Goal: Communication & Community: Answer question/provide support

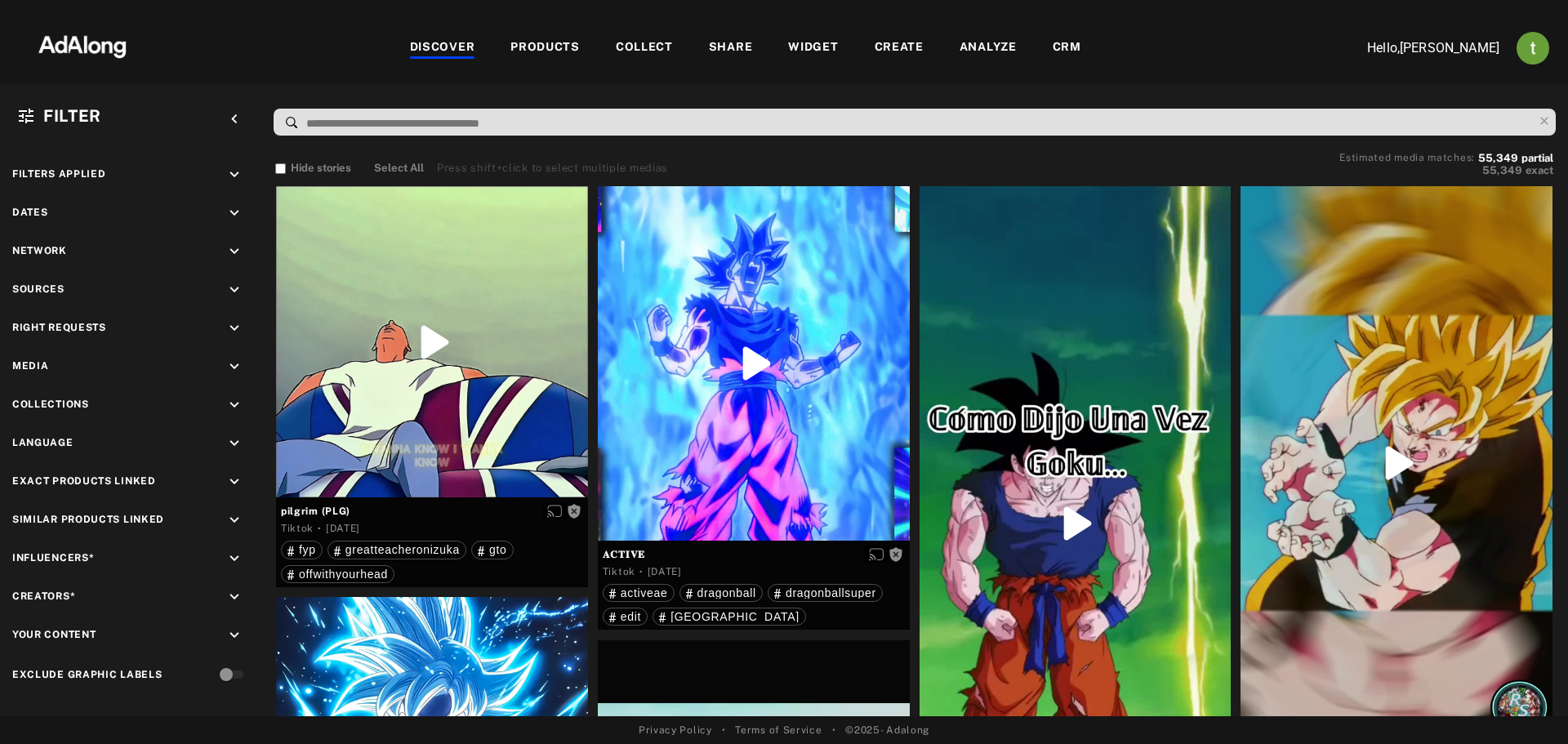
click at [1068, 51] on div "CRM" at bounding box center [1068, 48] width 29 height 19
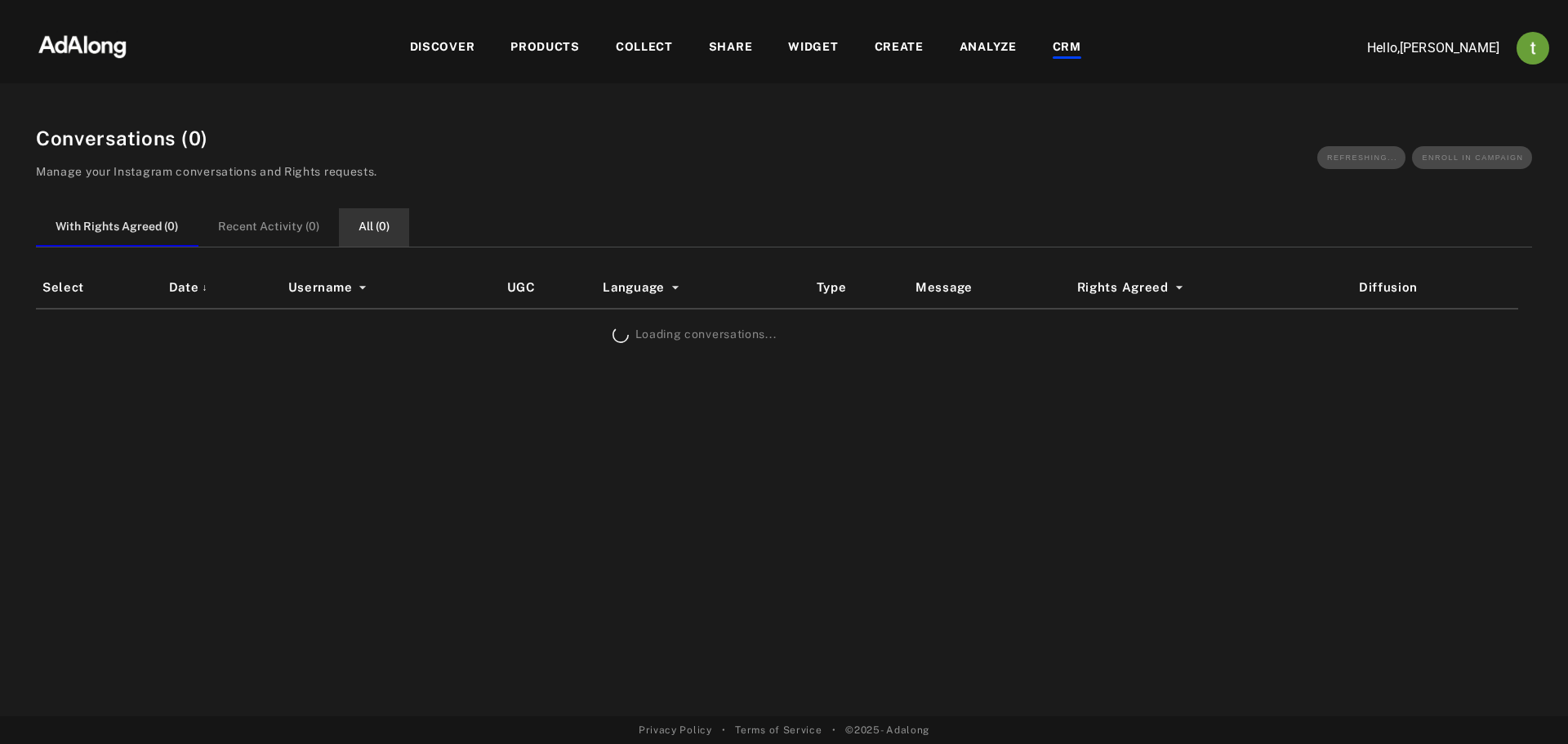
click at [358, 227] on button "All ( 0 )" at bounding box center [373, 227] width 70 height 39
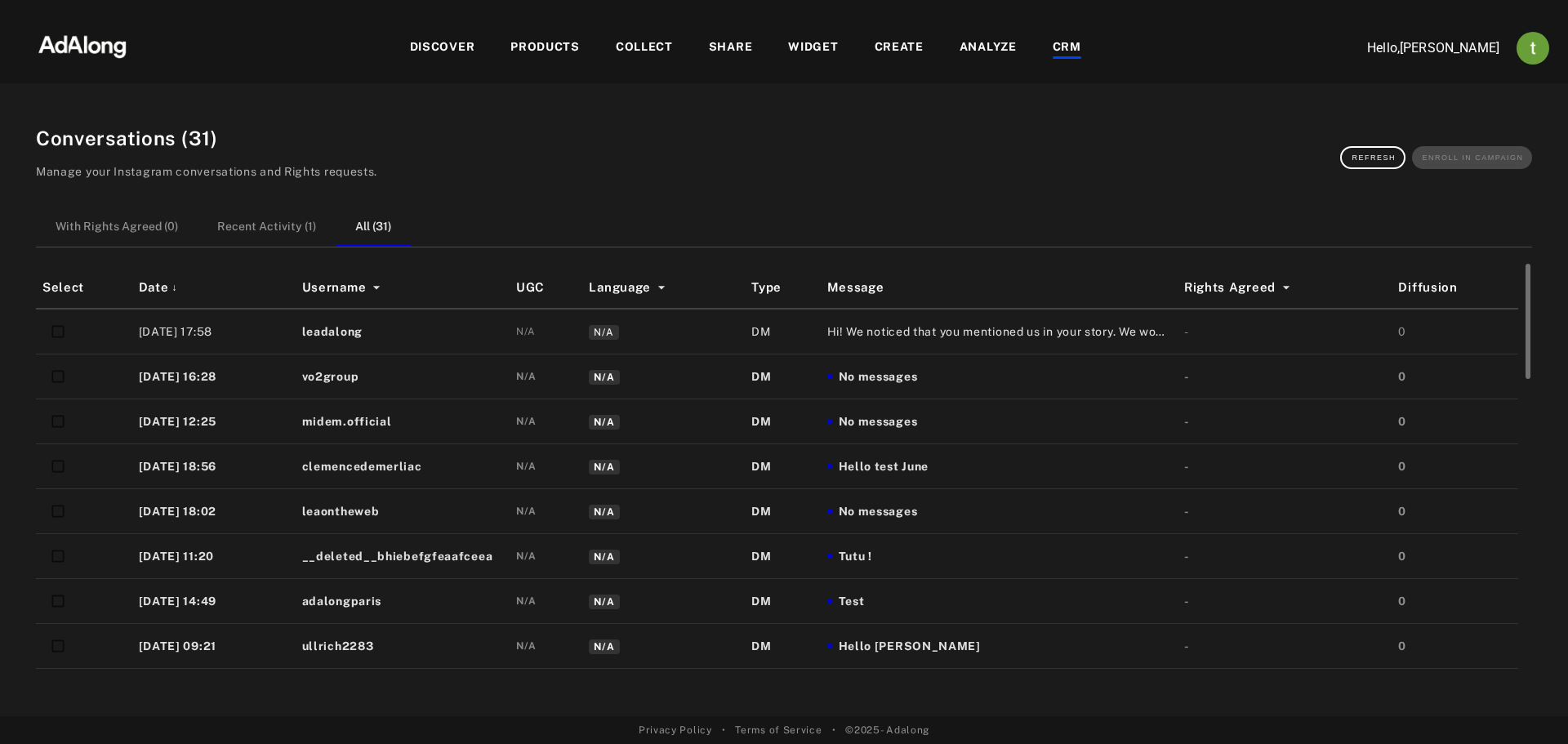
click at [891, 372] on span "No messages" at bounding box center [879, 377] width 79 height 17
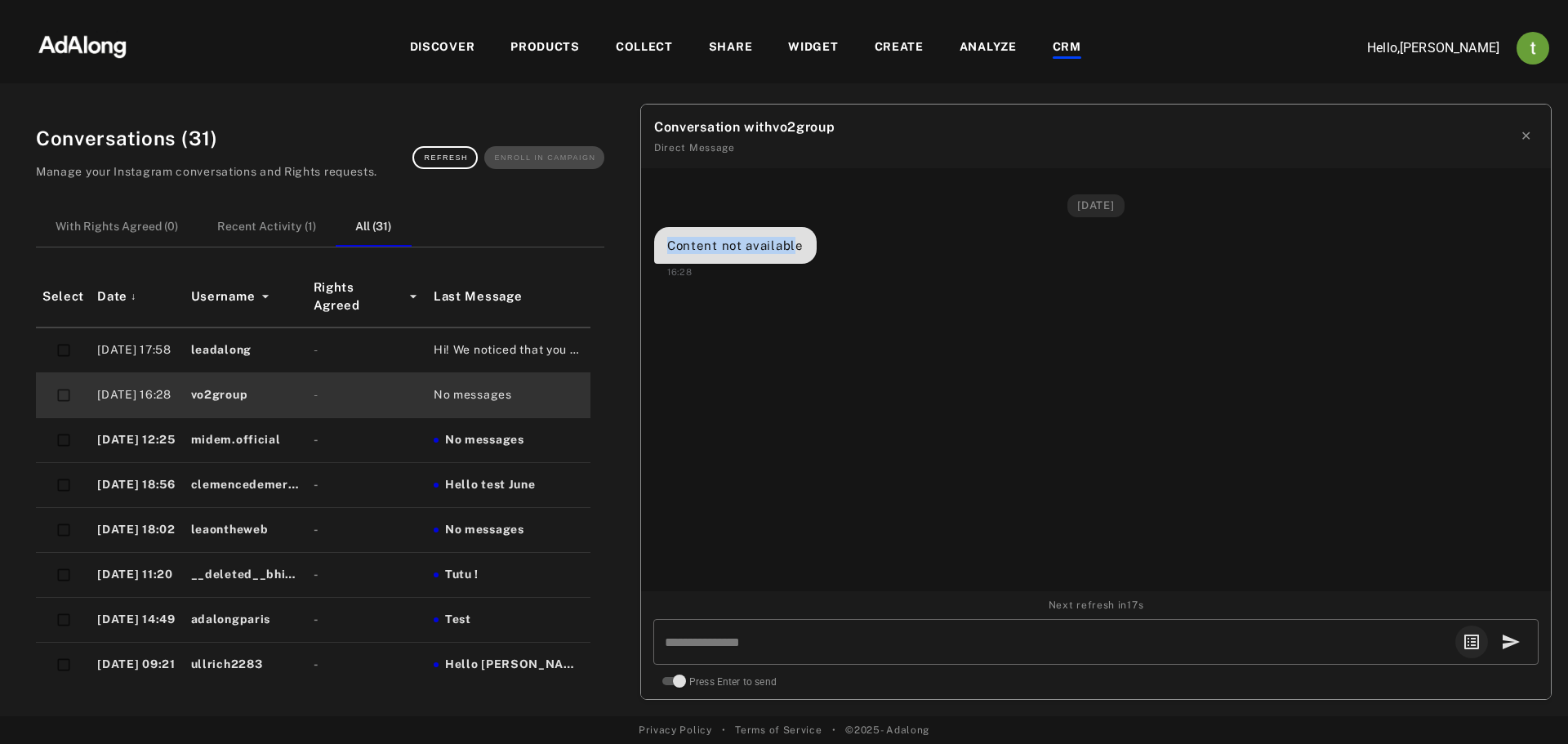
drag, startPoint x: 668, startPoint y: 246, endPoint x: 794, endPoint y: 245, distance: 126.0
click at [794, 245] on div "Content not available" at bounding box center [736, 245] width 136 height 17
click at [792, 246] on div "Content not available" at bounding box center [736, 245] width 136 height 17
drag, startPoint x: 802, startPoint y: 249, endPoint x: 661, endPoint y: 244, distance: 141.1
click at [661, 244] on div "Content not available" at bounding box center [735, 245] width 163 height 37
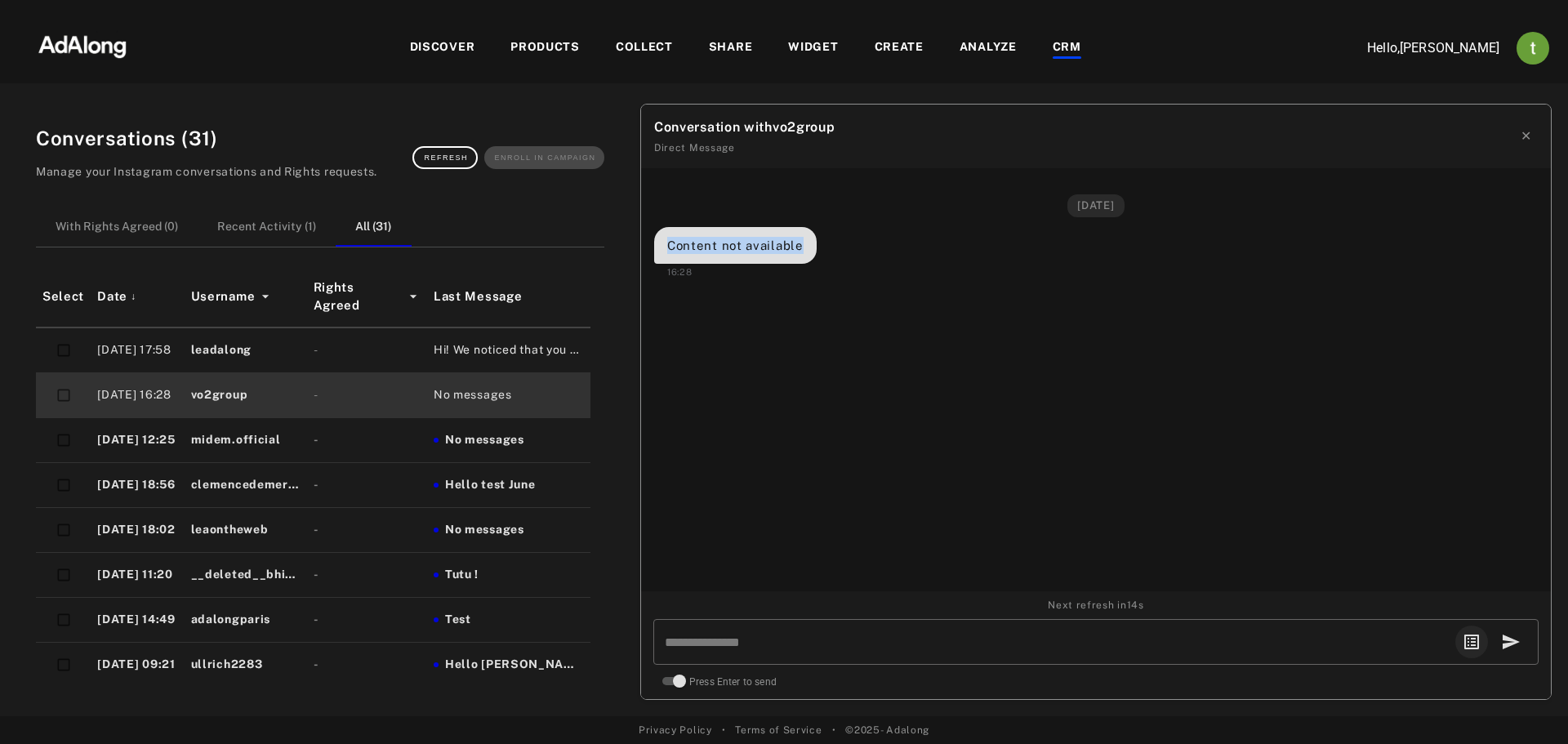
click at [744, 254] on div "Content not available" at bounding box center [735, 245] width 163 height 37
click at [1519, 132] on button "✕" at bounding box center [1526, 136] width 24 height 33
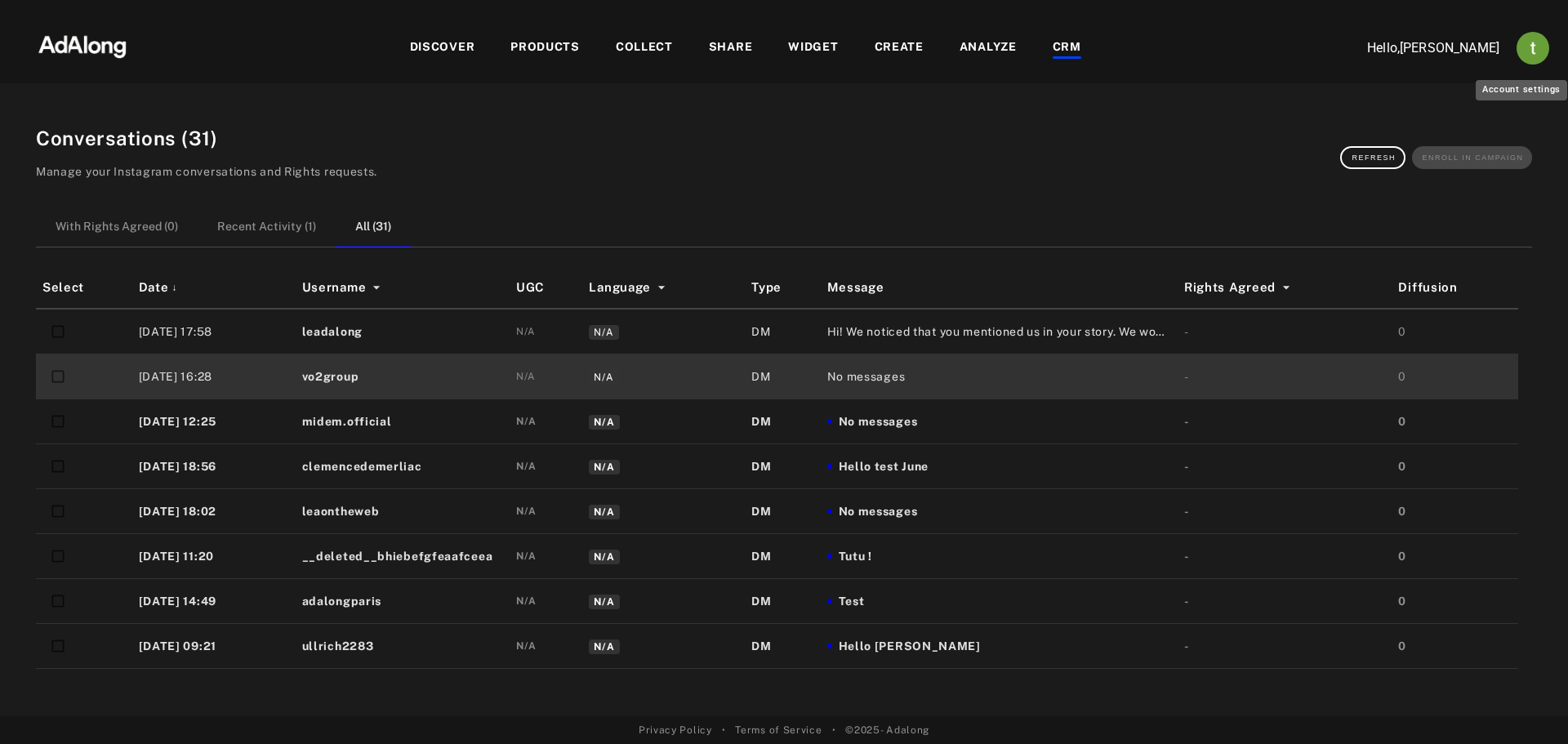
click at [1533, 35] on img "Account settings" at bounding box center [1533, 48] width 33 height 33
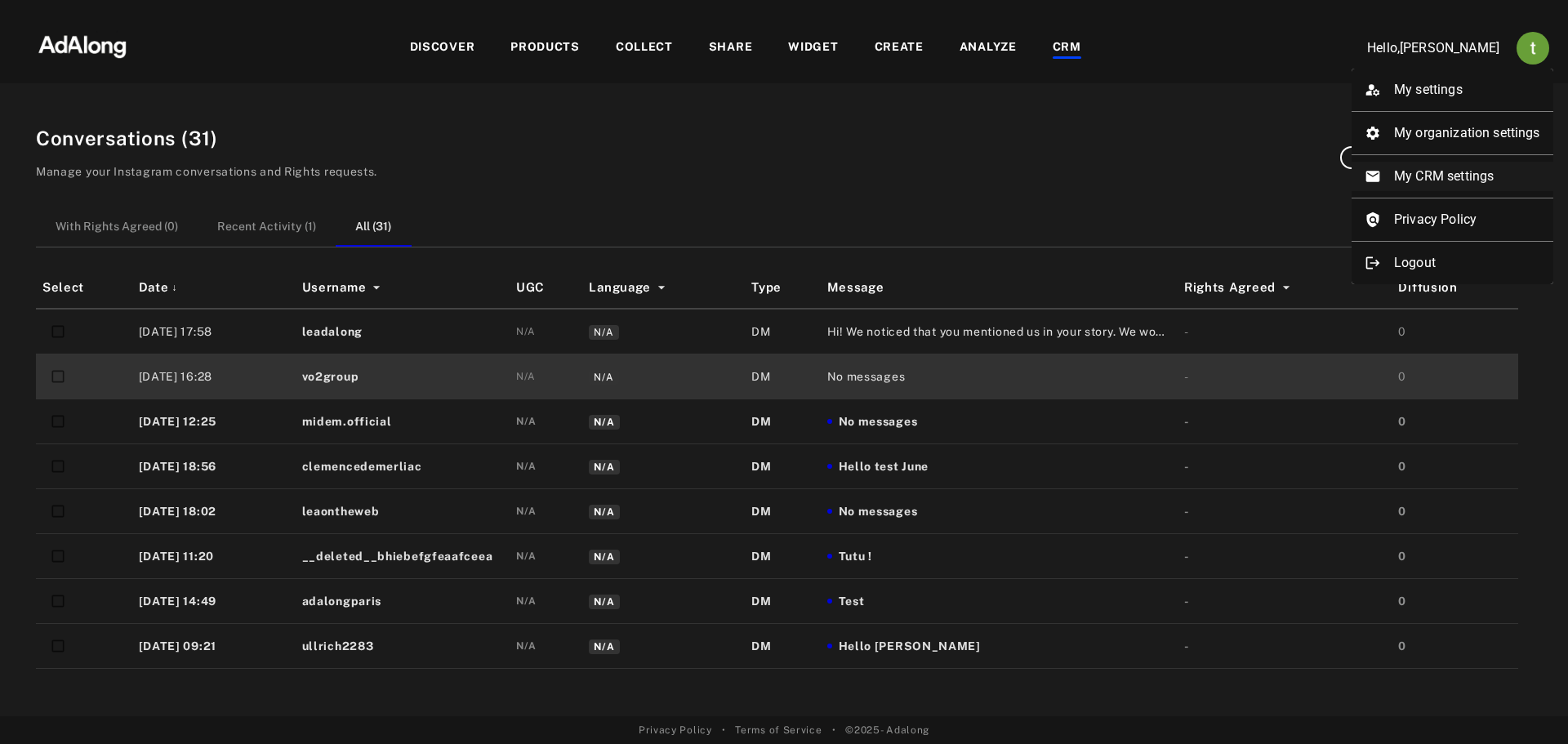
click at [1431, 180] on li "My CRM settings" at bounding box center [1452, 176] width 201 height 29
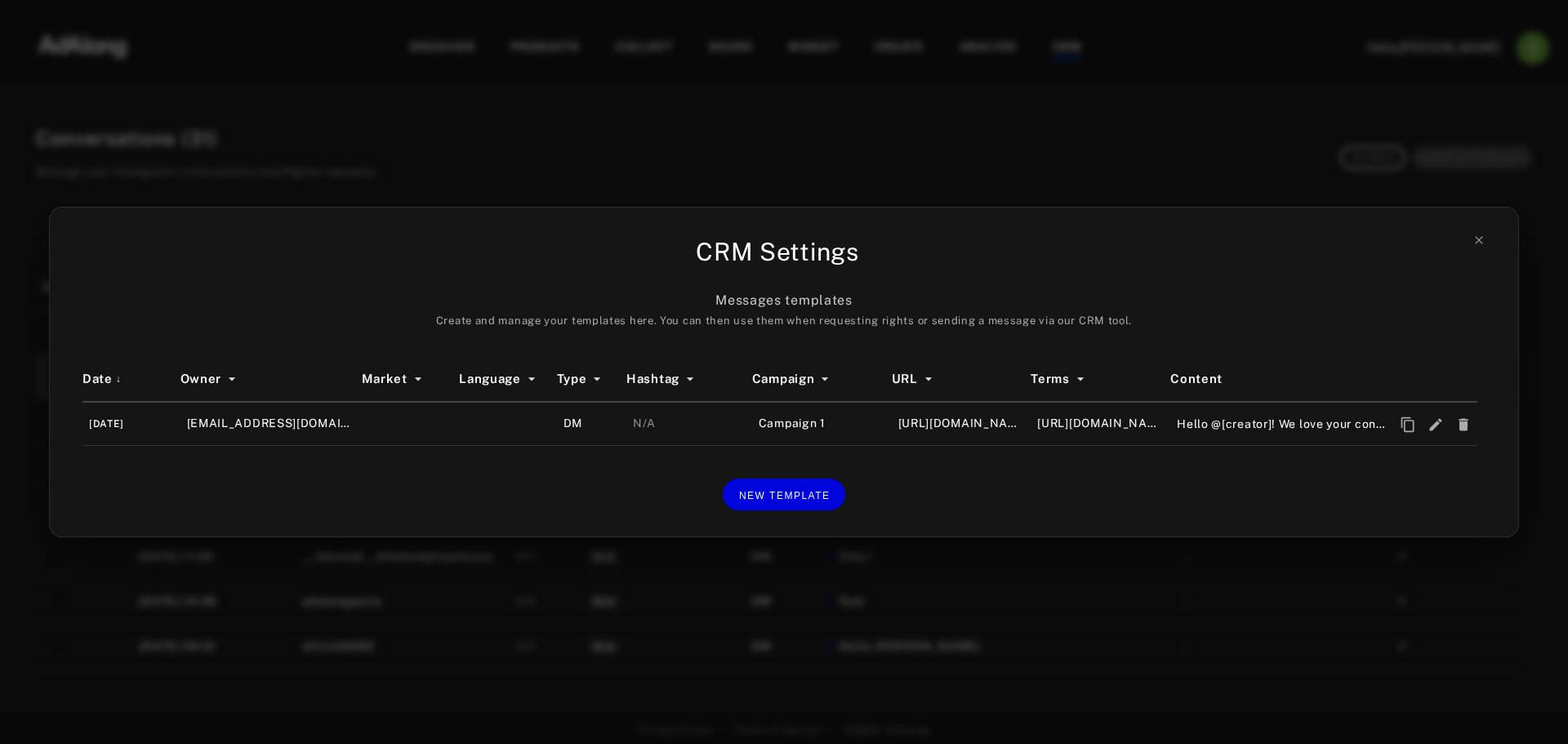
click at [990, 615] on div "CRM Settings Messages templates Create and manage your templates here. You can …" at bounding box center [784, 372] width 1568 height 744
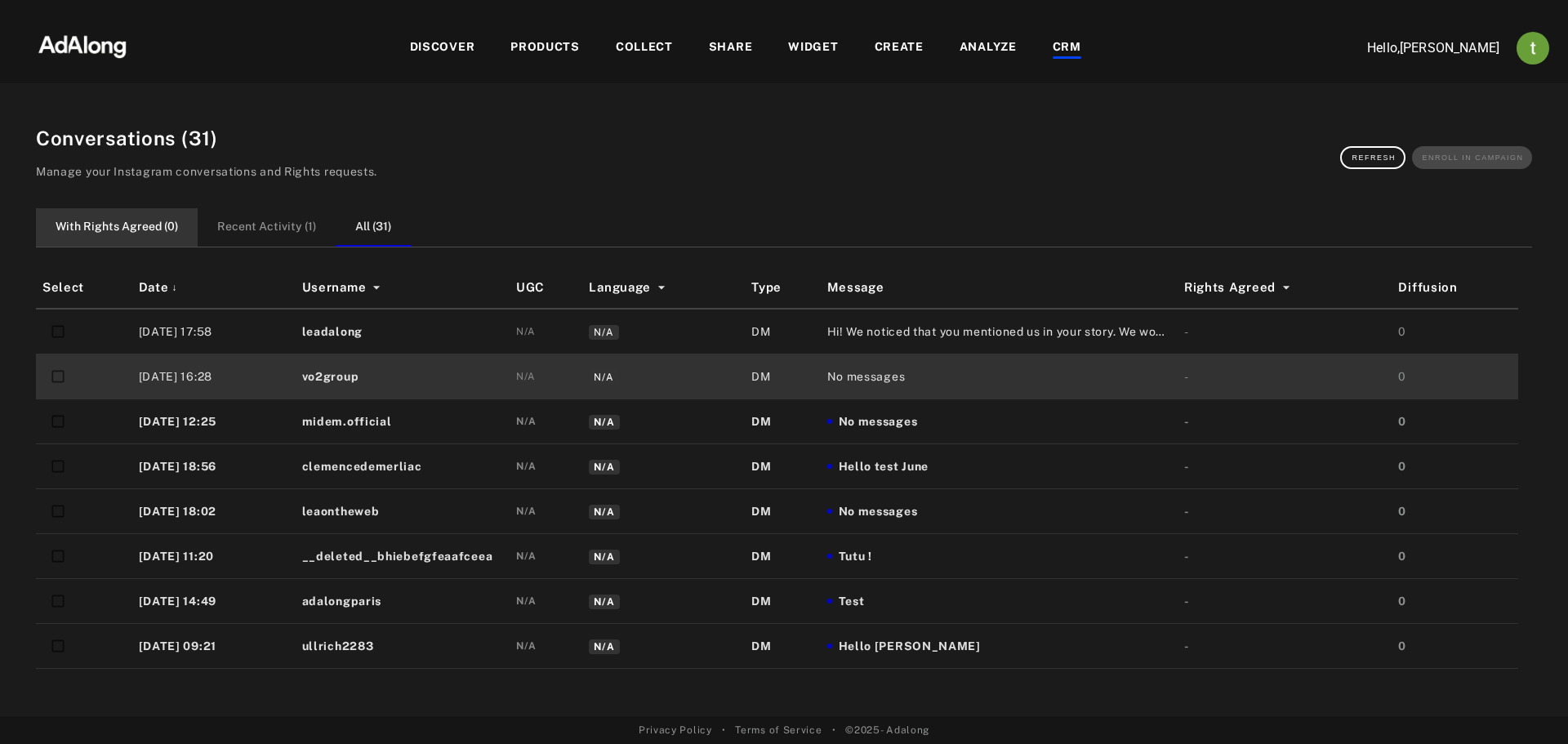
click at [147, 232] on button "With Rights Agreed ( 0 )" at bounding box center [117, 227] width 162 height 39
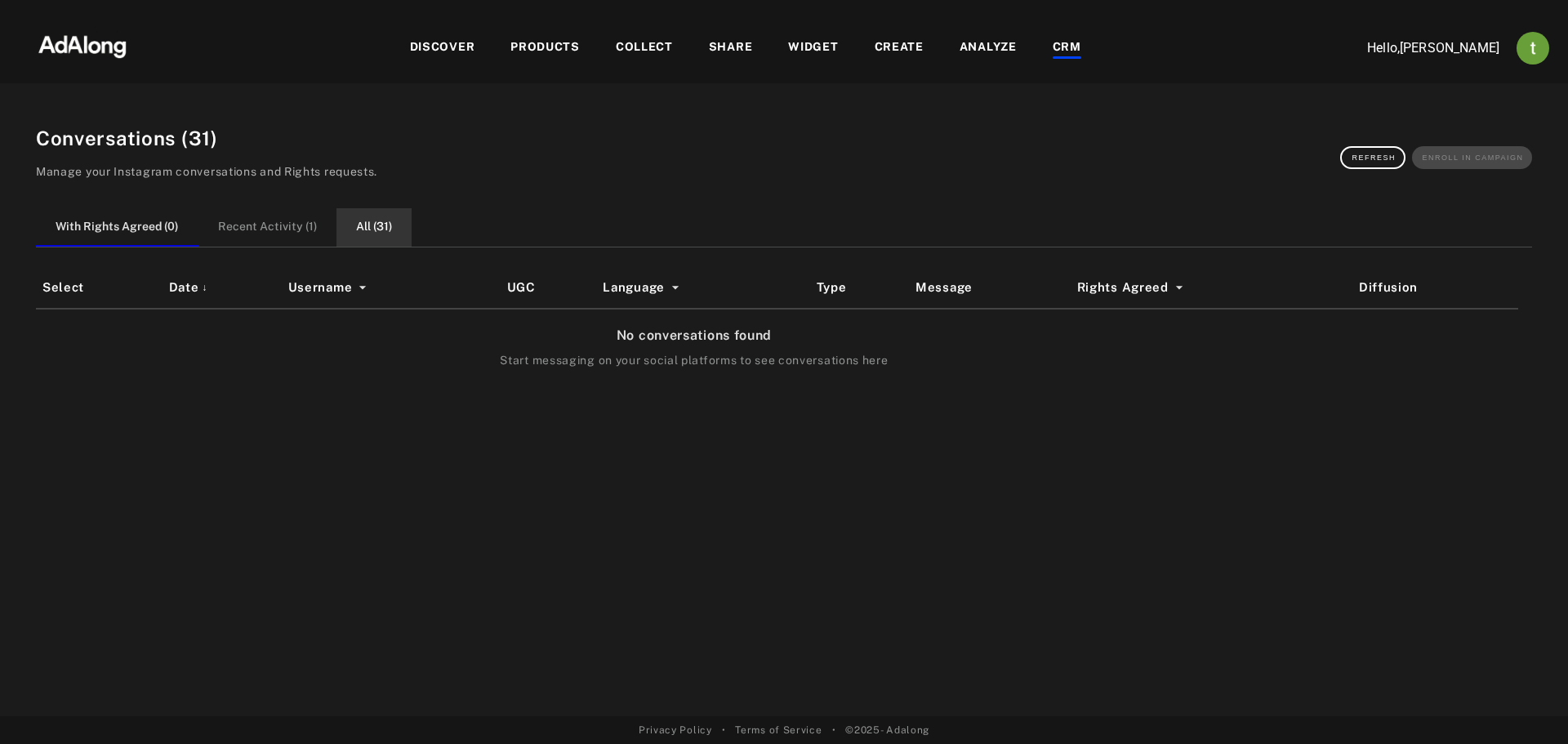
click at [358, 225] on button "All ( 31 )" at bounding box center [373, 227] width 75 height 39
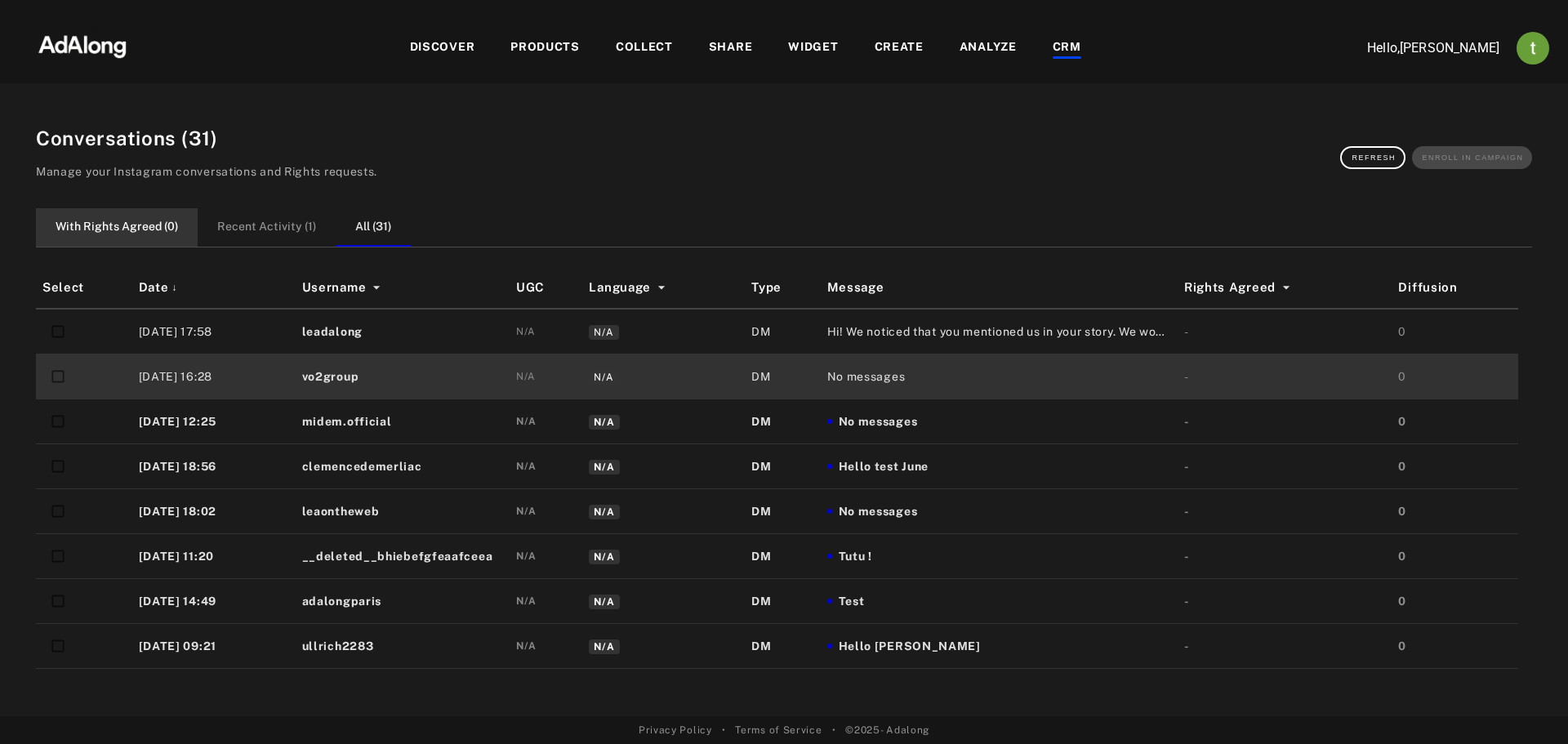
drag, startPoint x: 138, startPoint y: 234, endPoint x: 143, endPoint y: 217, distance: 17.7
click at [136, 234] on button "With Rights Agreed ( 0 )" at bounding box center [117, 227] width 162 height 39
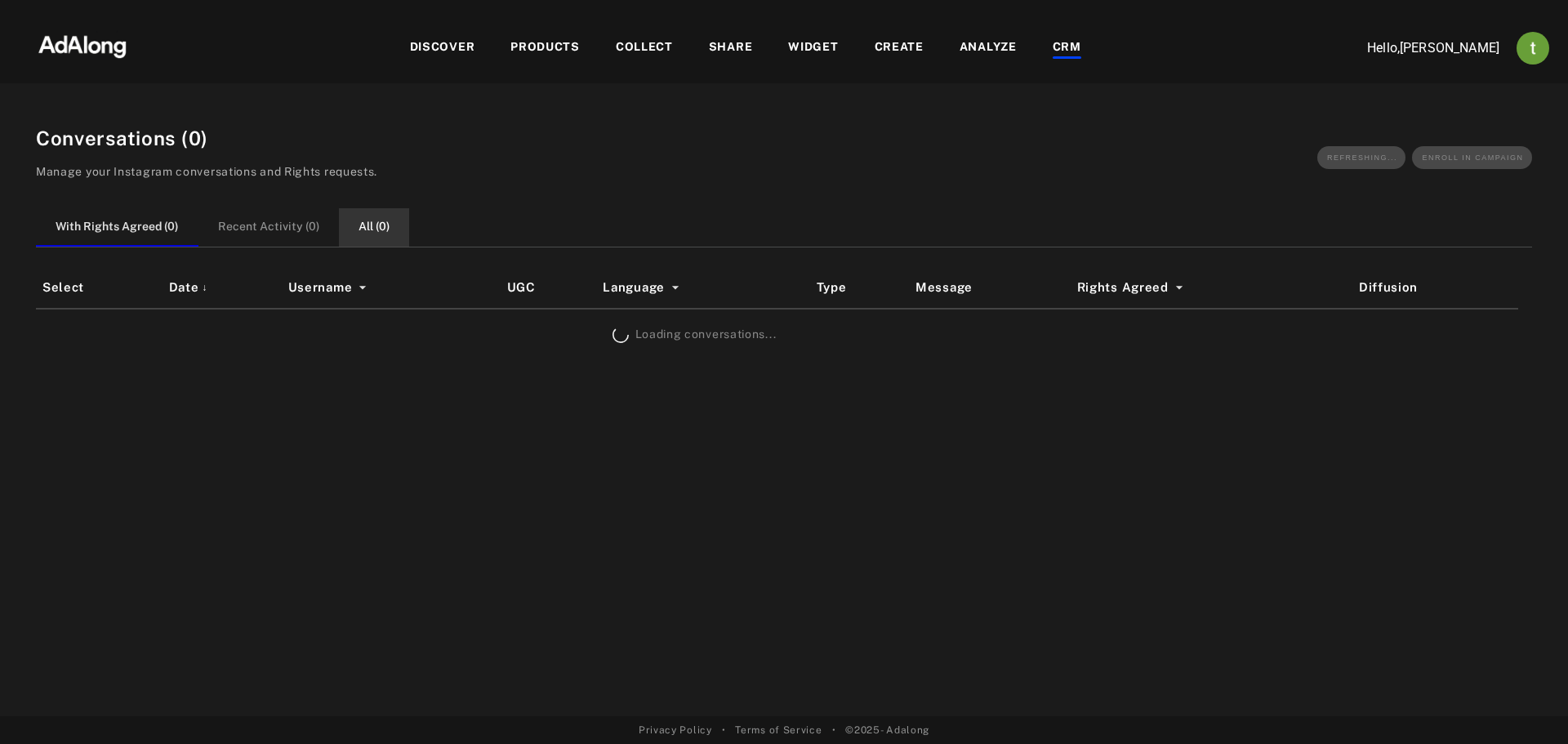
click at [362, 223] on button "All ( 0 )" at bounding box center [373, 227] width 70 height 39
click at [131, 227] on button "With Rights Agreed ( 0 )" at bounding box center [117, 227] width 162 height 39
click at [387, 227] on button "All ( 31 )" at bounding box center [373, 227] width 75 height 39
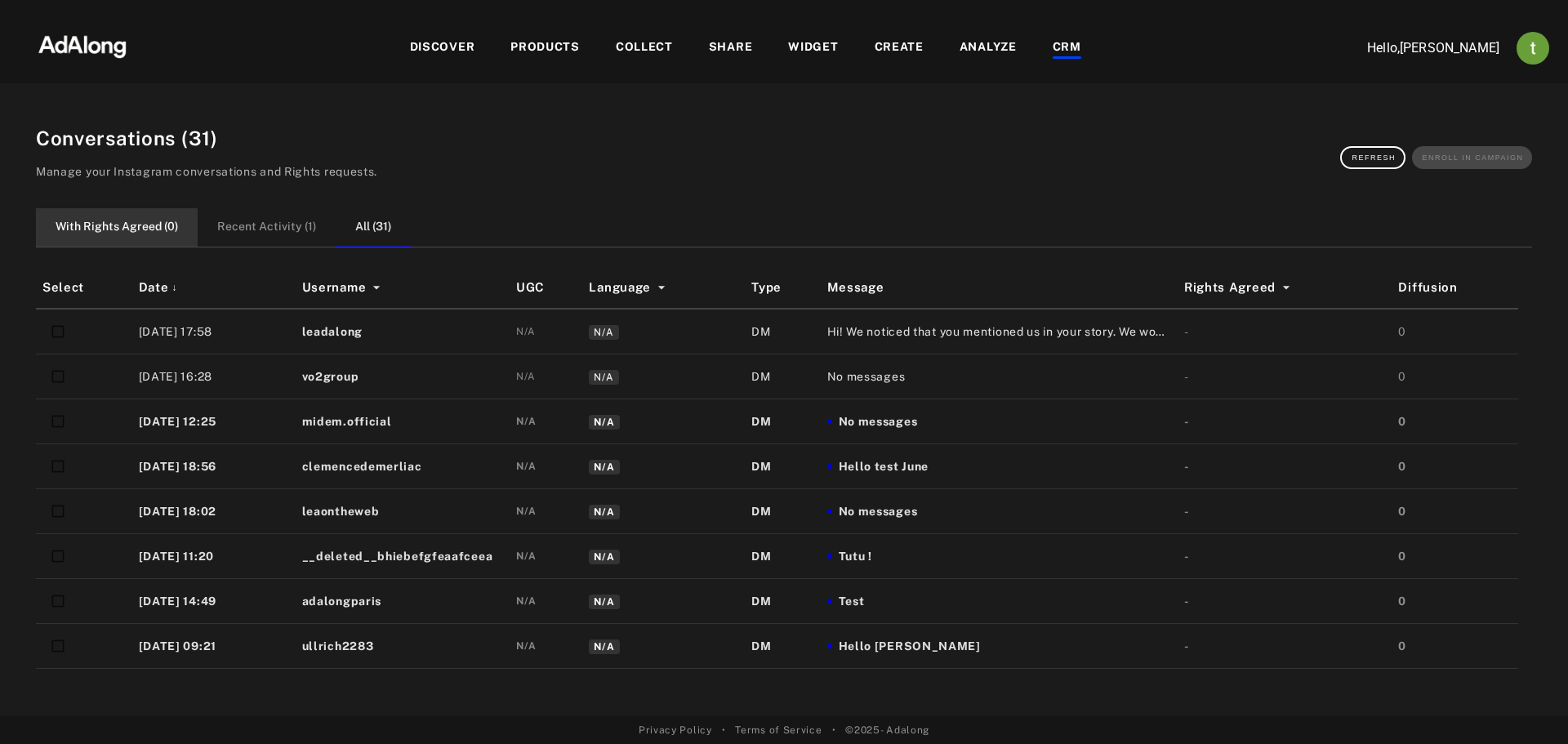
click at [106, 217] on button "With Rights Agreed ( 0 )" at bounding box center [117, 227] width 162 height 39
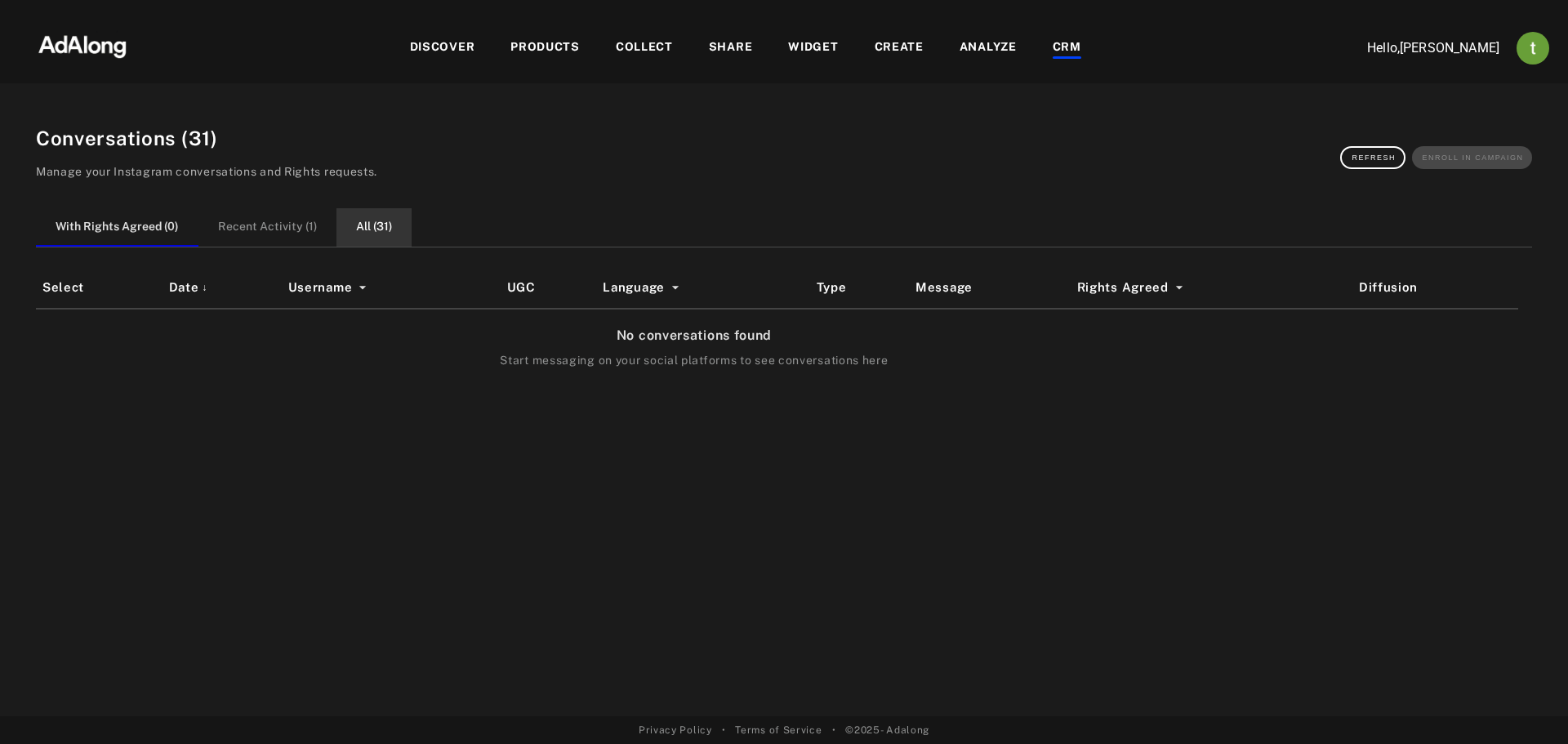
click at [380, 231] on button "All ( 31 )" at bounding box center [373, 227] width 75 height 39
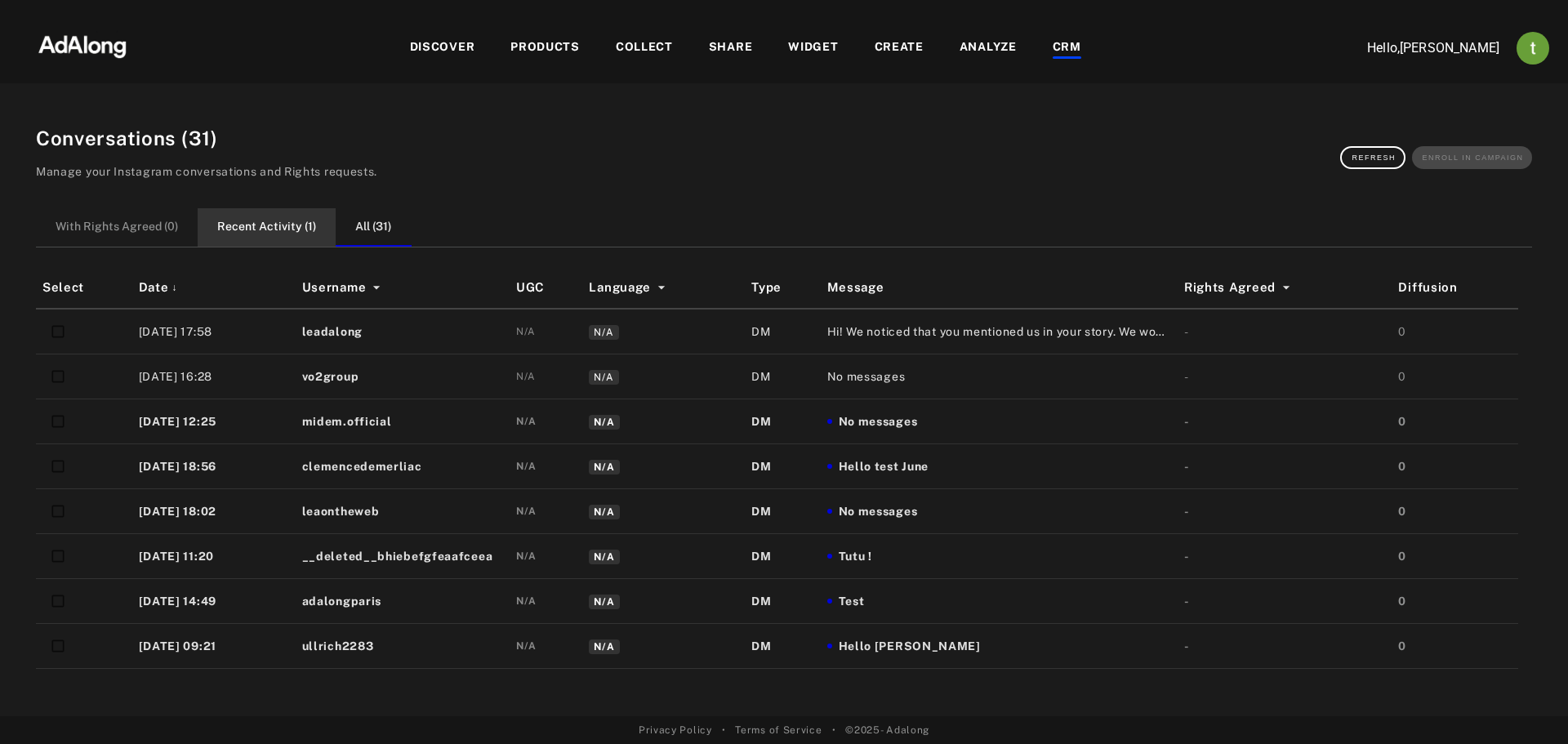
click at [292, 237] on button "Recent Activity ( 1 )" at bounding box center [267, 227] width 138 height 39
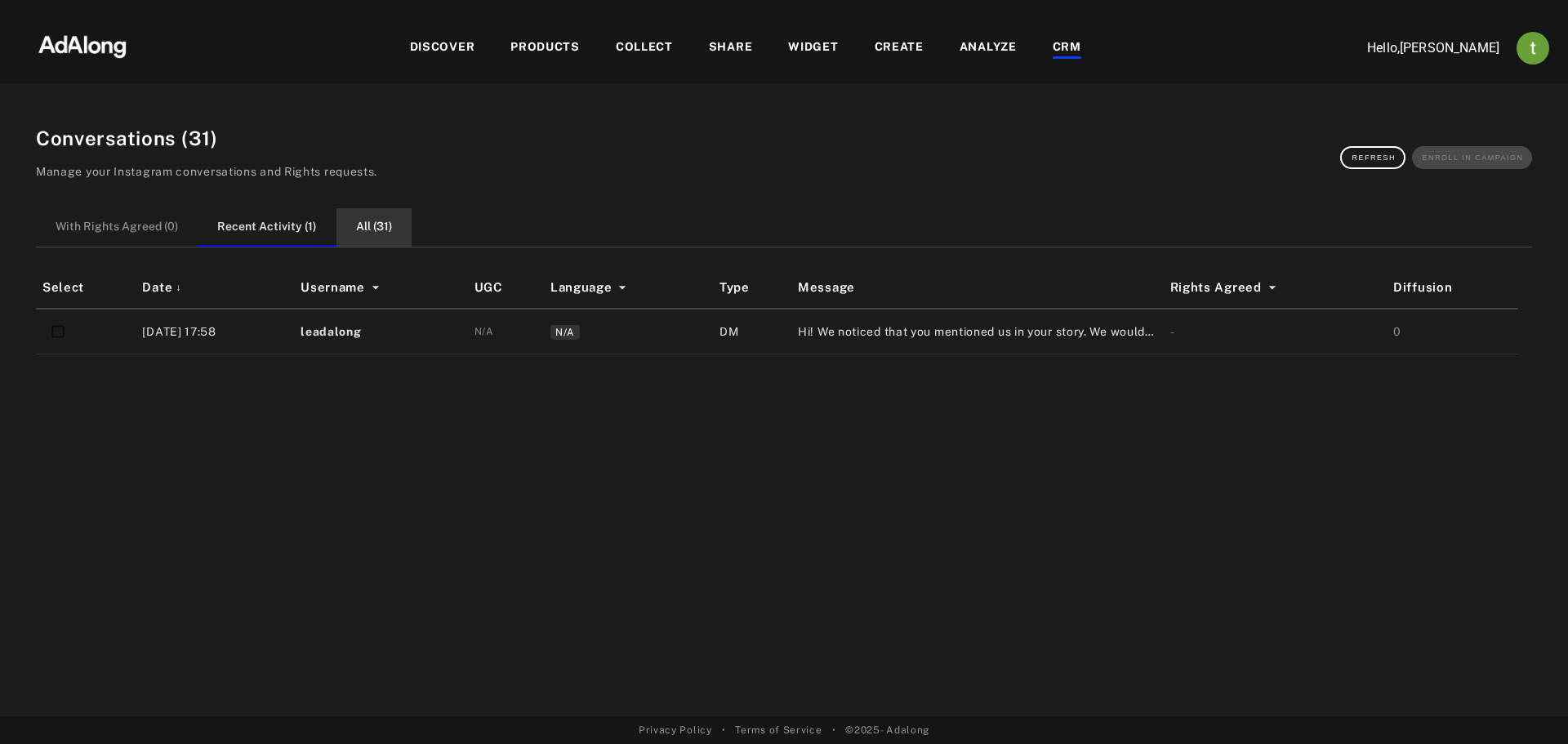
click at [353, 230] on button "All ( 31 )" at bounding box center [373, 227] width 75 height 39
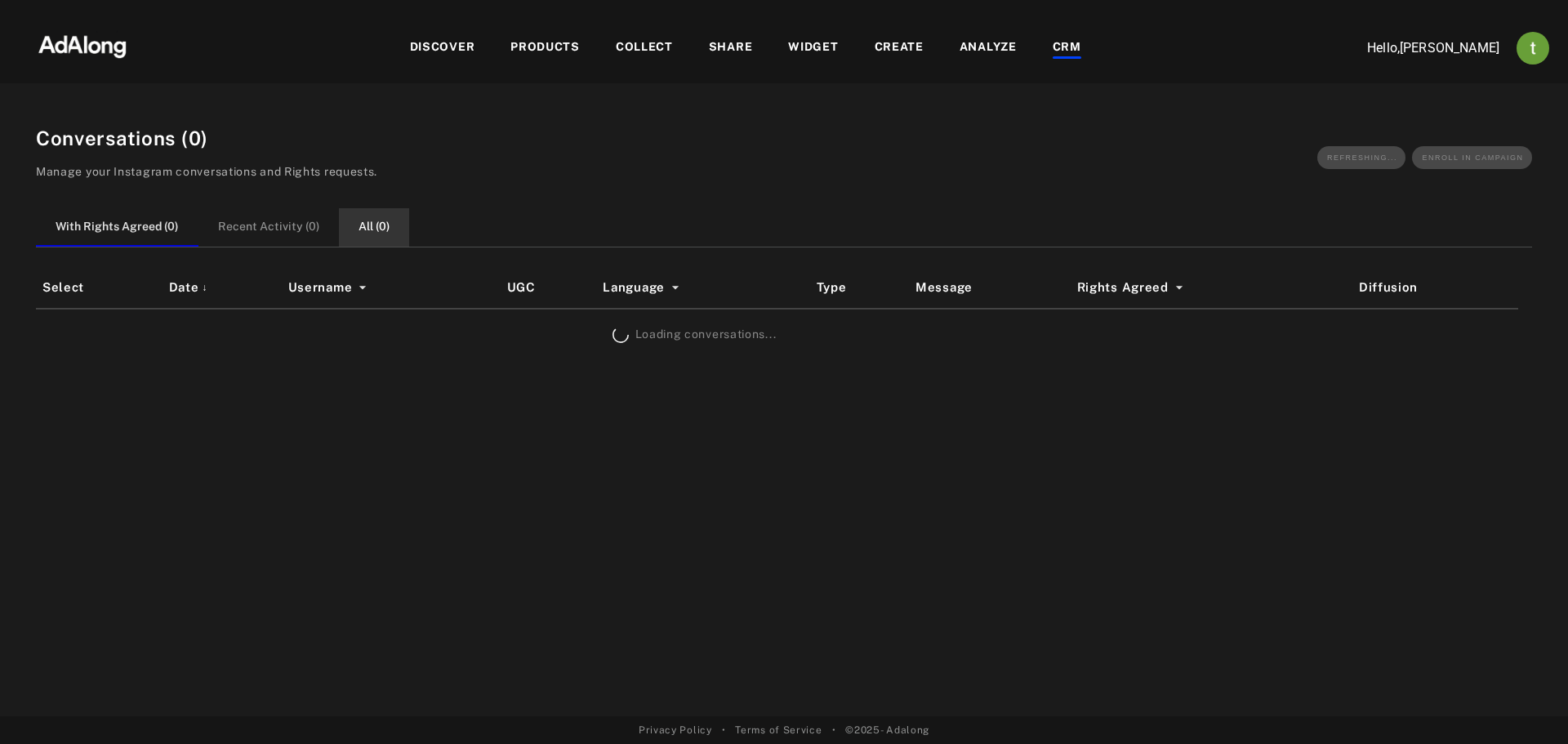
click at [372, 222] on button "All ( 0 )" at bounding box center [373, 227] width 70 height 39
click at [158, 215] on button "With Rights Agreed ( 0 )" at bounding box center [117, 227] width 162 height 39
click at [368, 217] on button "All ( 0 )" at bounding box center [373, 227] width 70 height 39
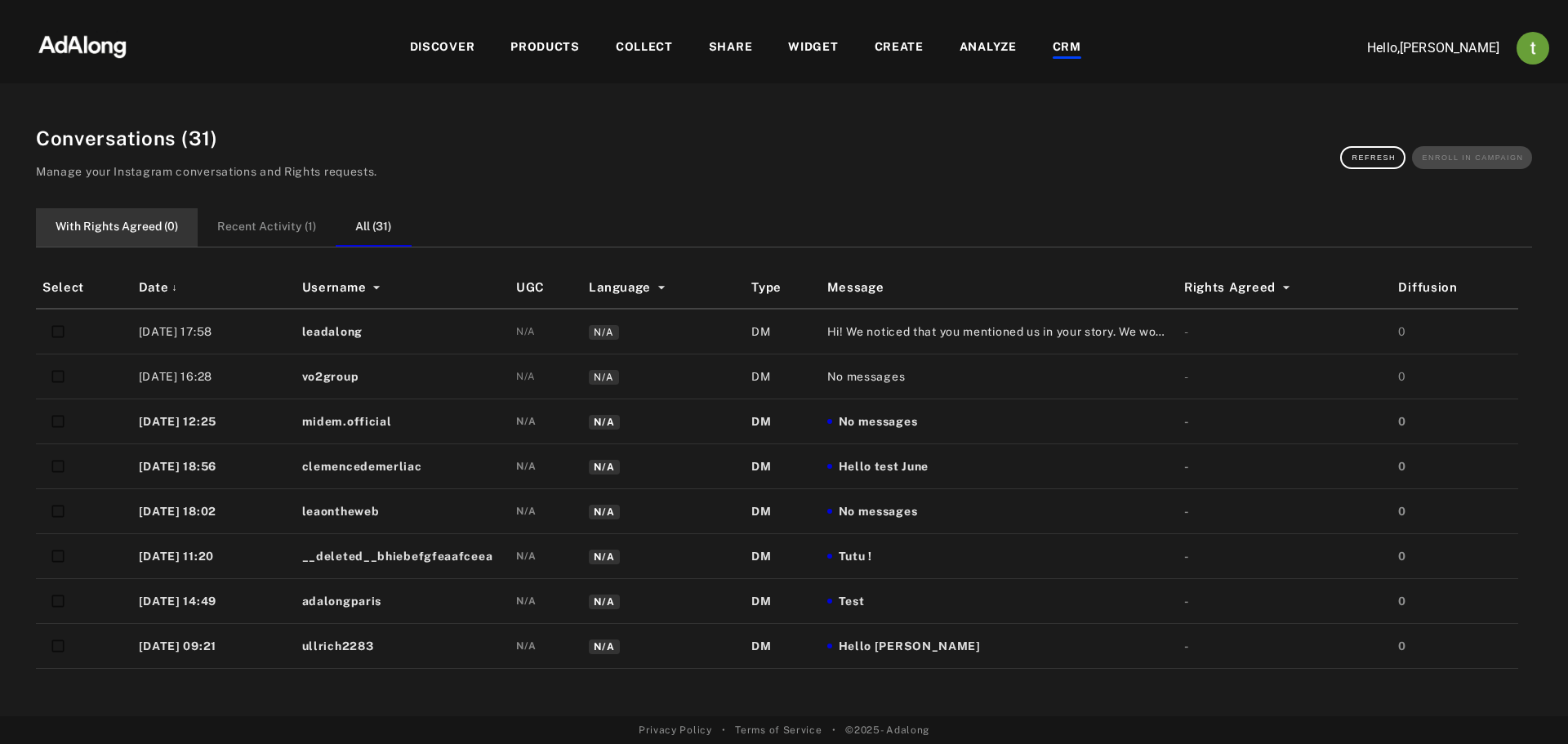
drag, startPoint x: 140, startPoint y: 225, endPoint x: 165, endPoint y: 227, distance: 25.1
click at [140, 224] on button "With Rights Agreed ( 0 )" at bounding box center [117, 227] width 162 height 39
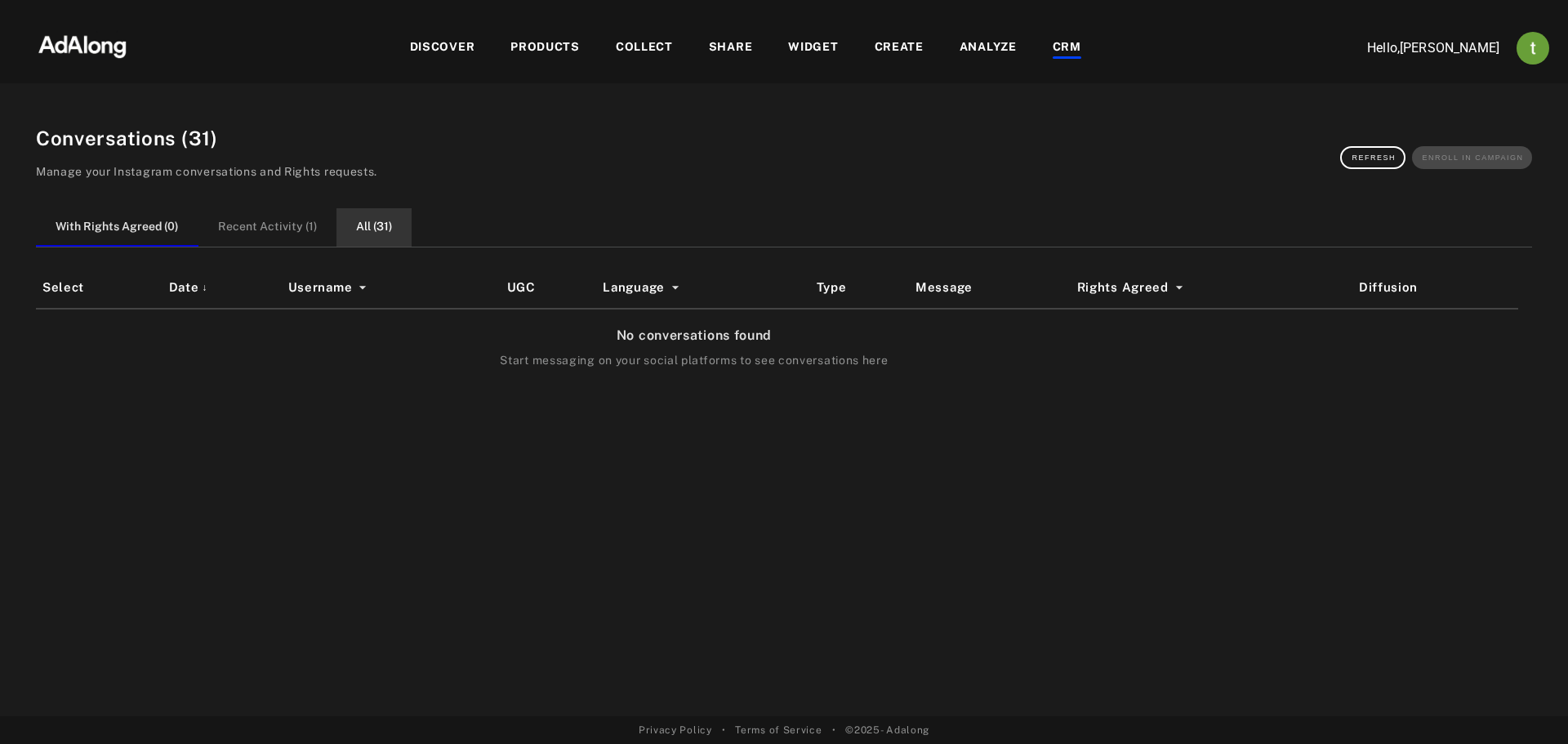
click at [355, 227] on button "All ( 31 )" at bounding box center [373, 227] width 75 height 39
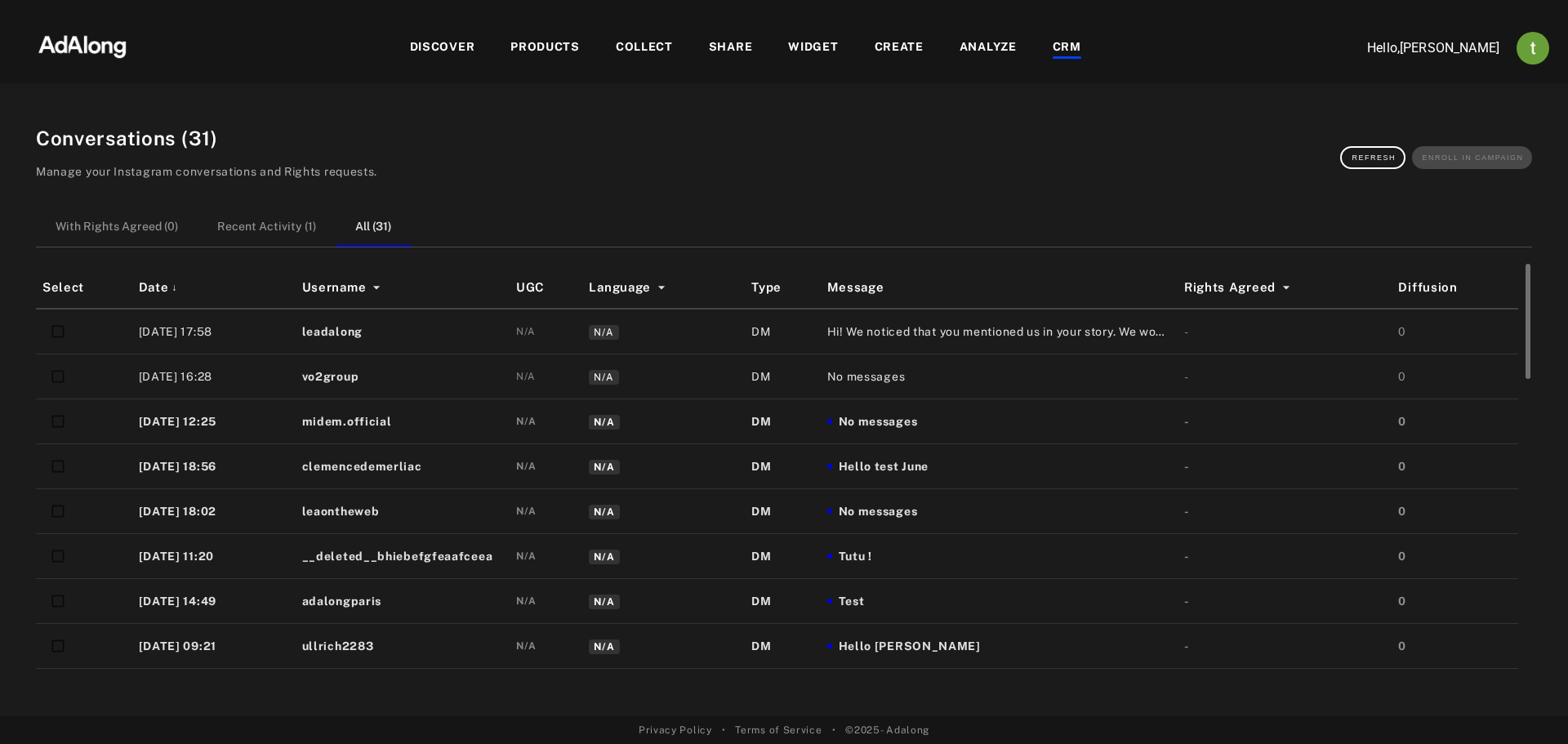
click at [880, 337] on span "Hi! We noticed that you mentioned us in your story. We would love to share it o…" at bounding box center [999, 332] width 344 height 17
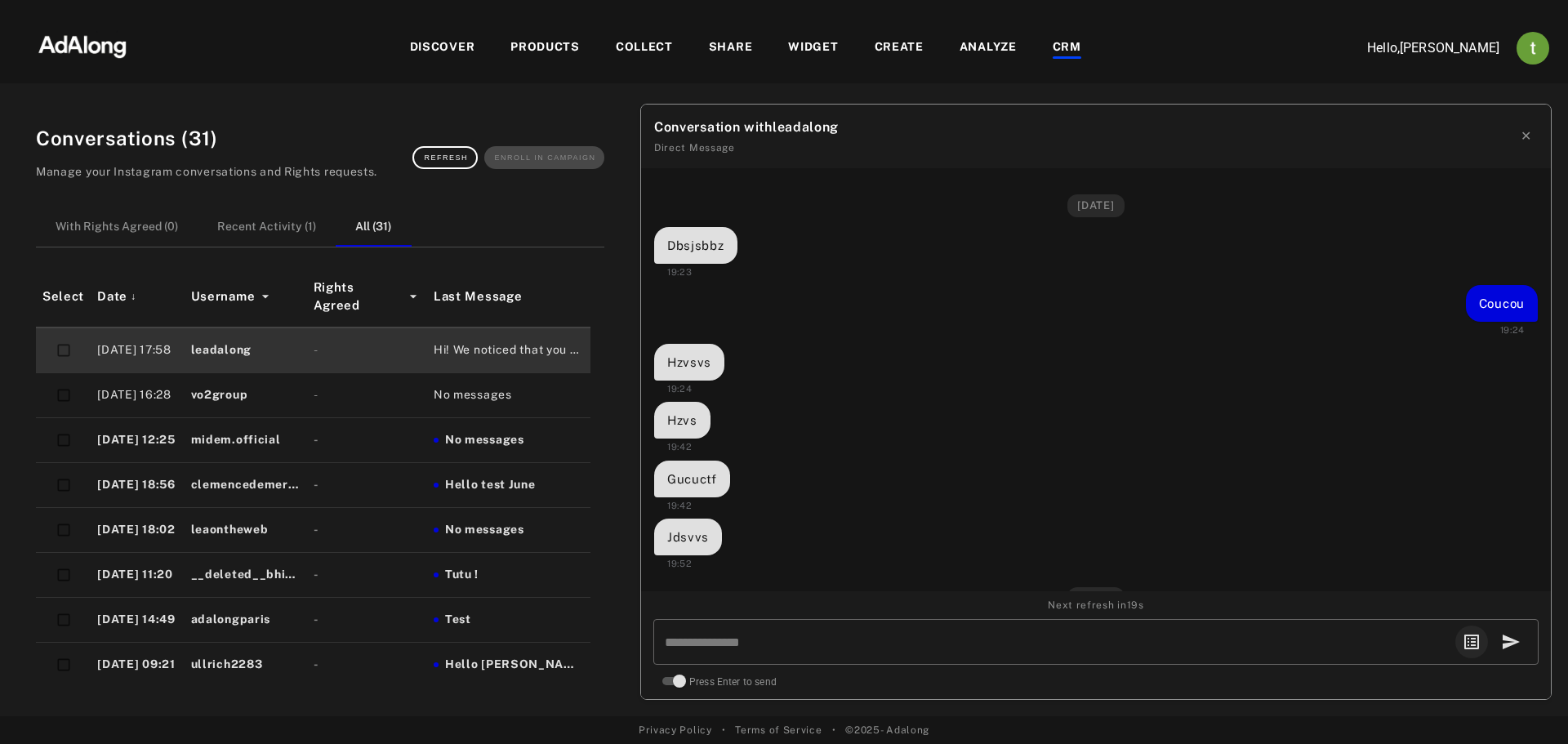
scroll to position [1479, 0]
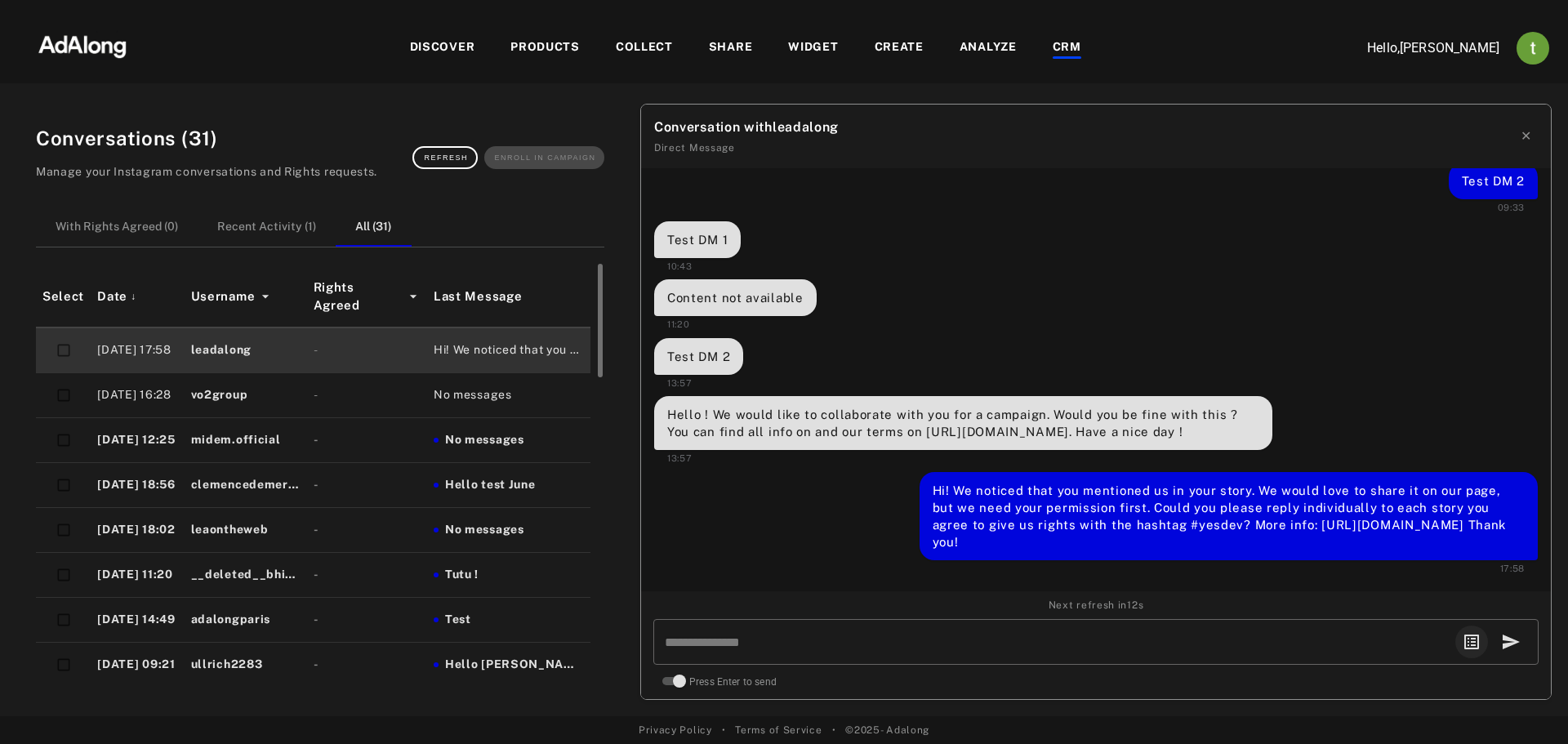
click at [464, 397] on span "No messages" at bounding box center [473, 395] width 78 height 17
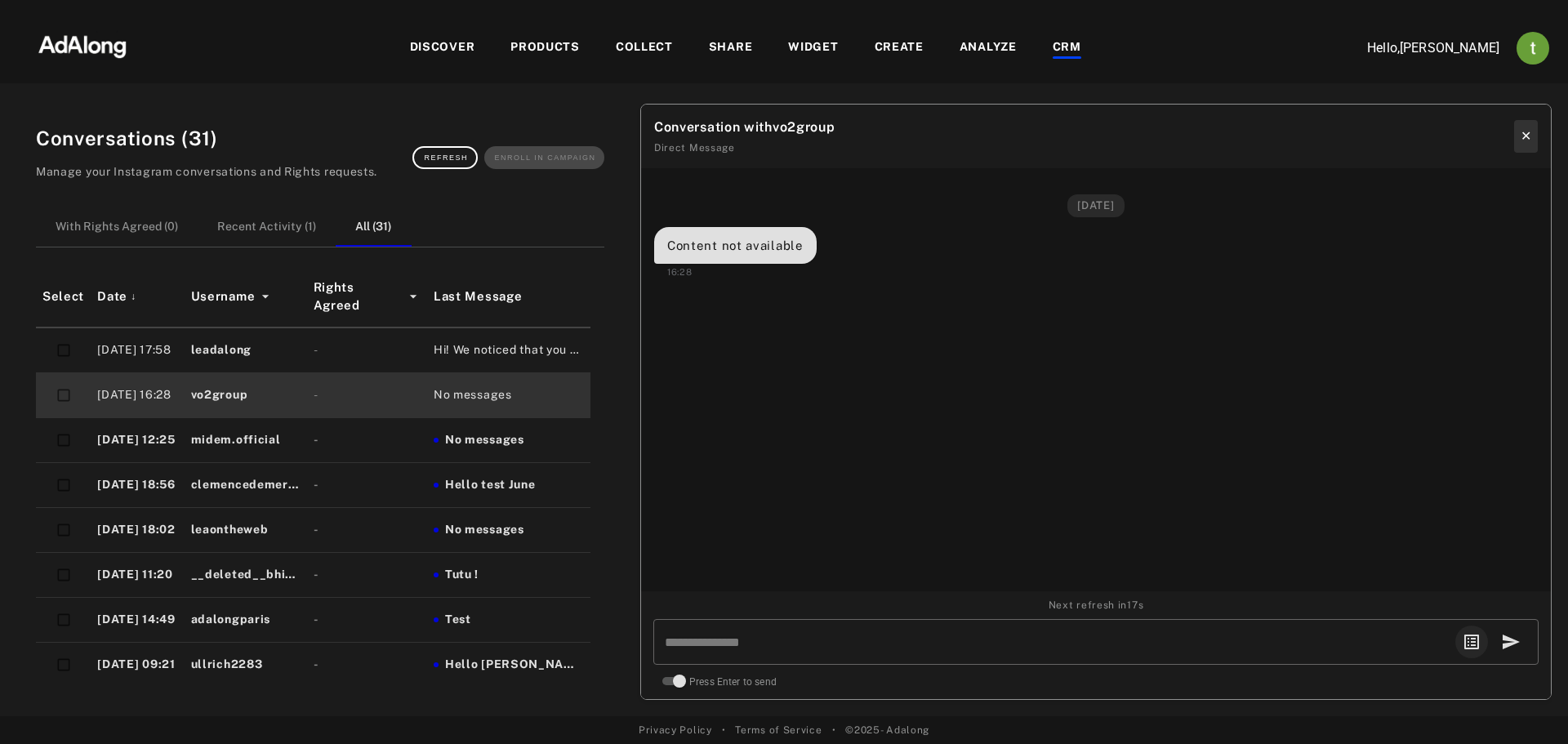
click at [1515, 140] on button "✕" at bounding box center [1526, 136] width 24 height 33
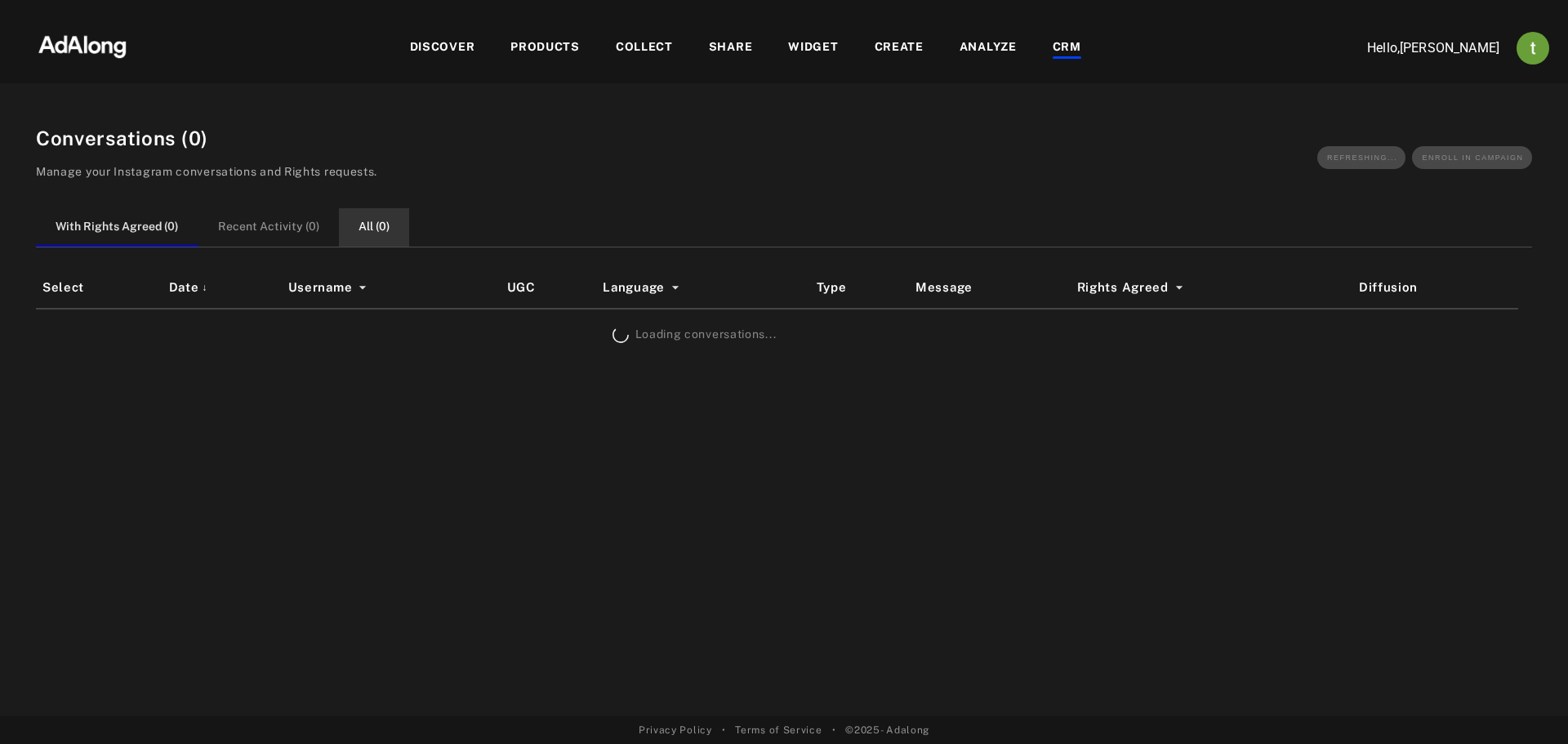
click at [367, 227] on button "All ( 0 )" at bounding box center [373, 227] width 70 height 39
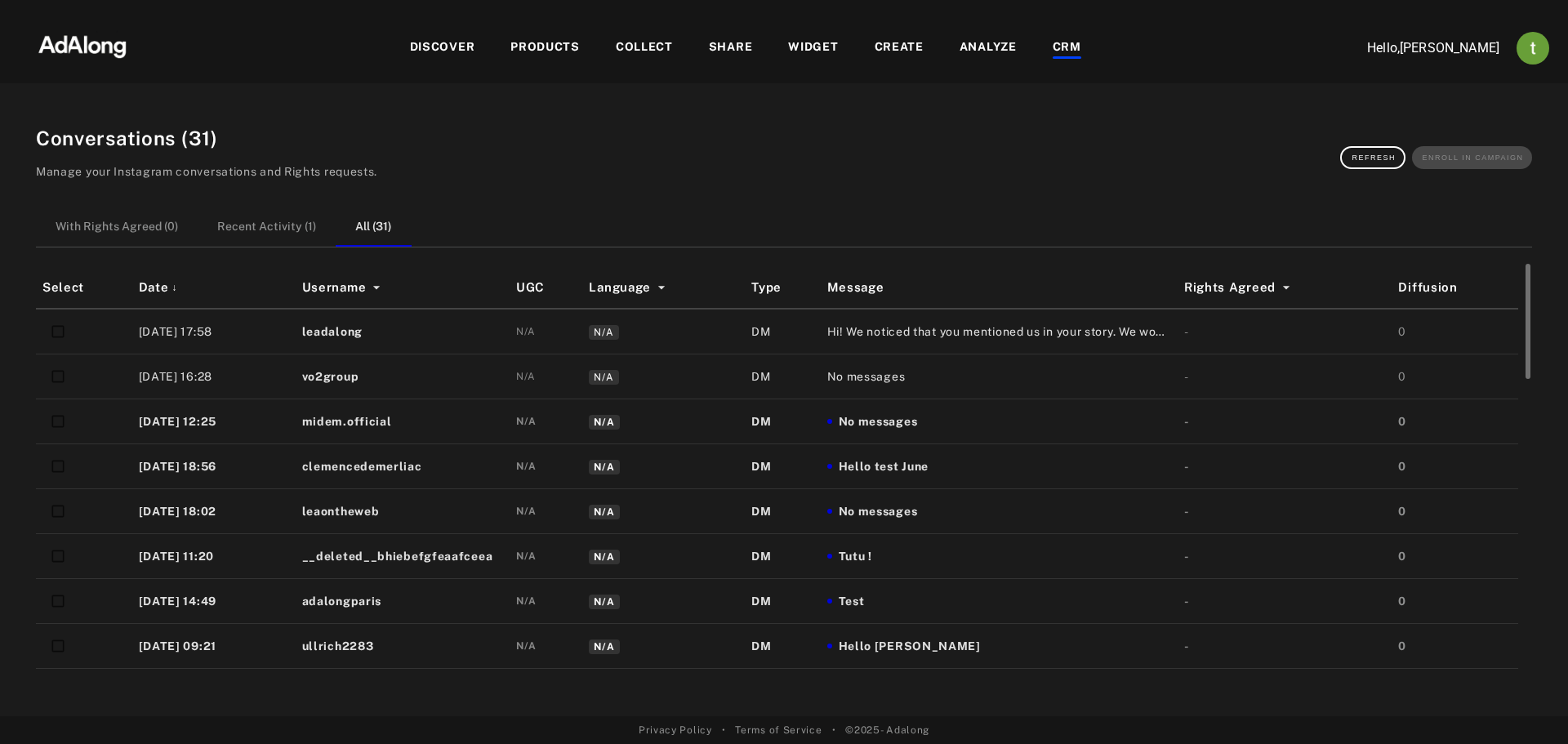
click at [954, 333] on span "Hi! We noticed that you mentioned us in your story. We would love to share it o…" at bounding box center [999, 332] width 344 height 17
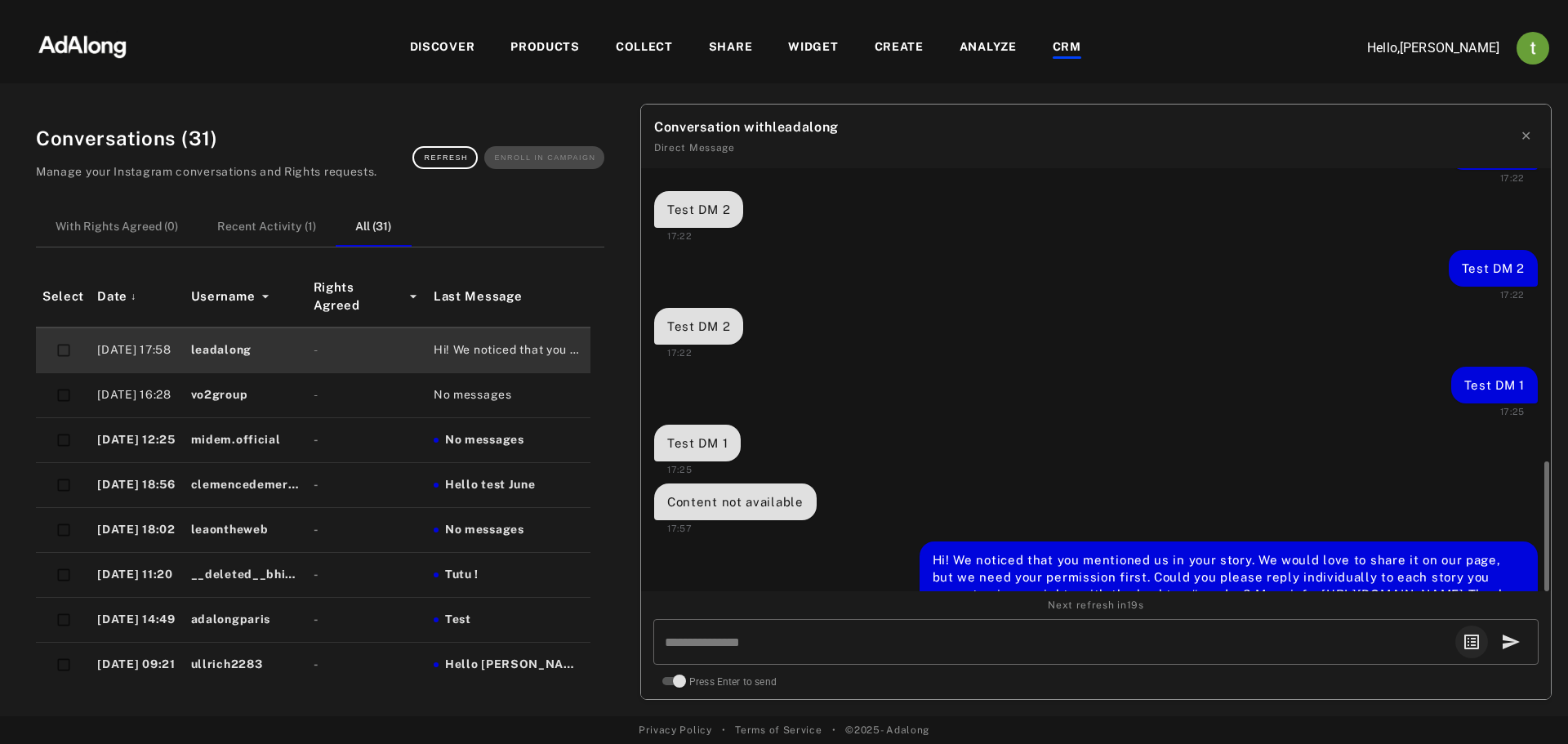
scroll to position [1479, 0]
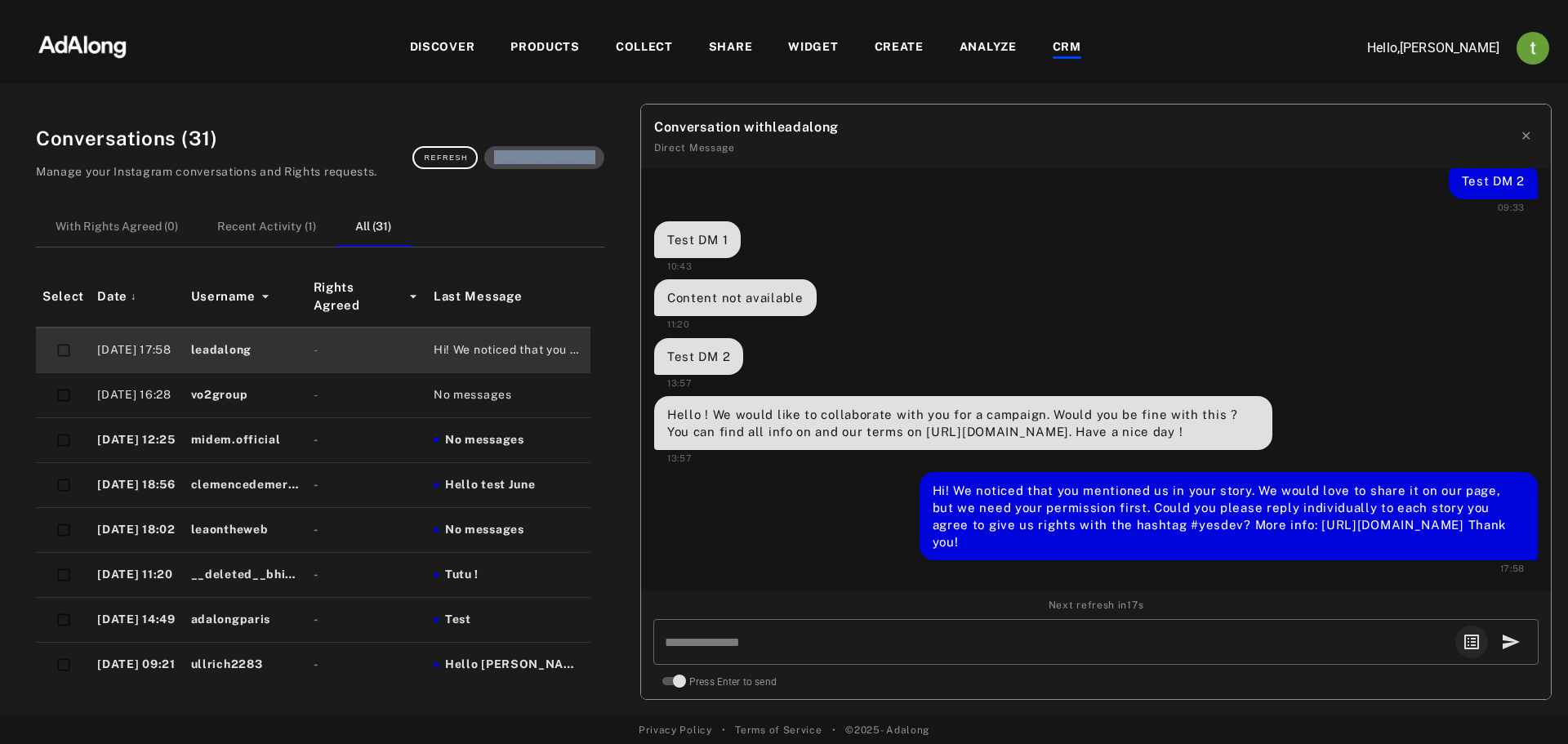
drag, startPoint x: 496, startPoint y: 154, endPoint x: 607, endPoint y: 158, distance: 111.1
click at [600, 158] on div "Refresh Enroll in campaign" at bounding box center [509, 158] width 192 height 23
drag, startPoint x: 1528, startPoint y: 126, endPoint x: 1143, endPoint y: 119, distance: 385.1
click at [1526, 127] on button "✕" at bounding box center [1526, 136] width 24 height 33
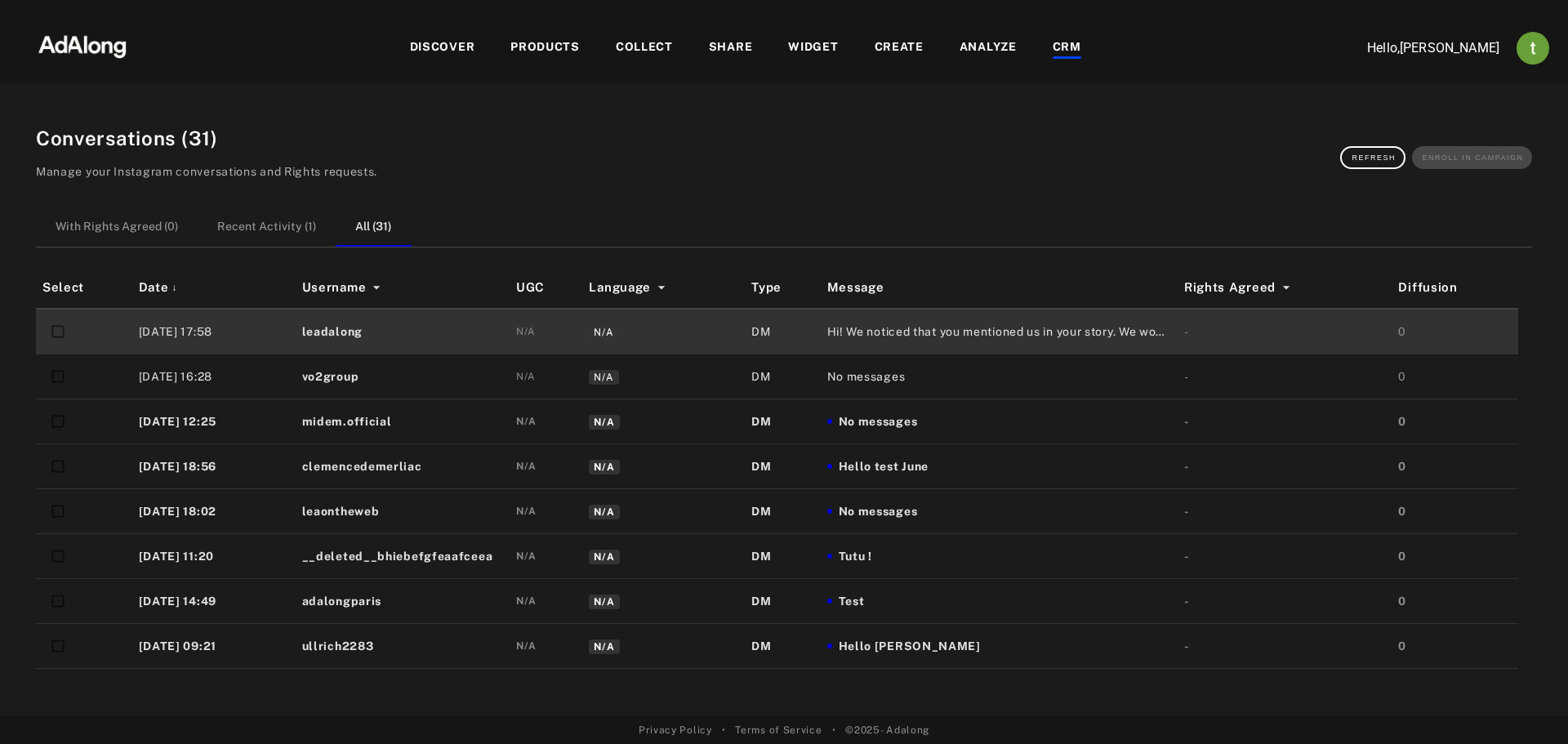
click at [736, 197] on div "Conversations ( 31 ) Manage your Instagram conversations and Rights requests. R…" at bounding box center [784, 409] width 1535 height 613
drag, startPoint x: 1260, startPoint y: 158, endPoint x: 1528, endPoint y: 160, distance: 268.0
click at [1528, 160] on div "Conversations ( 31 ) Manage your Instagram conversations and Rights requests. R…" at bounding box center [784, 157] width 1496 height 68
click at [1533, 159] on div "Conversations ( 31 ) Manage your Instagram conversations and Rights requests. R…" at bounding box center [784, 409] width 1535 height 613
click at [433, 47] on div "DISCOVER" at bounding box center [443, 48] width 66 height 19
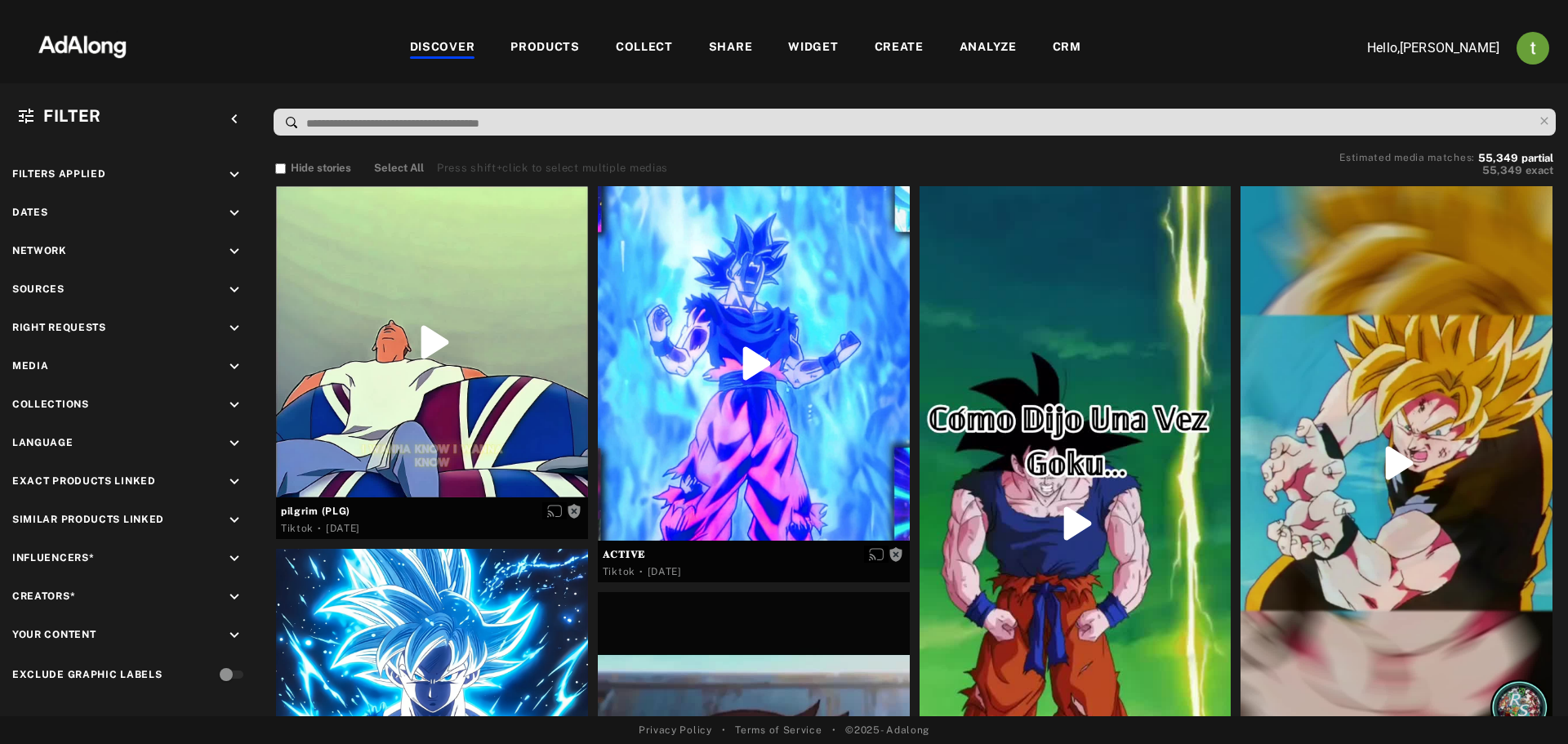
click at [811, 49] on div "WIDGET" at bounding box center [812, 48] width 50 height 19
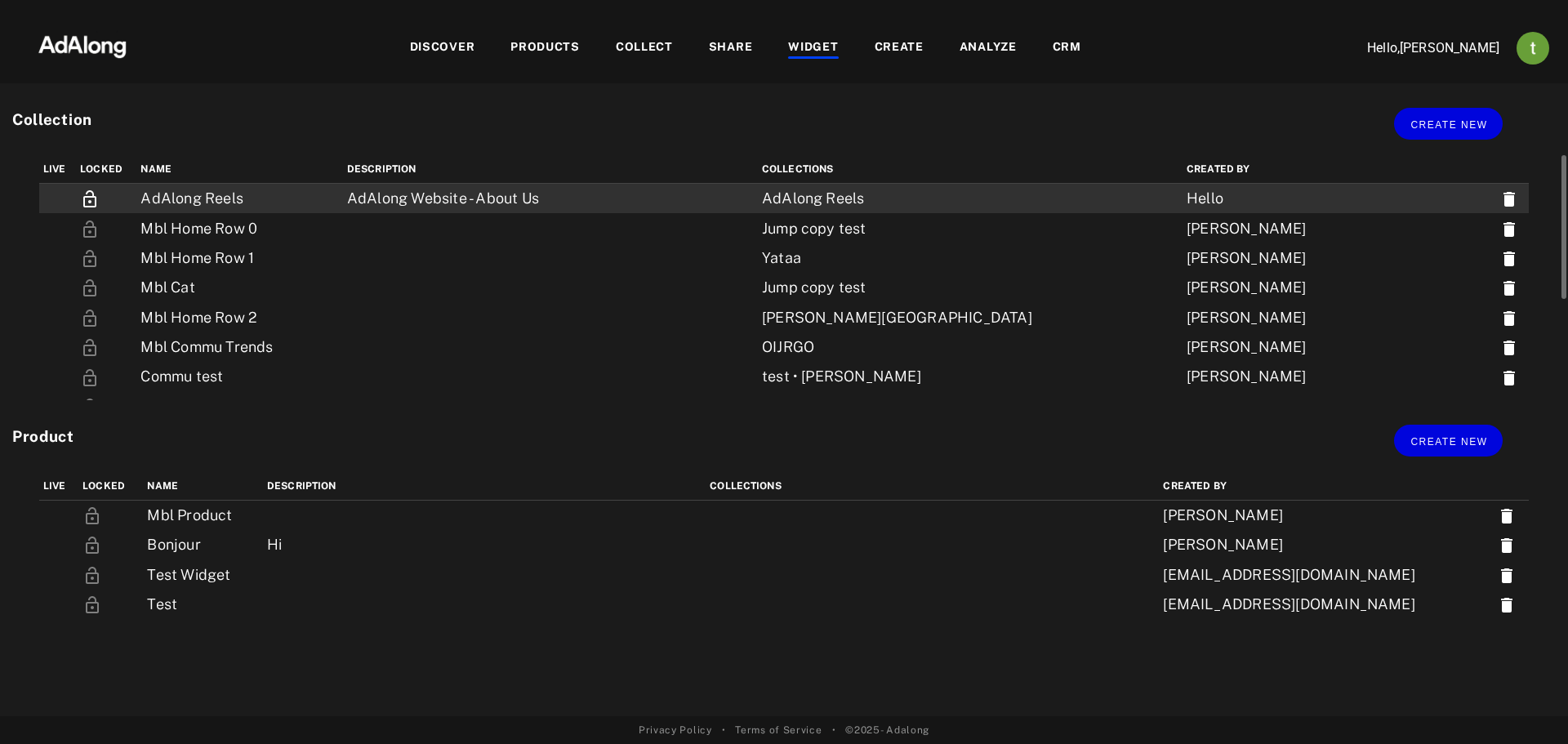
click at [208, 201] on td "AdAlong Reels" at bounding box center [239, 199] width 206 height 30
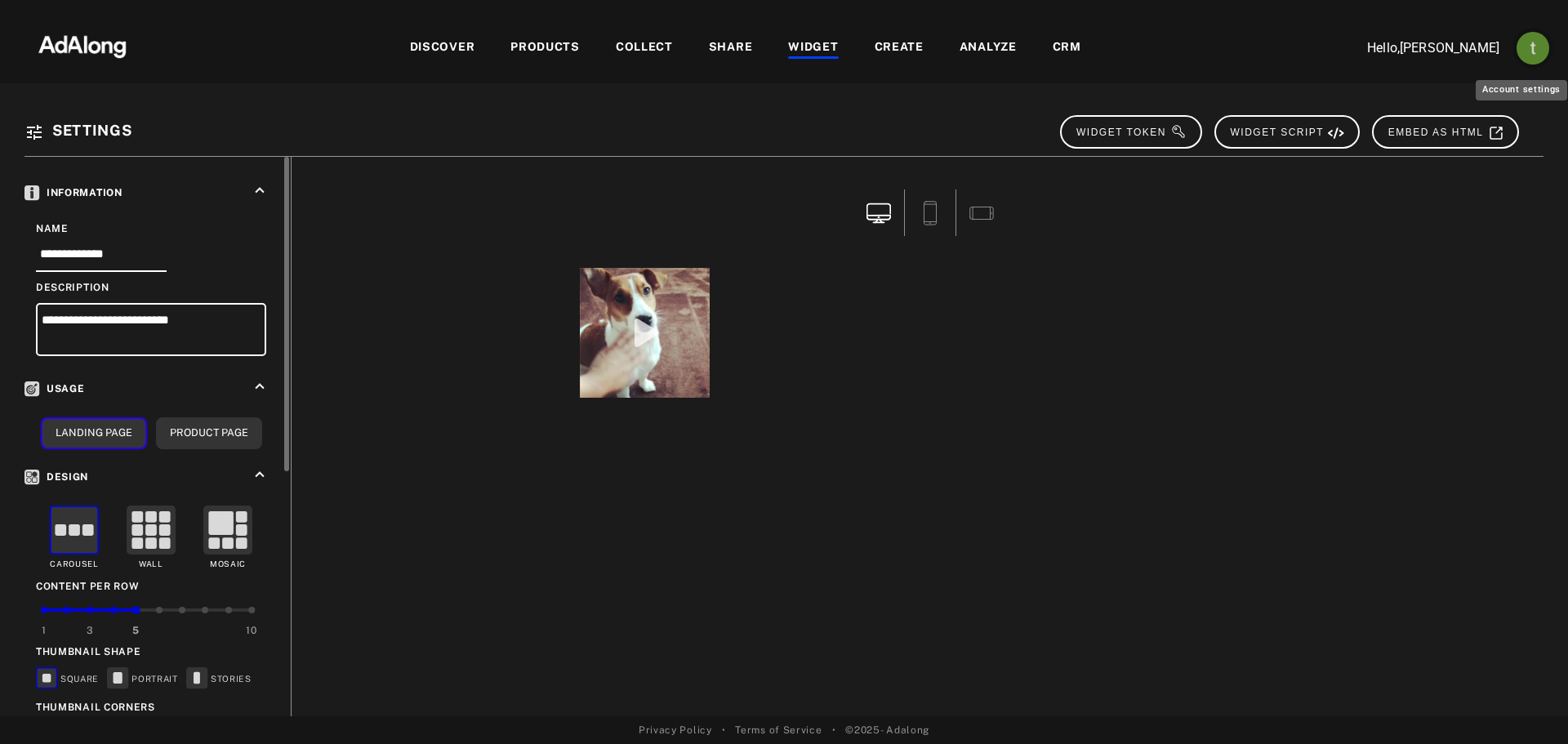
click at [1527, 51] on img "Account settings" at bounding box center [1533, 48] width 33 height 33
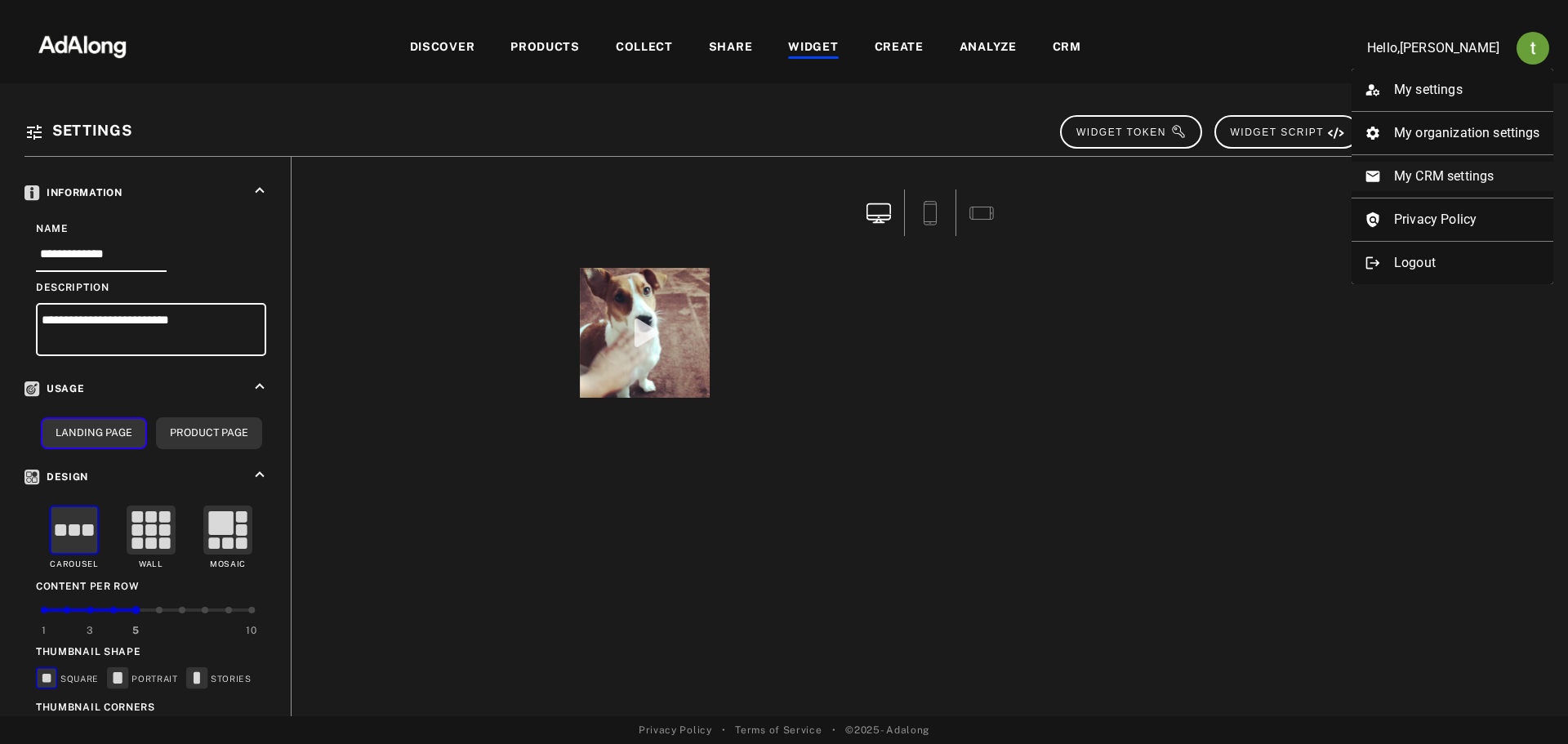
click at [1421, 169] on li "My CRM settings" at bounding box center [1452, 176] width 201 height 29
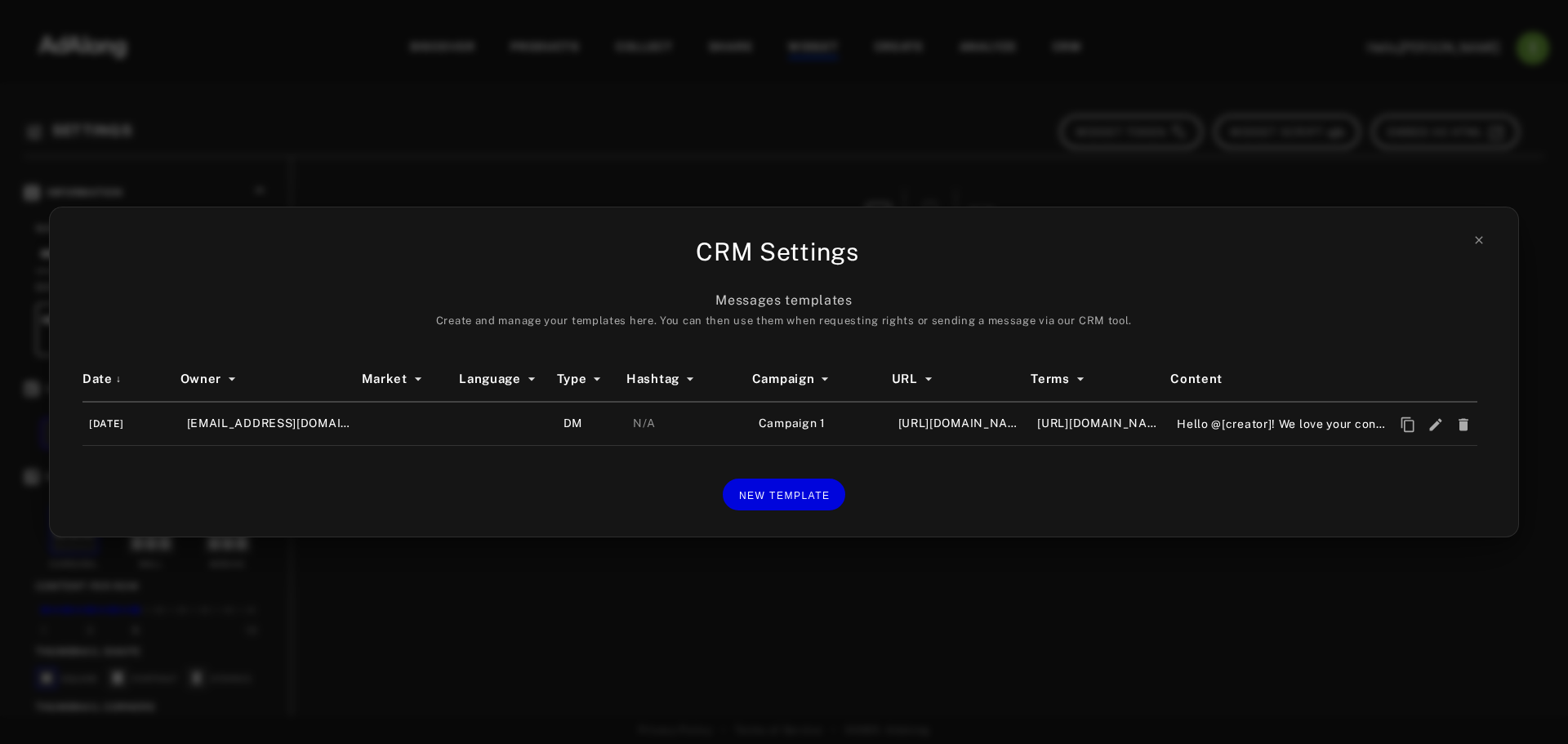
drag, startPoint x: 781, startPoint y: 565, endPoint x: 765, endPoint y: 522, distance: 45.9
click at [782, 564] on div "CRM Settings Messages templates Create and manage your templates here. You can …" at bounding box center [784, 372] width 1568 height 744
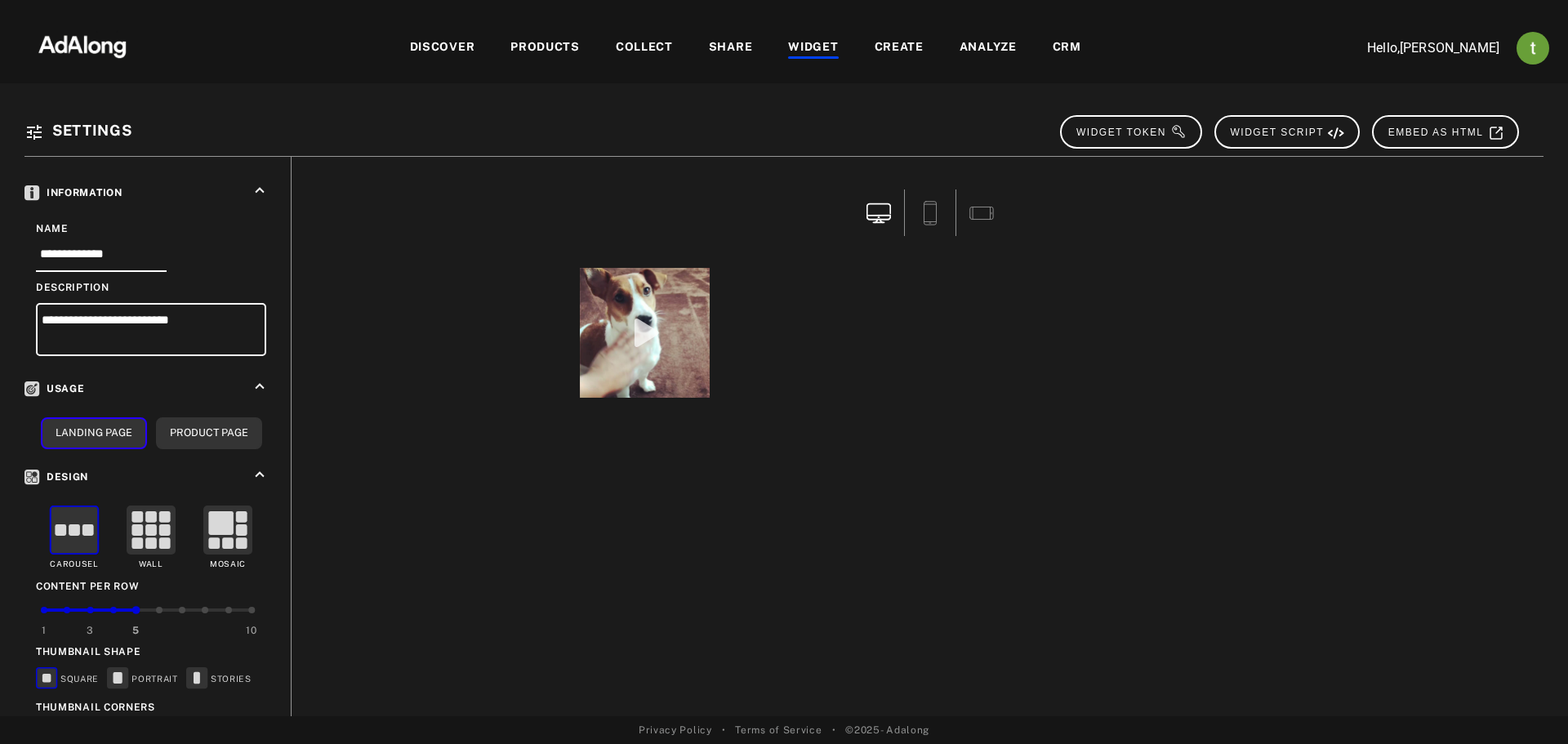
click at [458, 52] on div "DISCOVER" at bounding box center [443, 48] width 66 height 19
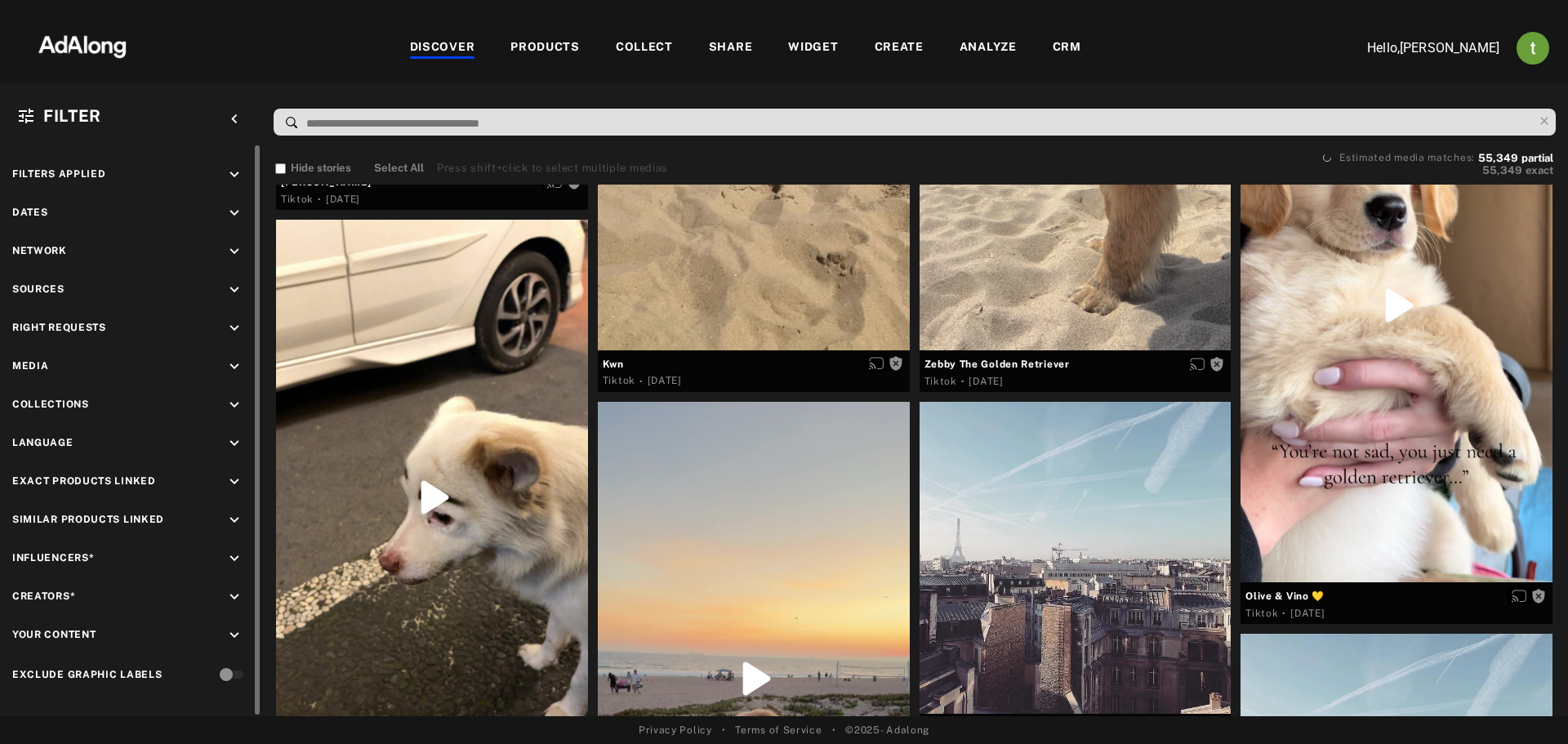
scroll to position [3104, 0]
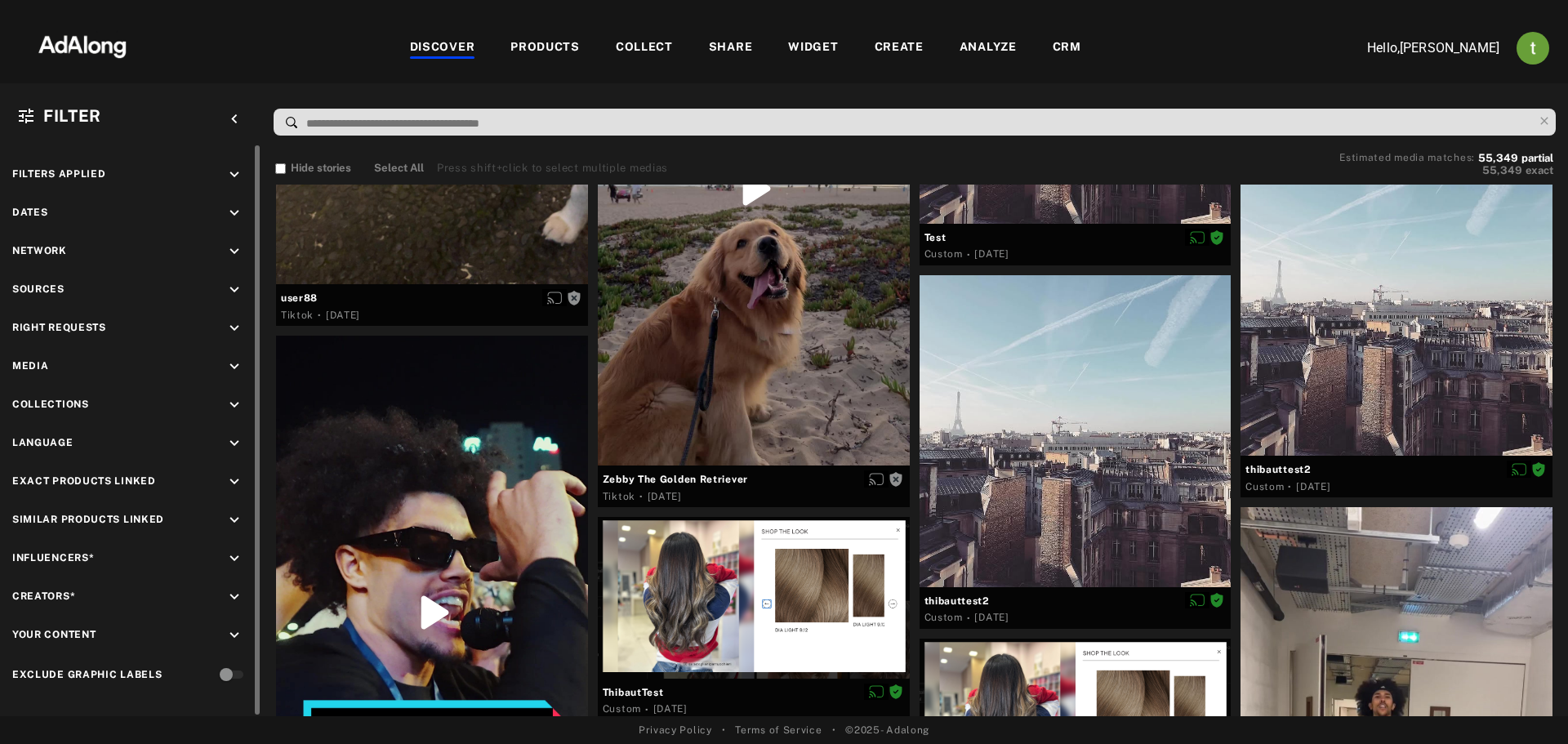
click at [231, 286] on icon "keyboard_arrow_down" at bounding box center [234, 289] width 18 height 18
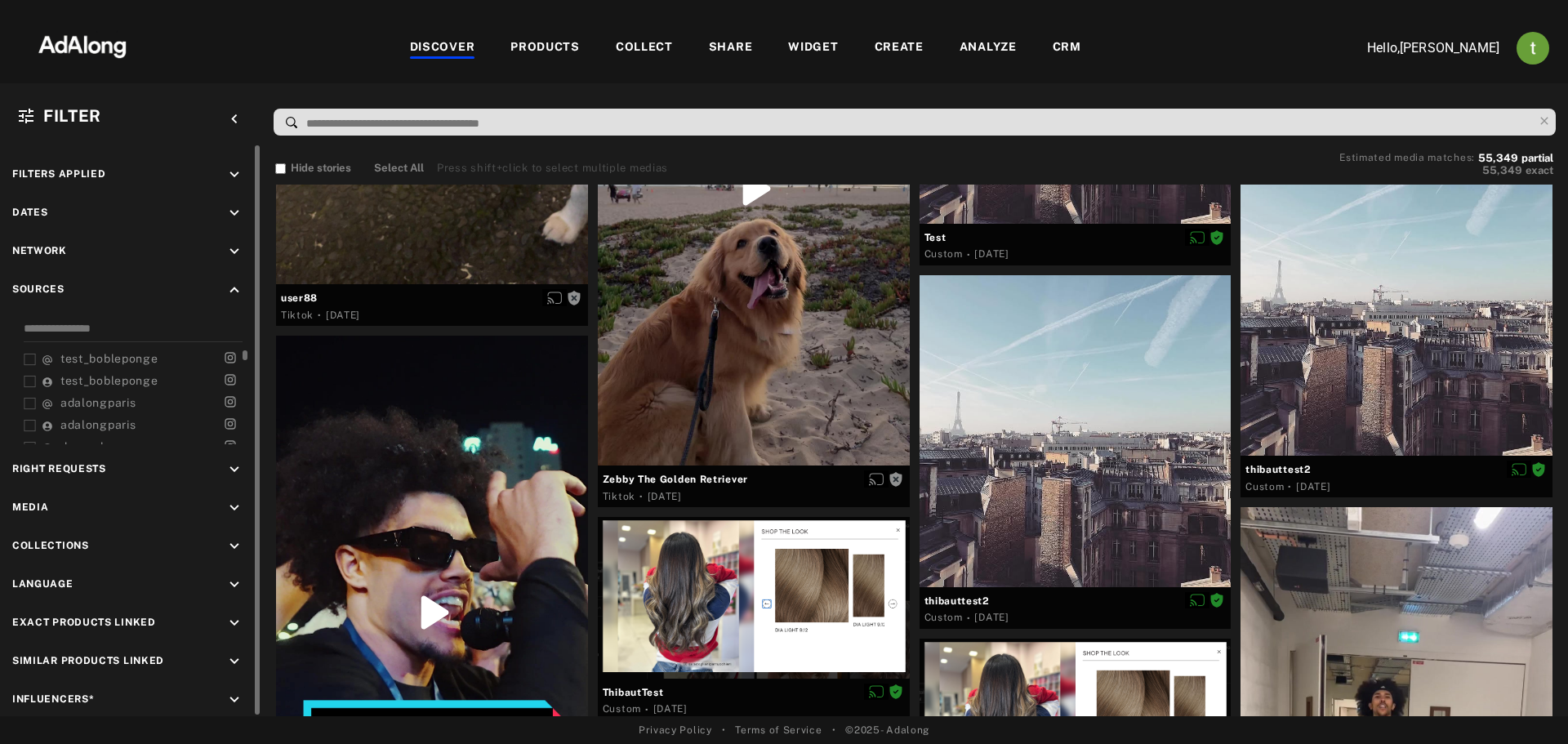
click at [101, 360] on span "test_bobleponge" at bounding box center [110, 359] width 98 height 13
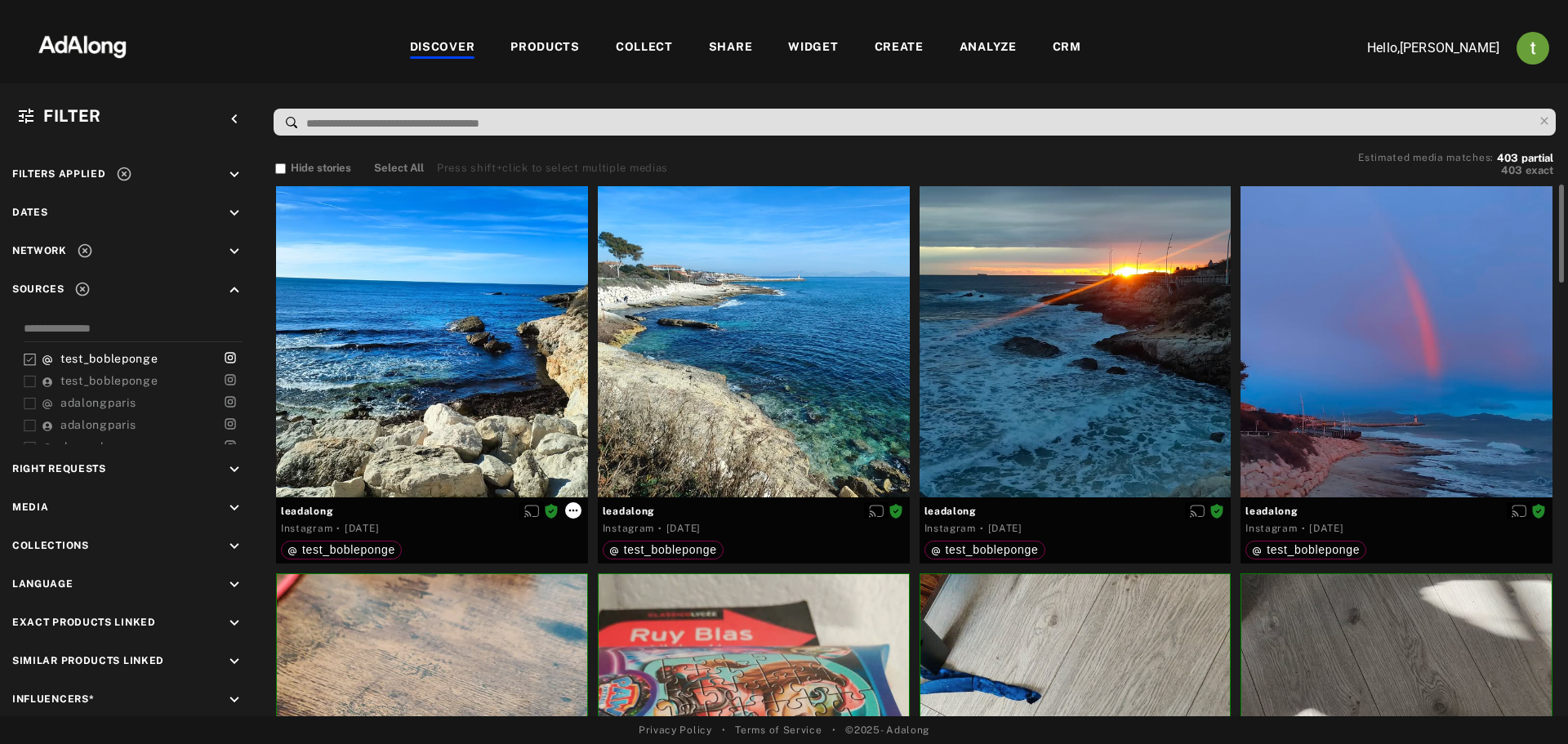
click at [570, 509] on icon at bounding box center [574, 511] width 13 height 13
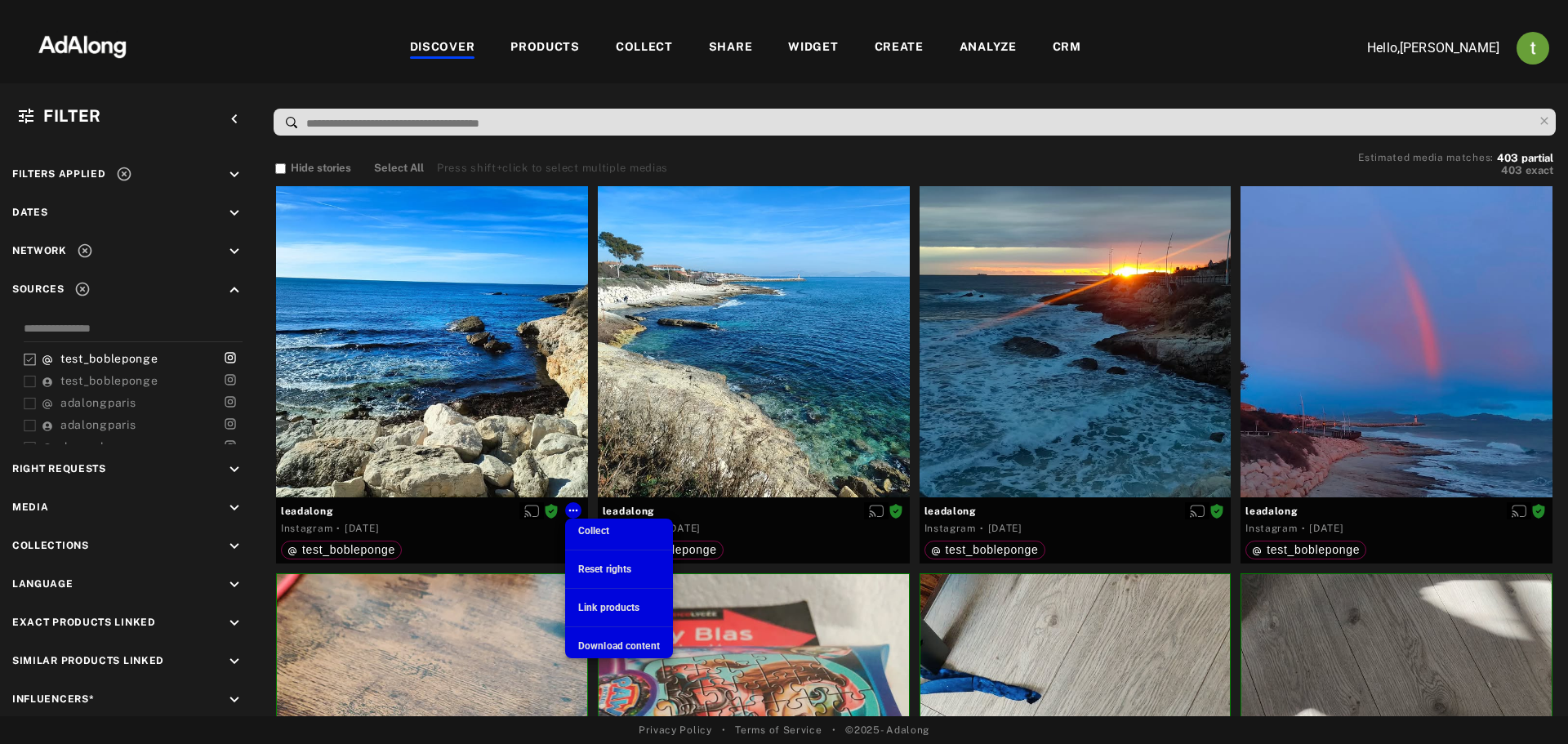
click at [112, 359] on div at bounding box center [784, 372] width 1568 height 744
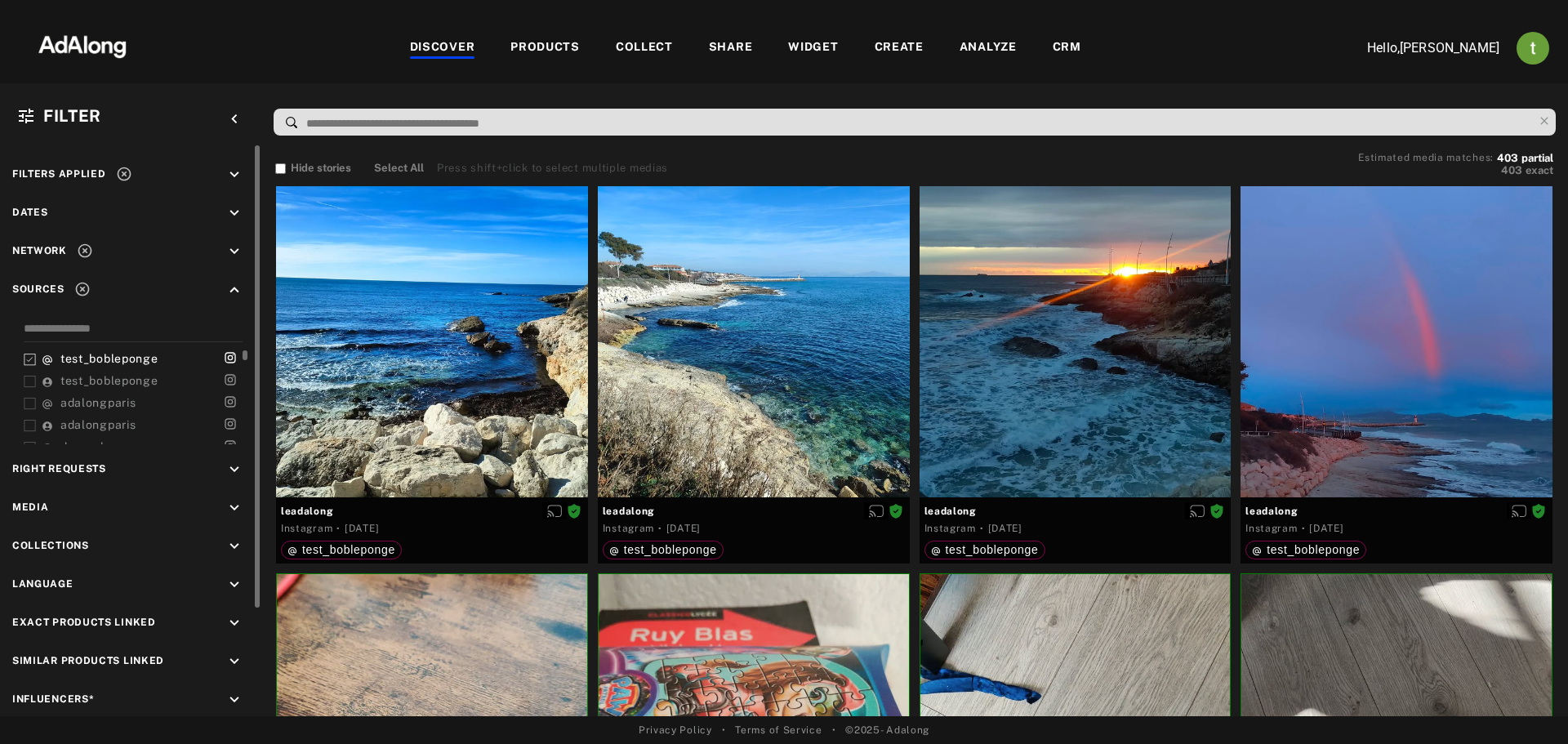
click at [108, 356] on span "test_bobleponge" at bounding box center [110, 359] width 98 height 13
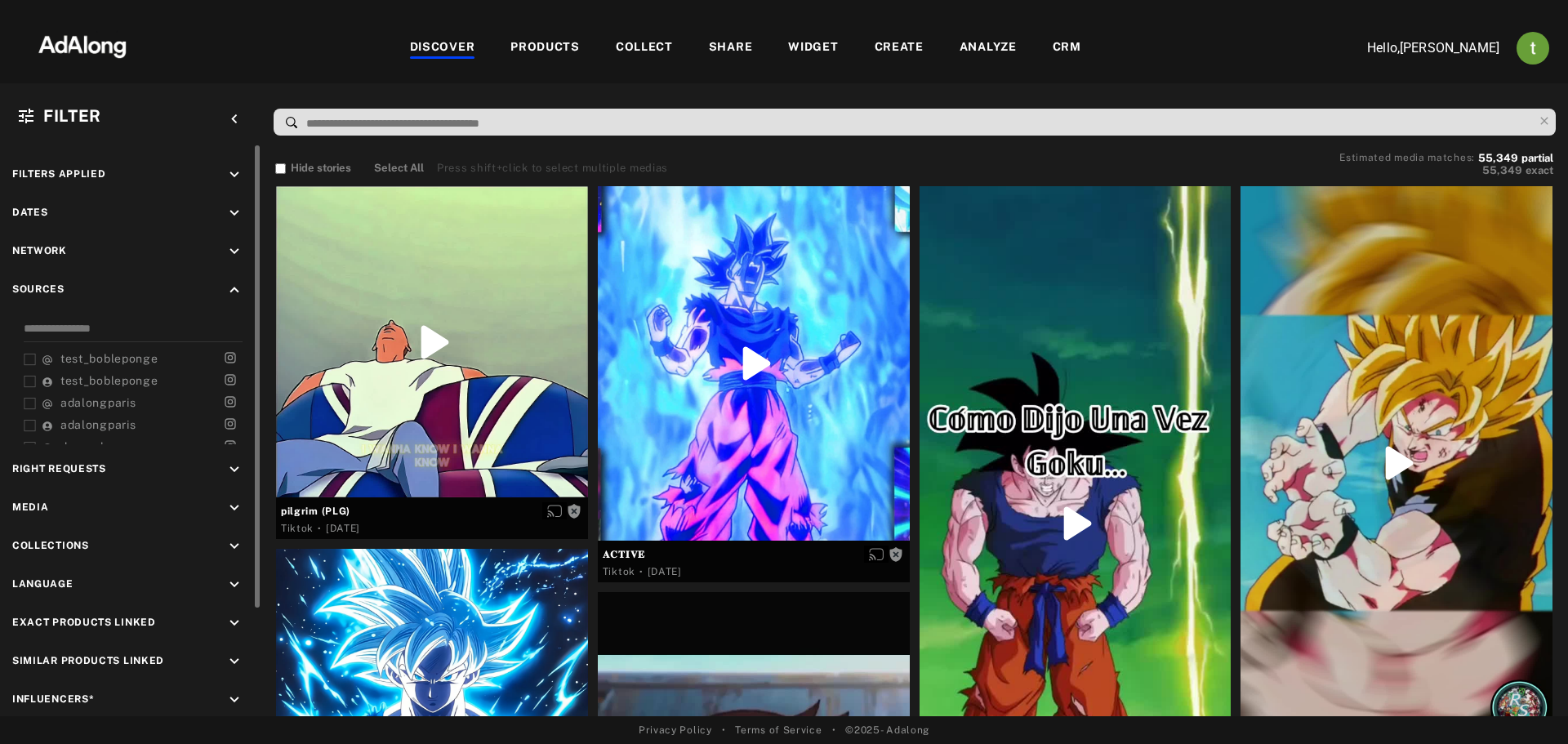
click at [237, 251] on icon "keyboard_arrow_down" at bounding box center [234, 251] width 18 height 18
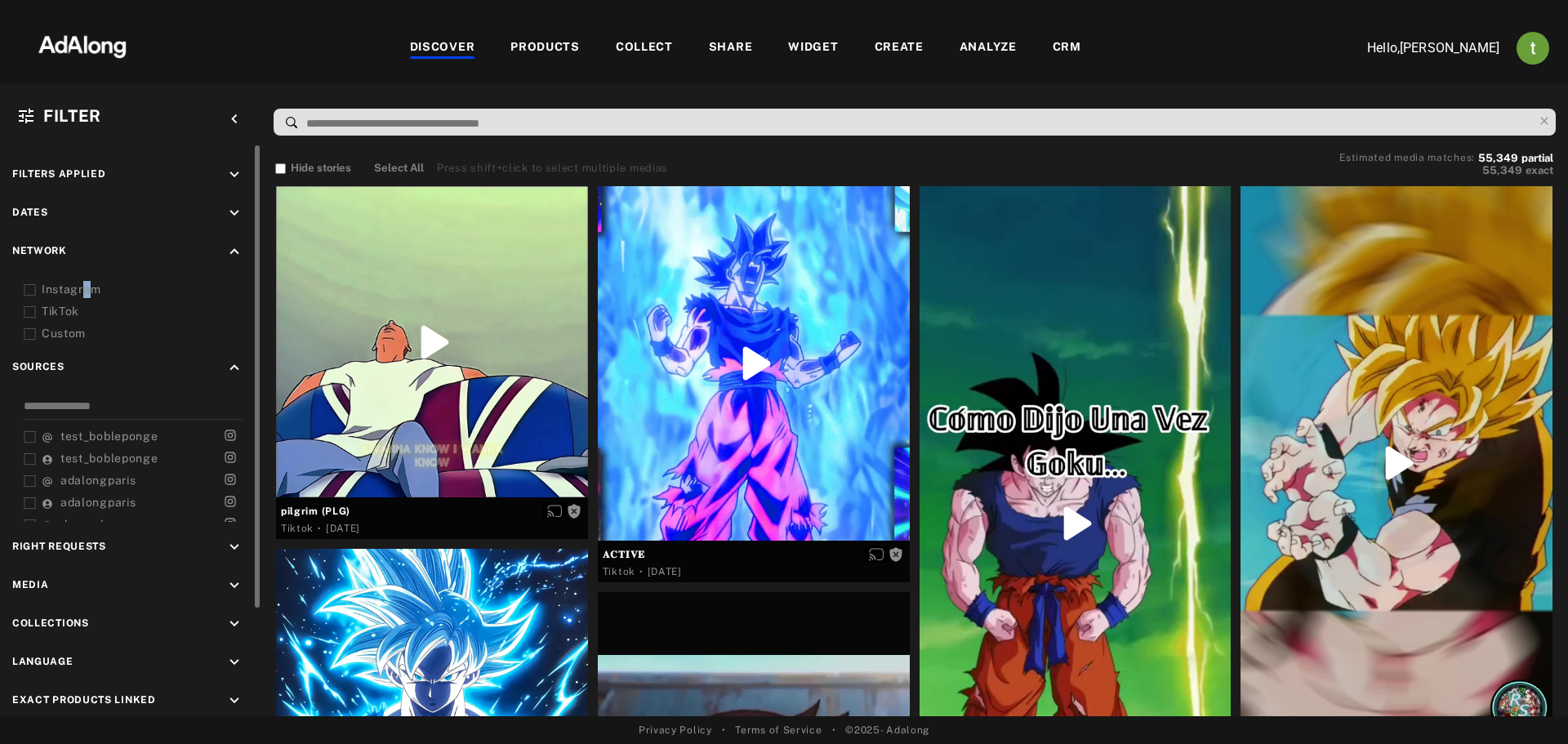
click at [87, 279] on div "Network keyboard_arrow_up Instagram TikTok Custom" at bounding box center [131, 292] width 237 height 99
click at [86, 287] on div "Instagram" at bounding box center [145, 289] width 207 height 17
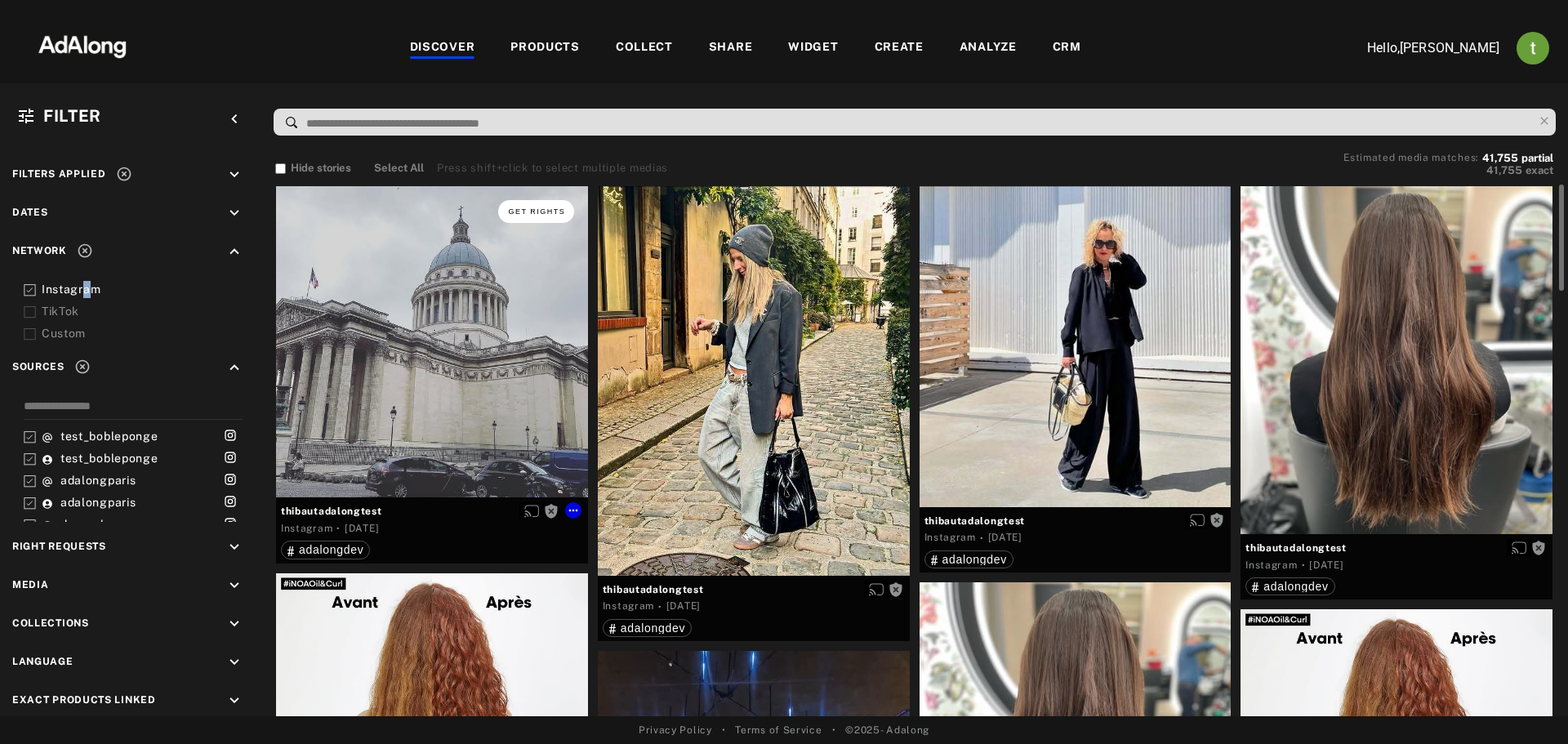
click at [529, 211] on span "Get rights" at bounding box center [537, 211] width 57 height 8
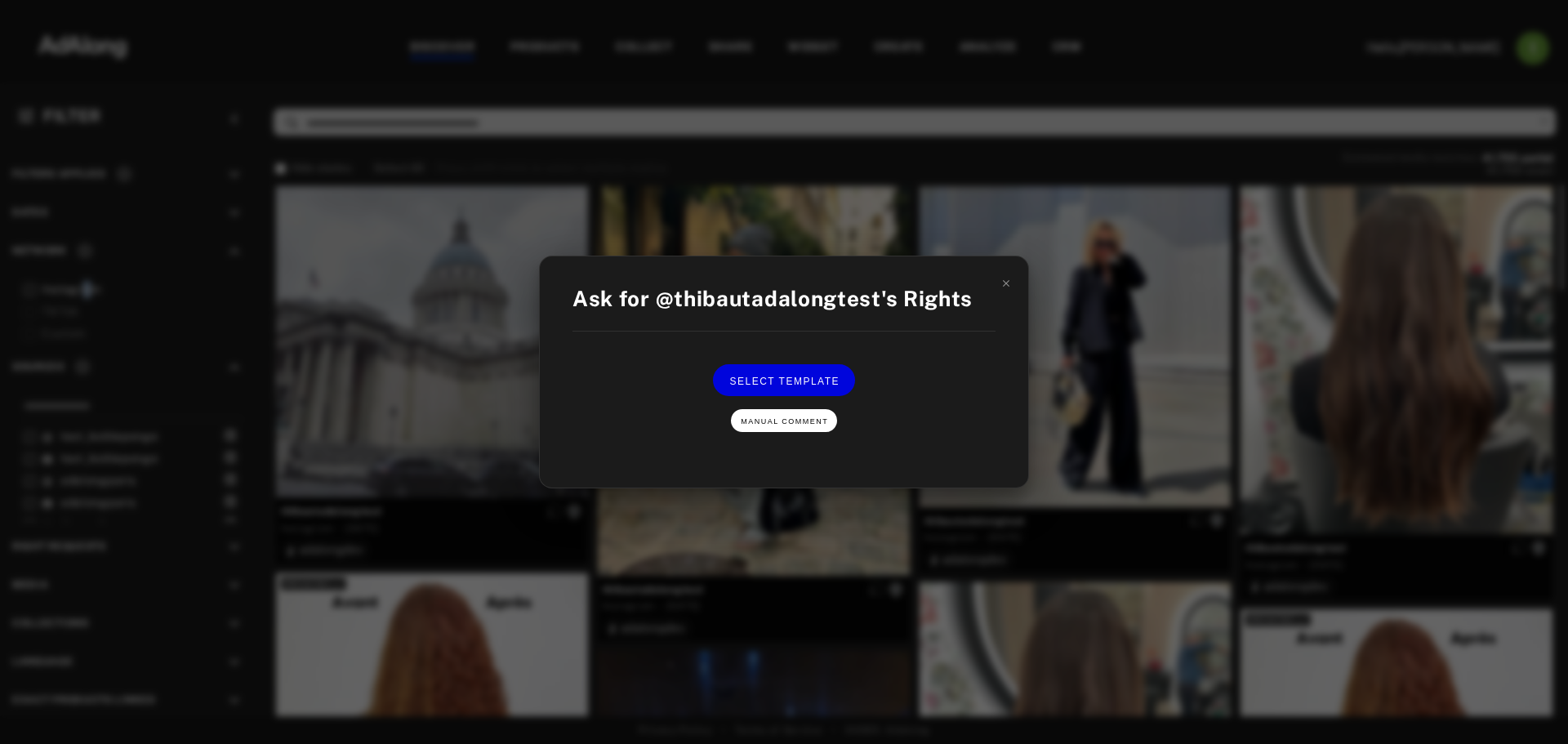
click at [762, 426] on button "Manual Comment" at bounding box center [784, 420] width 106 height 23
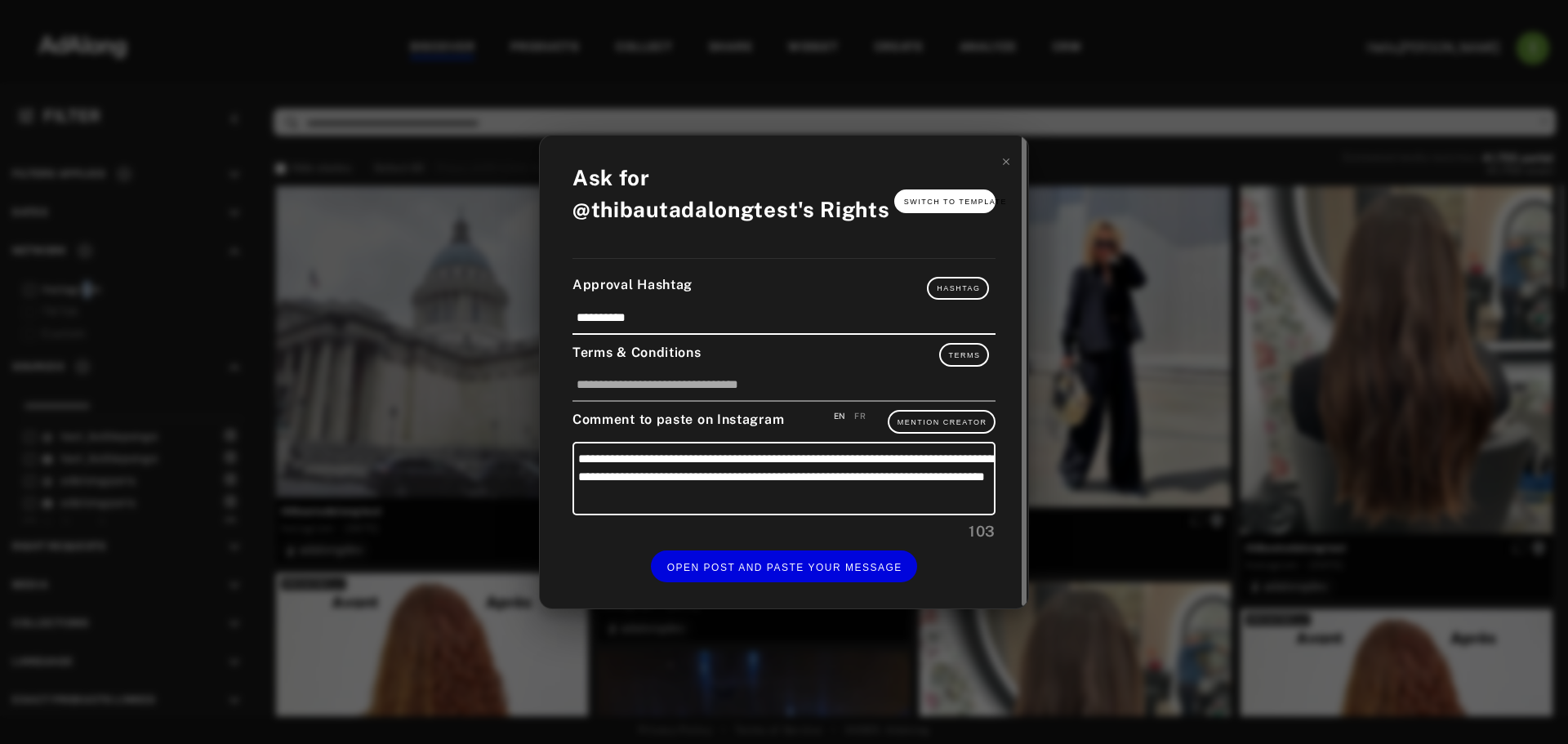
click at [939, 204] on span "Switch to Template" at bounding box center [955, 202] width 103 height 8
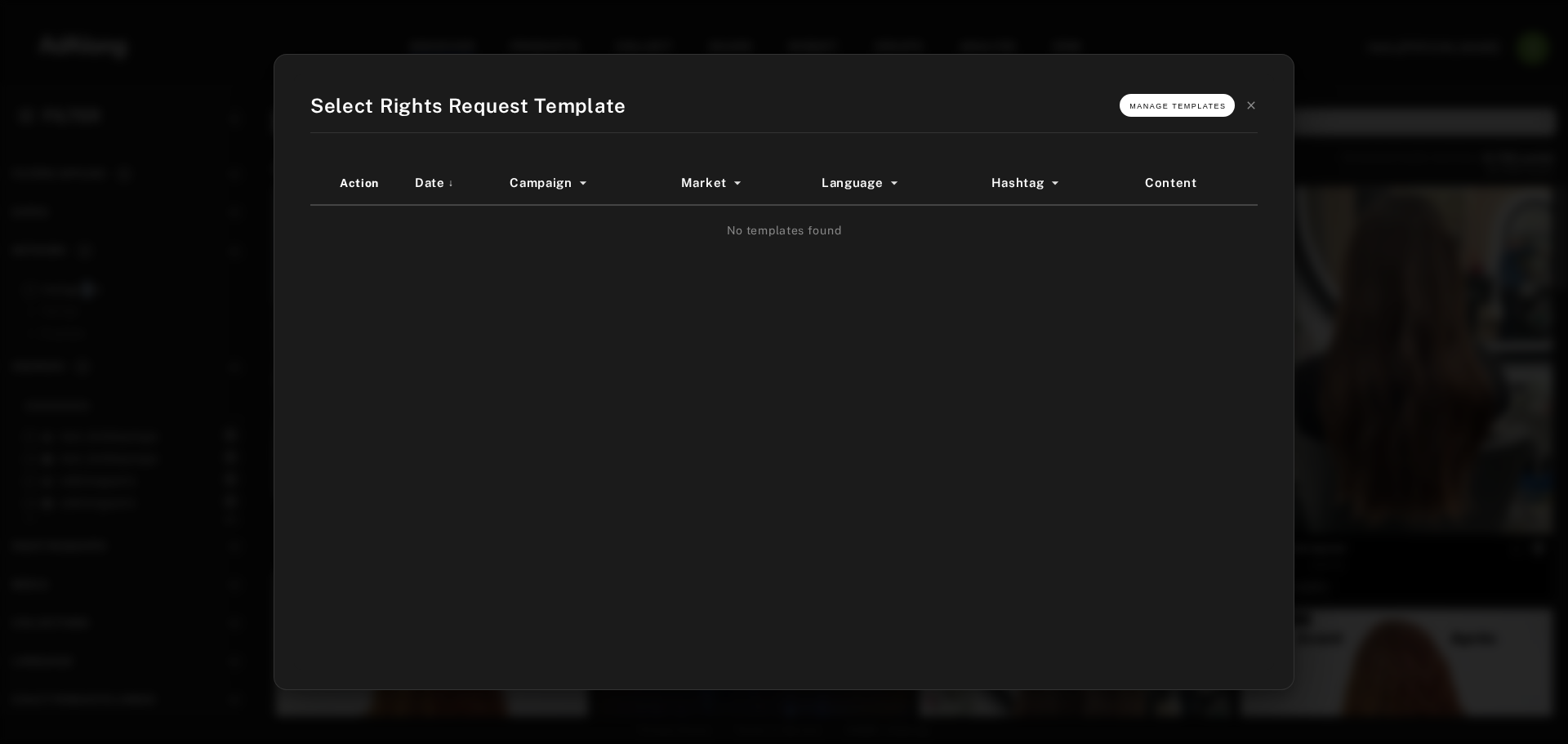
click at [1204, 106] on span "Manage Templates" at bounding box center [1178, 106] width 96 height 8
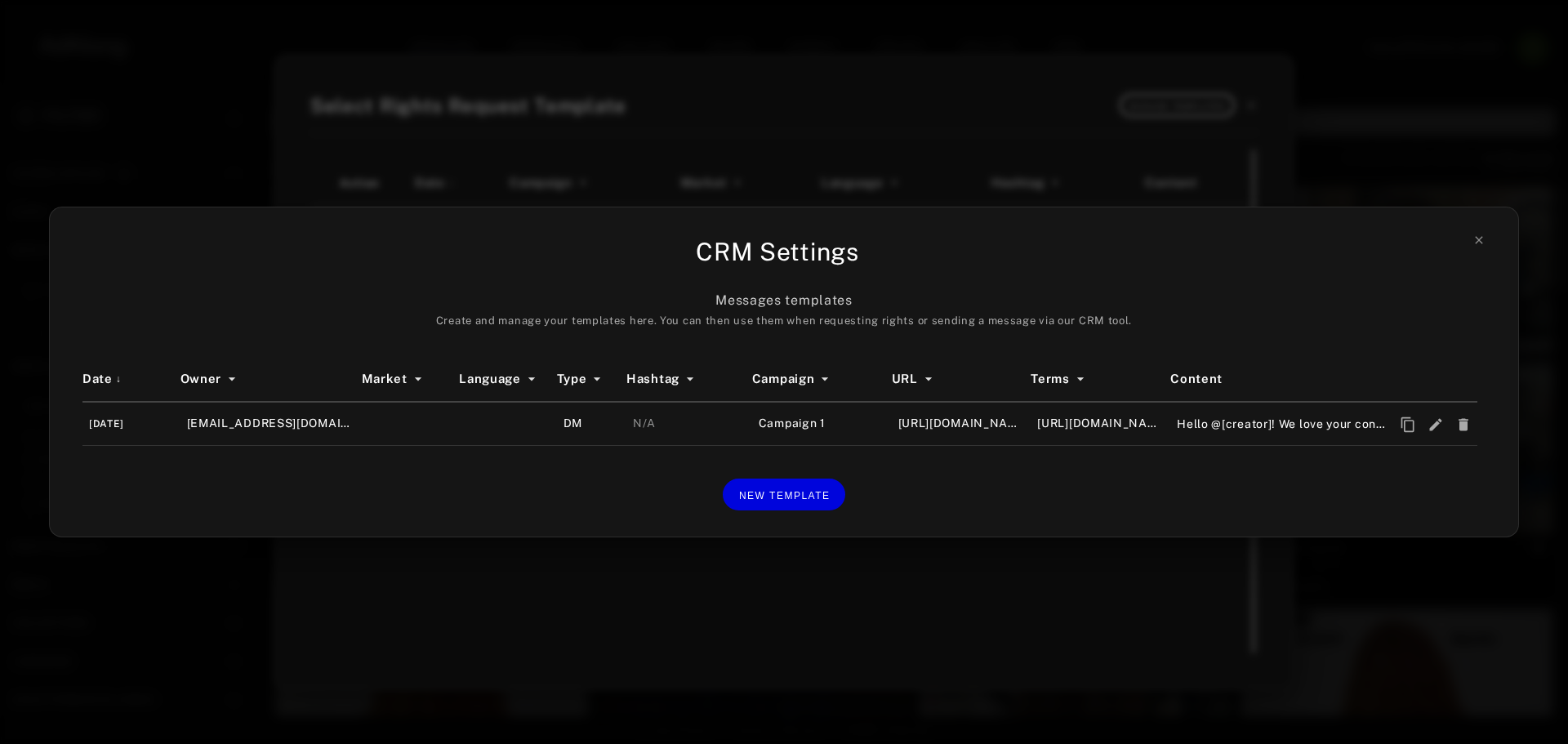
click at [843, 605] on div "CRM Settings Messages templates Create and manage your templates here. You can …" at bounding box center [784, 372] width 1568 height 744
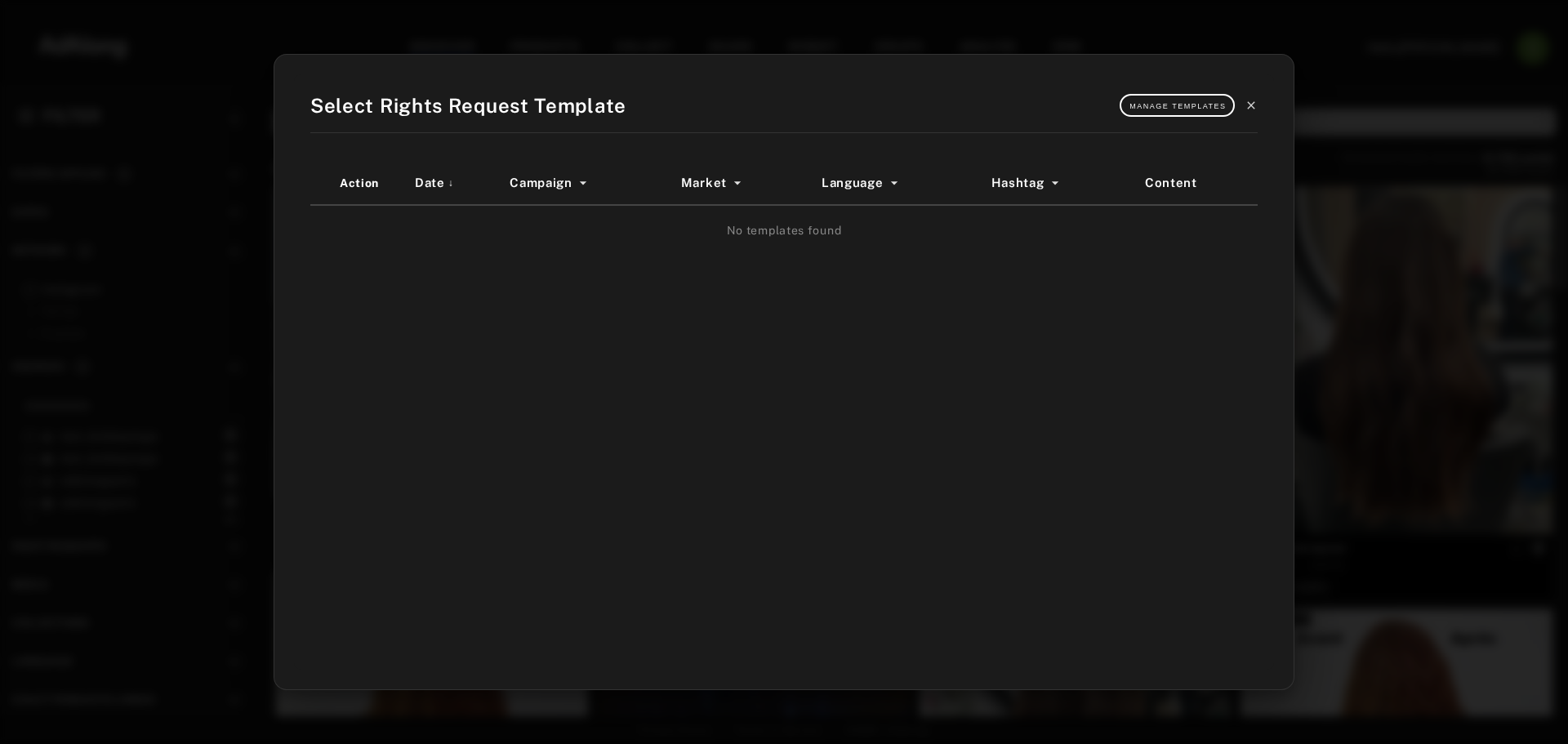
click at [1250, 101] on icon at bounding box center [1251, 105] width 13 height 13
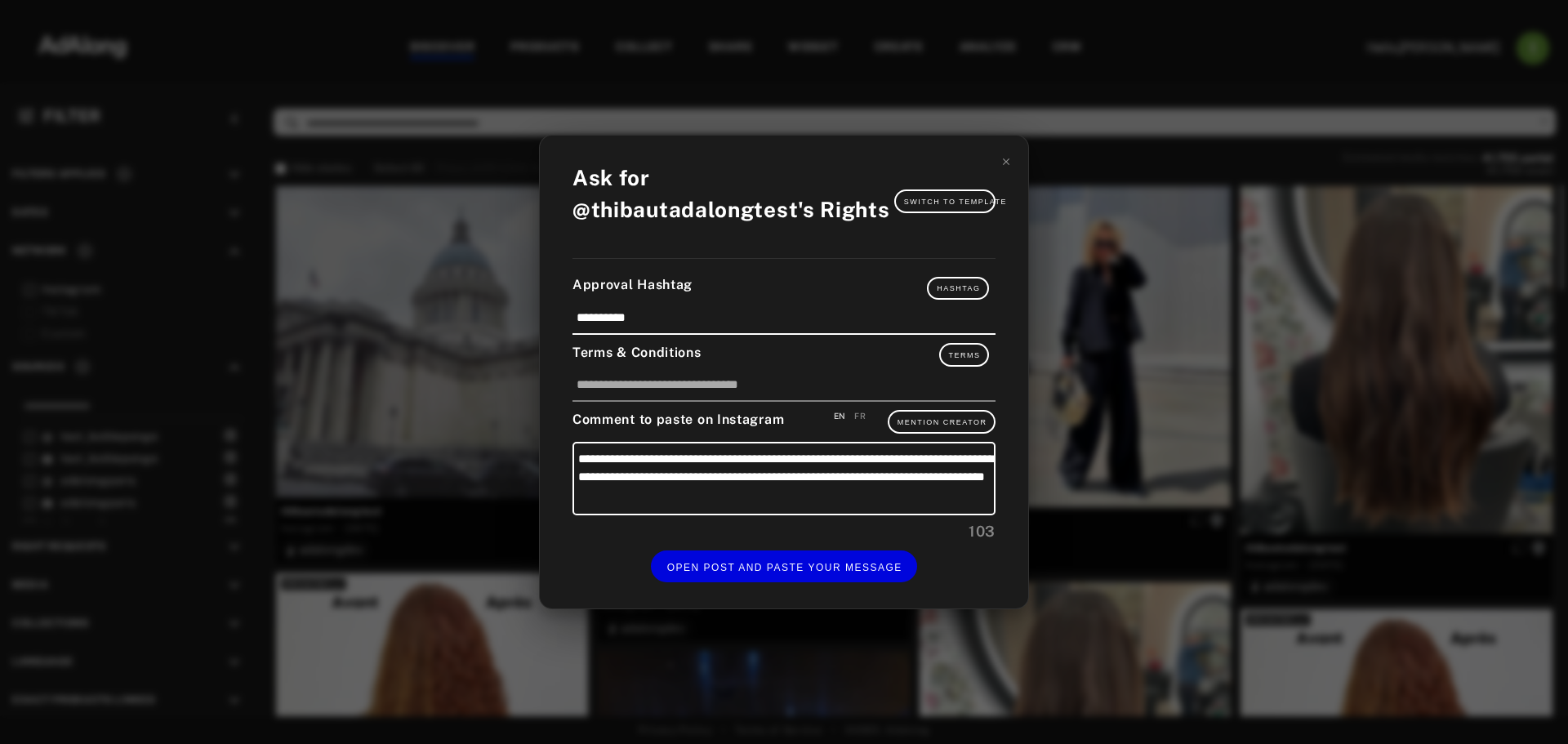
click at [462, 493] on div "**********" at bounding box center [784, 372] width 1568 height 744
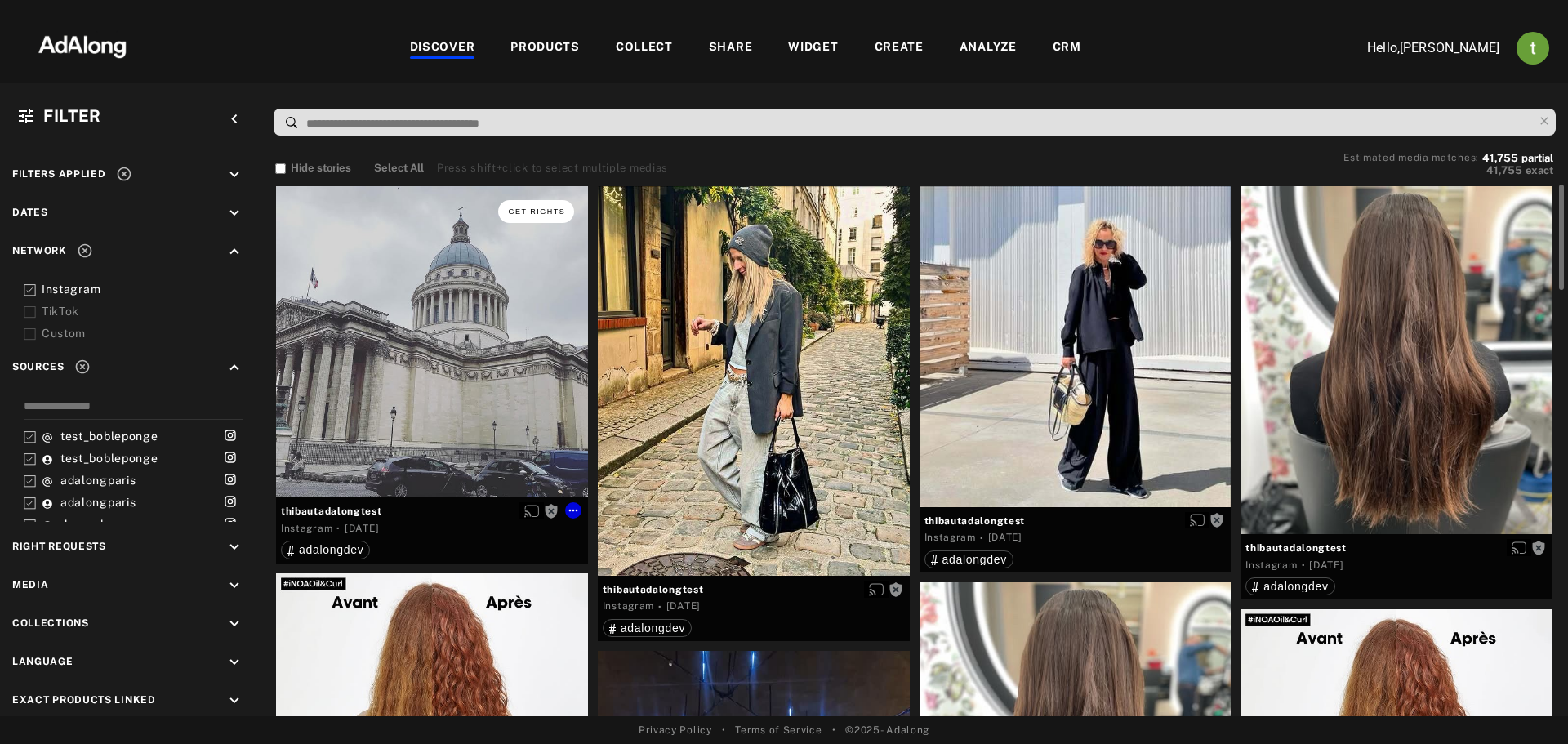
click at [545, 211] on span "Get rights" at bounding box center [537, 211] width 57 height 8
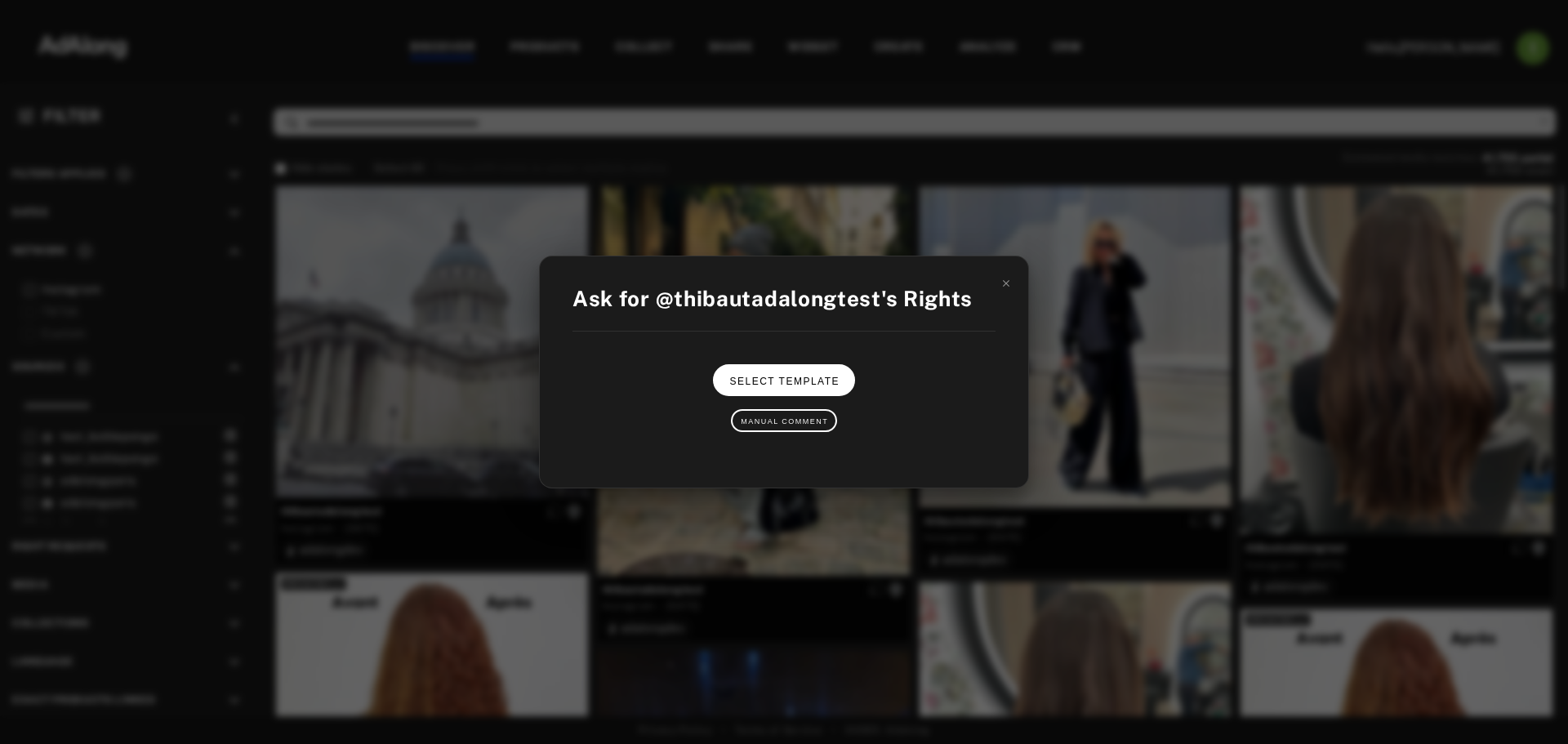
click at [760, 383] on span "Select Template" at bounding box center [784, 382] width 110 height 12
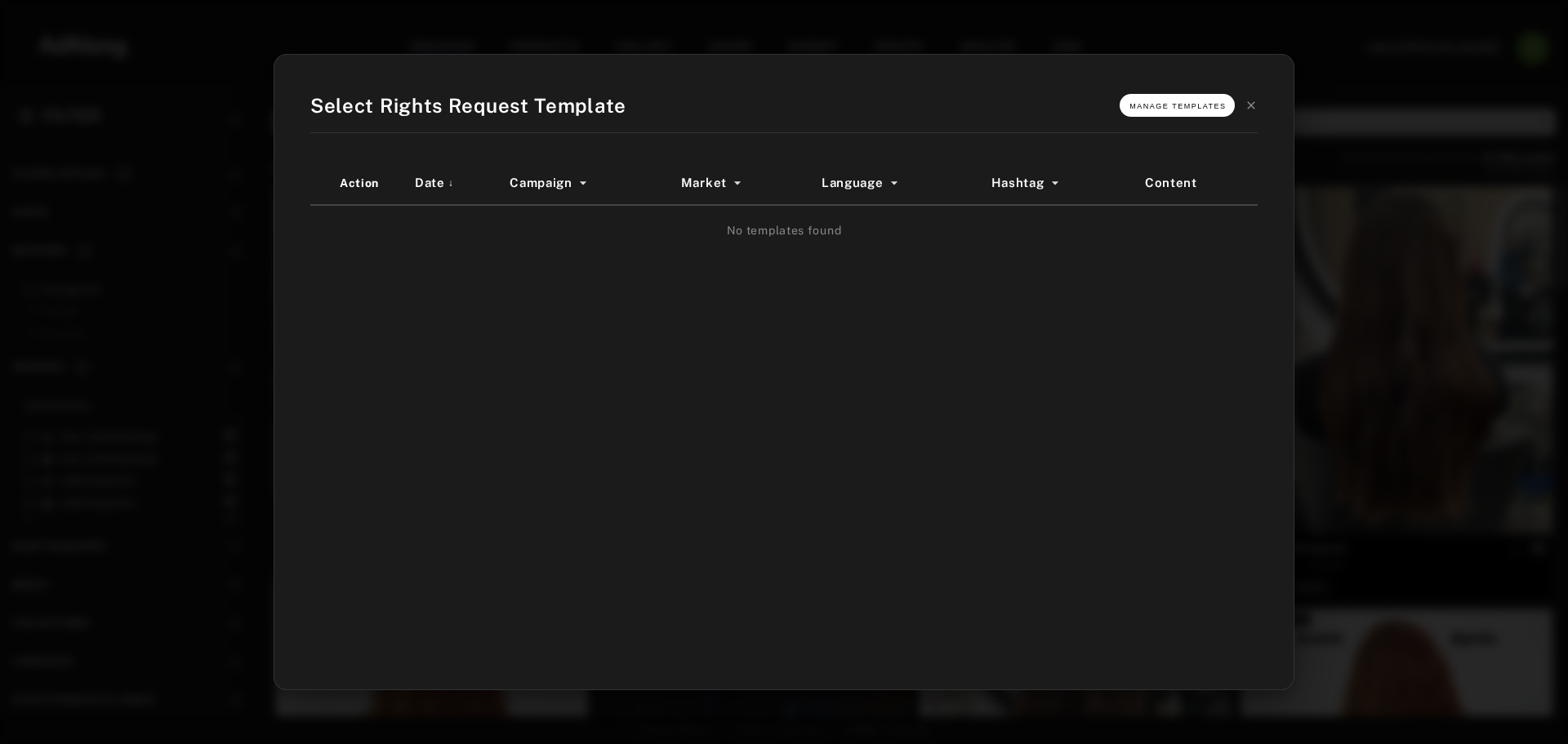
click at [1185, 108] on span "Manage Templates" at bounding box center [1178, 106] width 96 height 8
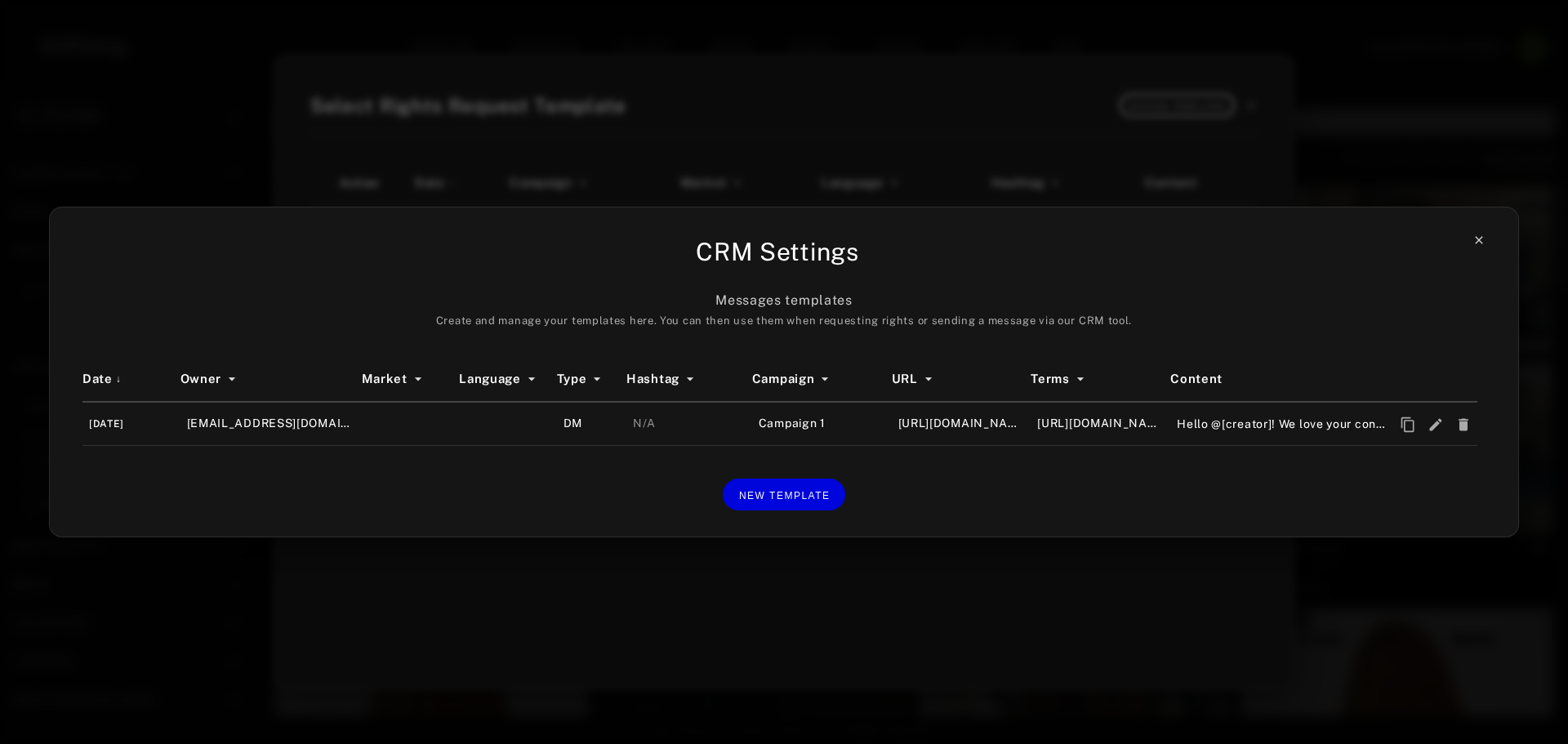
click at [1474, 236] on icon at bounding box center [1480, 240] width 13 height 13
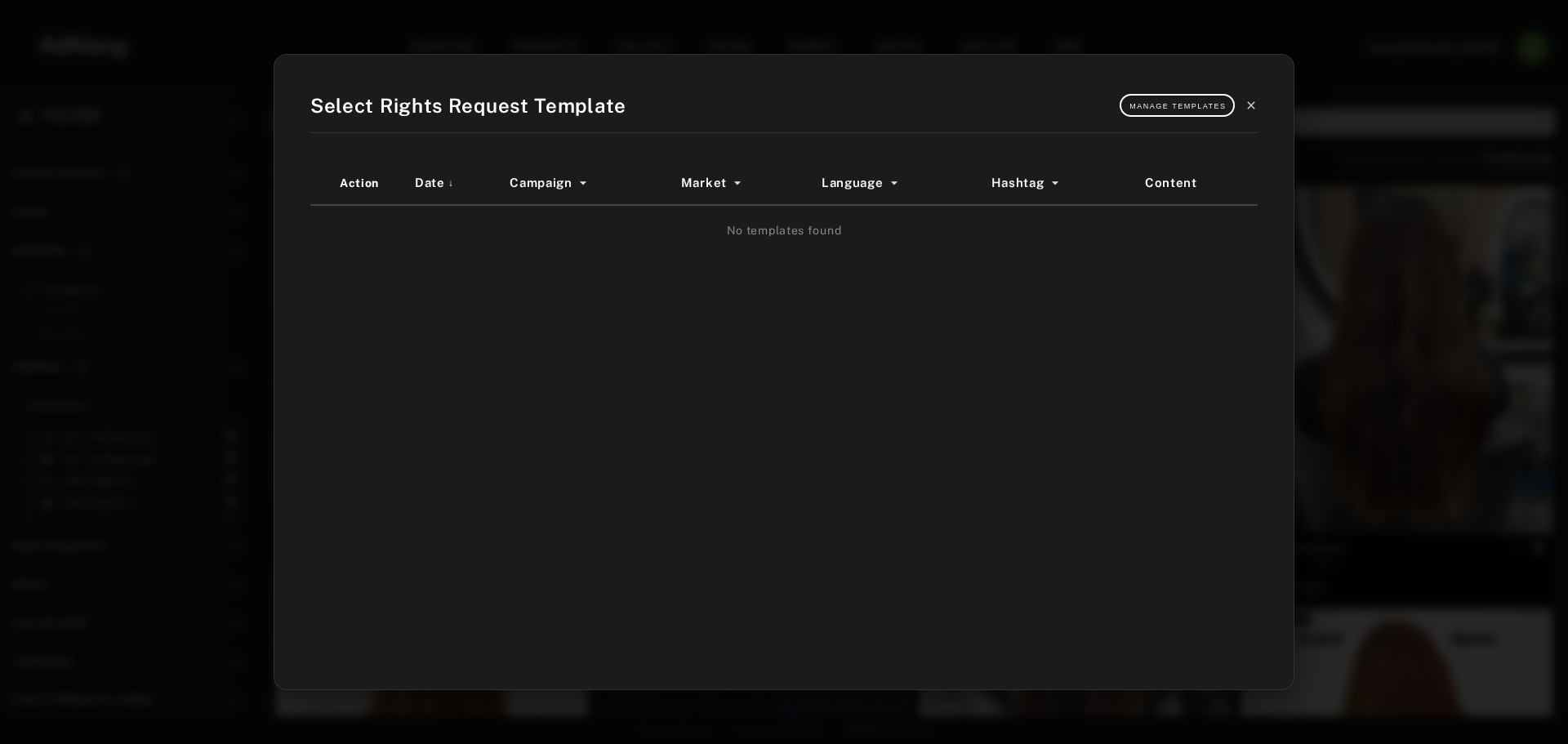
click at [1253, 103] on icon at bounding box center [1251, 105] width 13 height 13
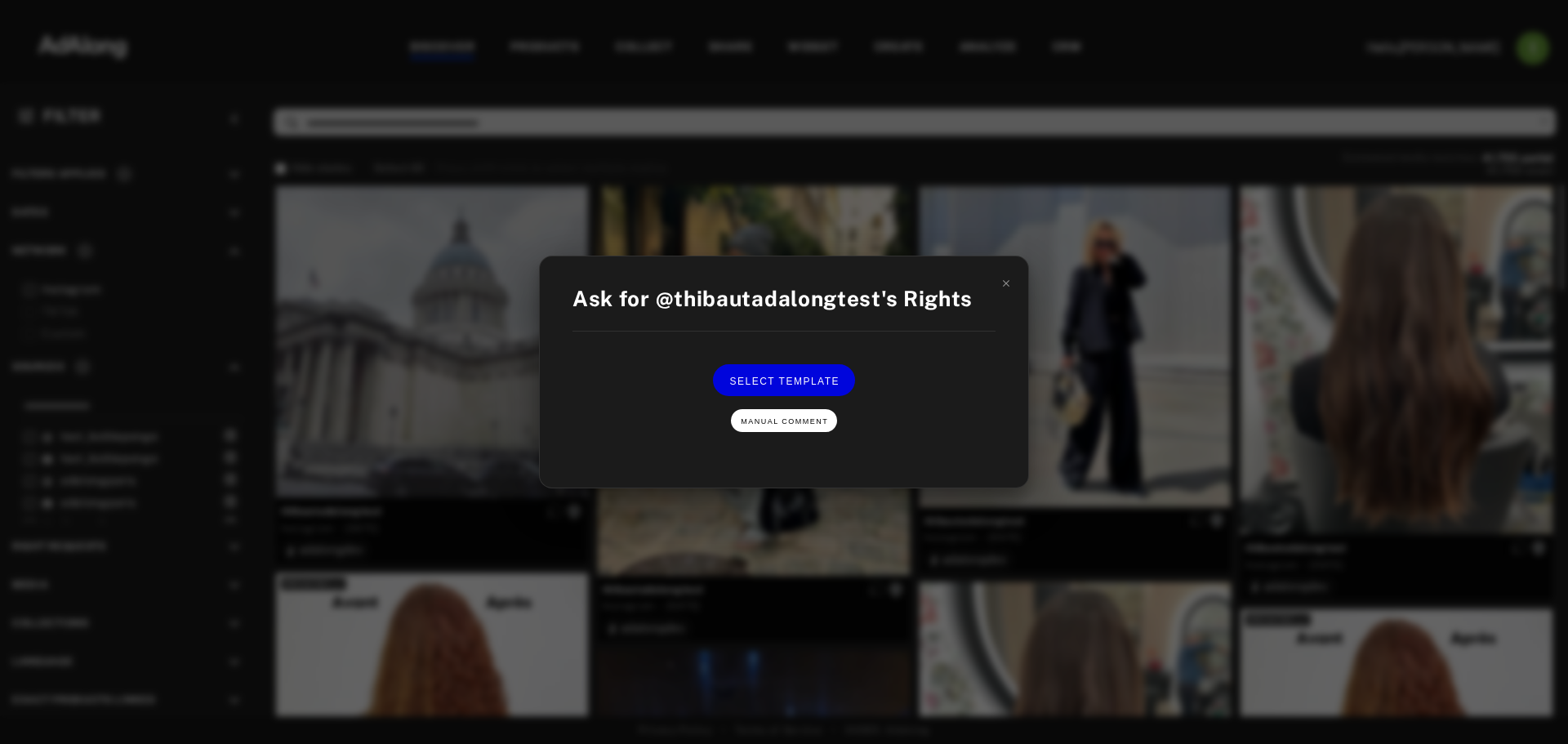
click at [803, 426] on button "Manual Comment" at bounding box center [784, 420] width 106 height 23
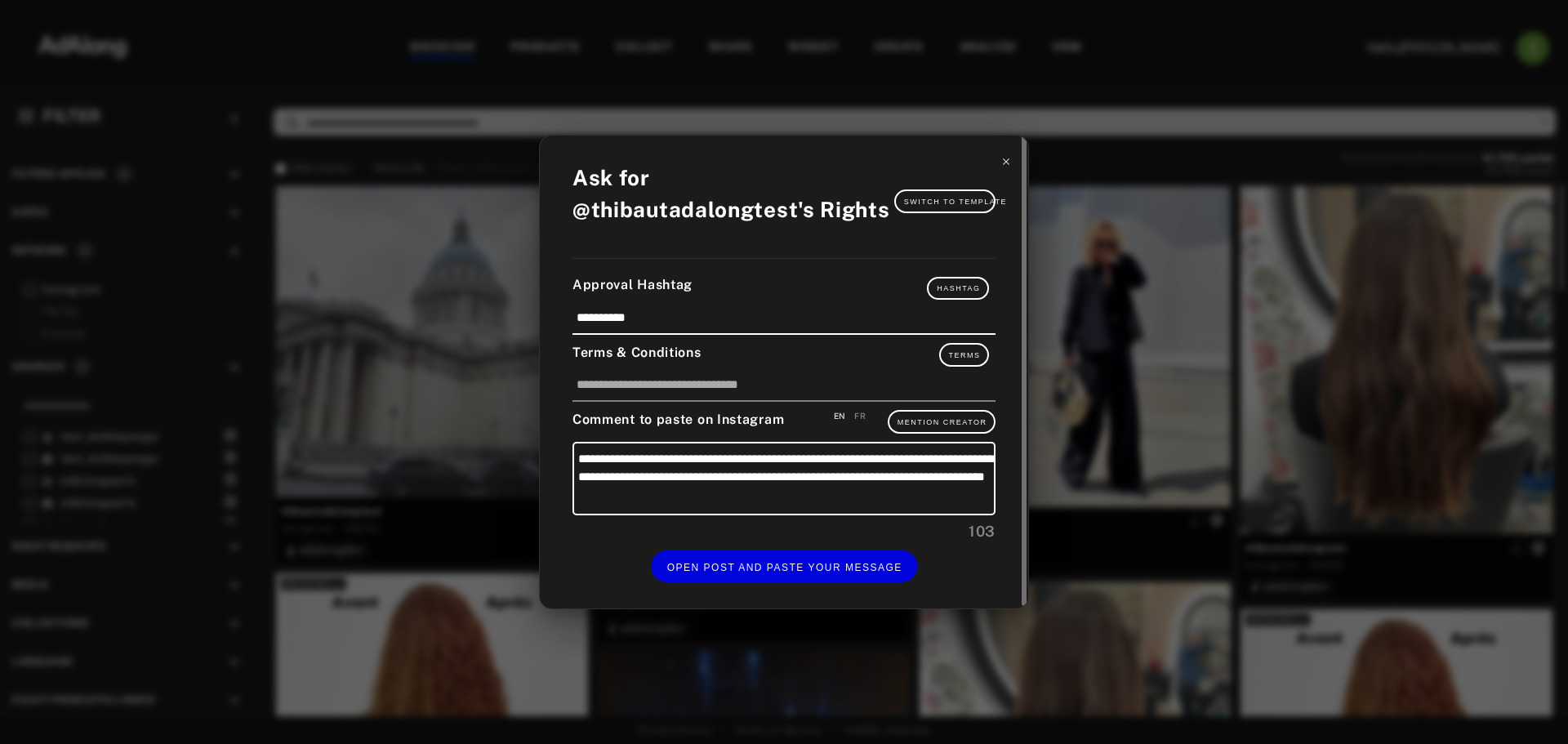
click at [1003, 158] on icon at bounding box center [1006, 162] width 12 height 12
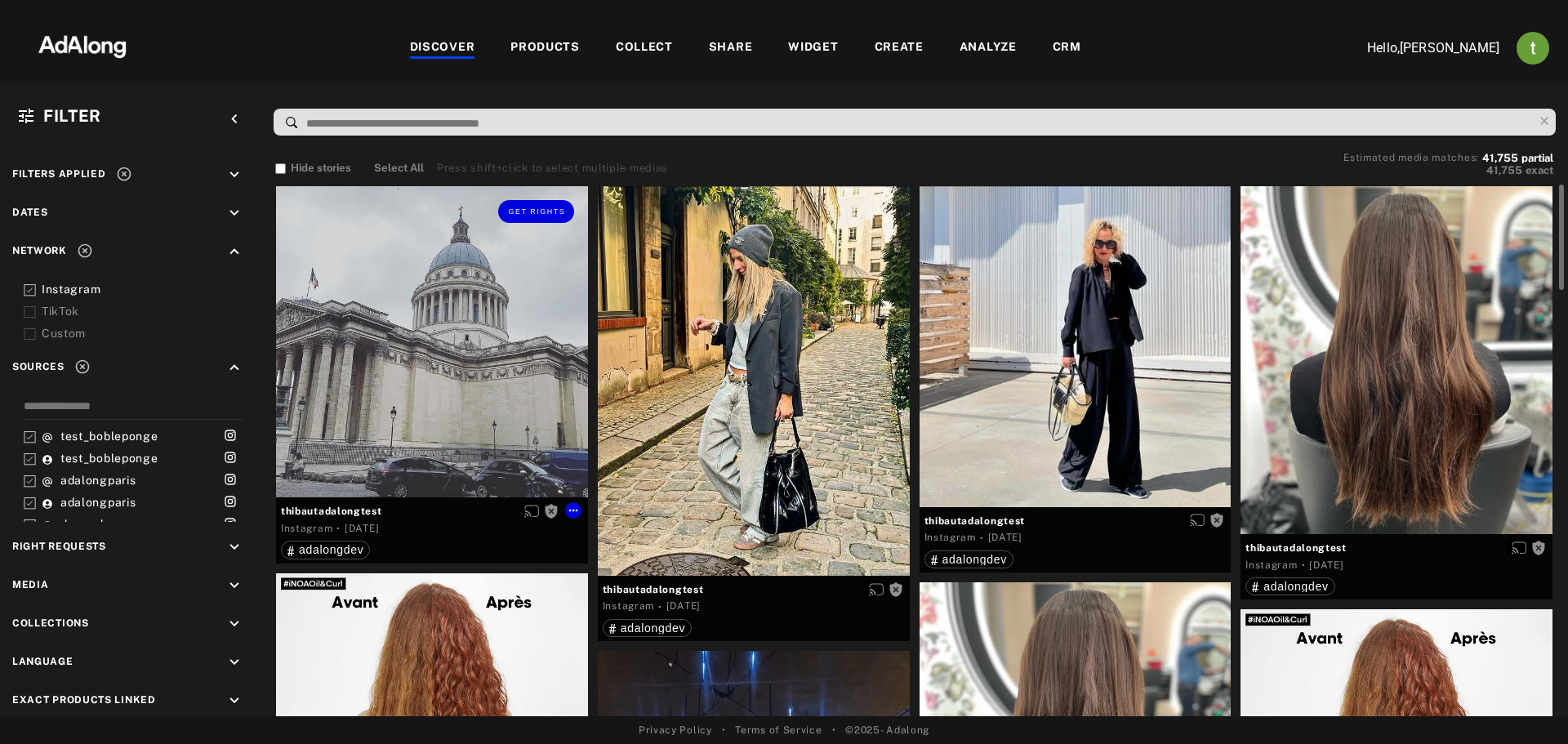
click at [541, 228] on div "Get rights" at bounding box center [432, 211] width 312 height 51
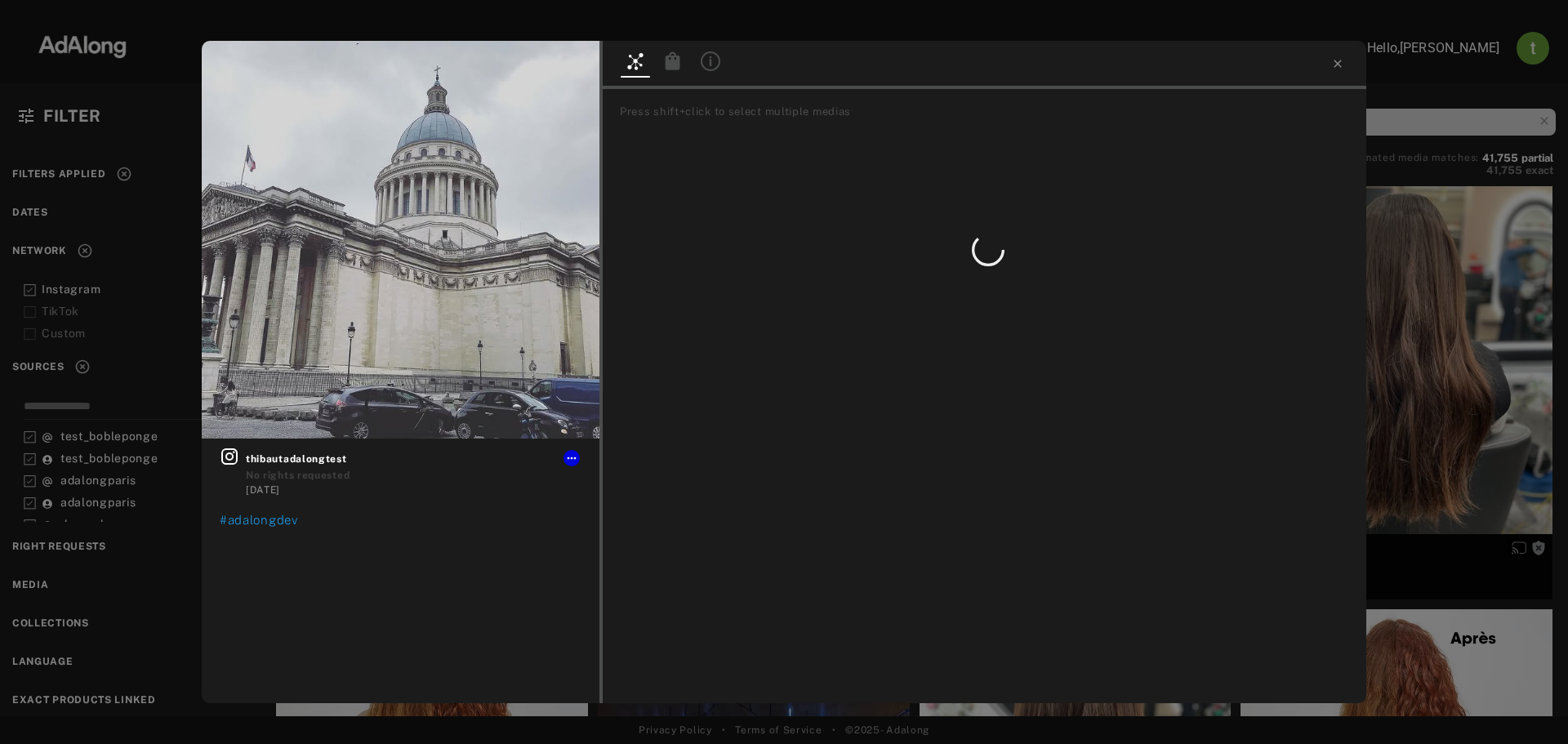
drag, startPoint x: 139, startPoint y: 238, endPoint x: 251, endPoint y: 264, distance: 115.0
click at [138, 237] on div "Get rights thibautadalongtest No rights requested [DATE] #adalongdev Press shif…" at bounding box center [784, 372] width 1568 height 744
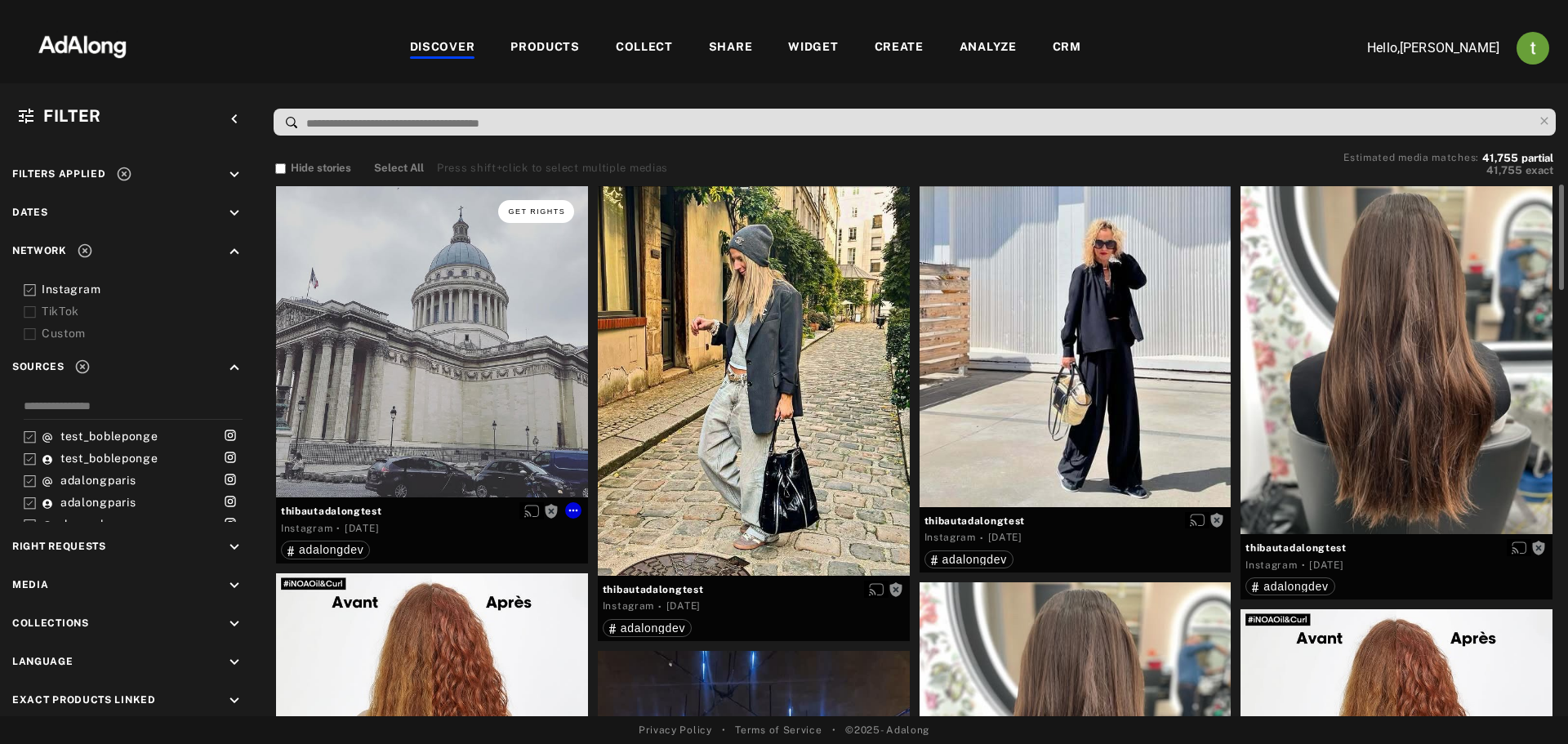
click at [543, 219] on button "Get rights" at bounding box center [535, 211] width 75 height 23
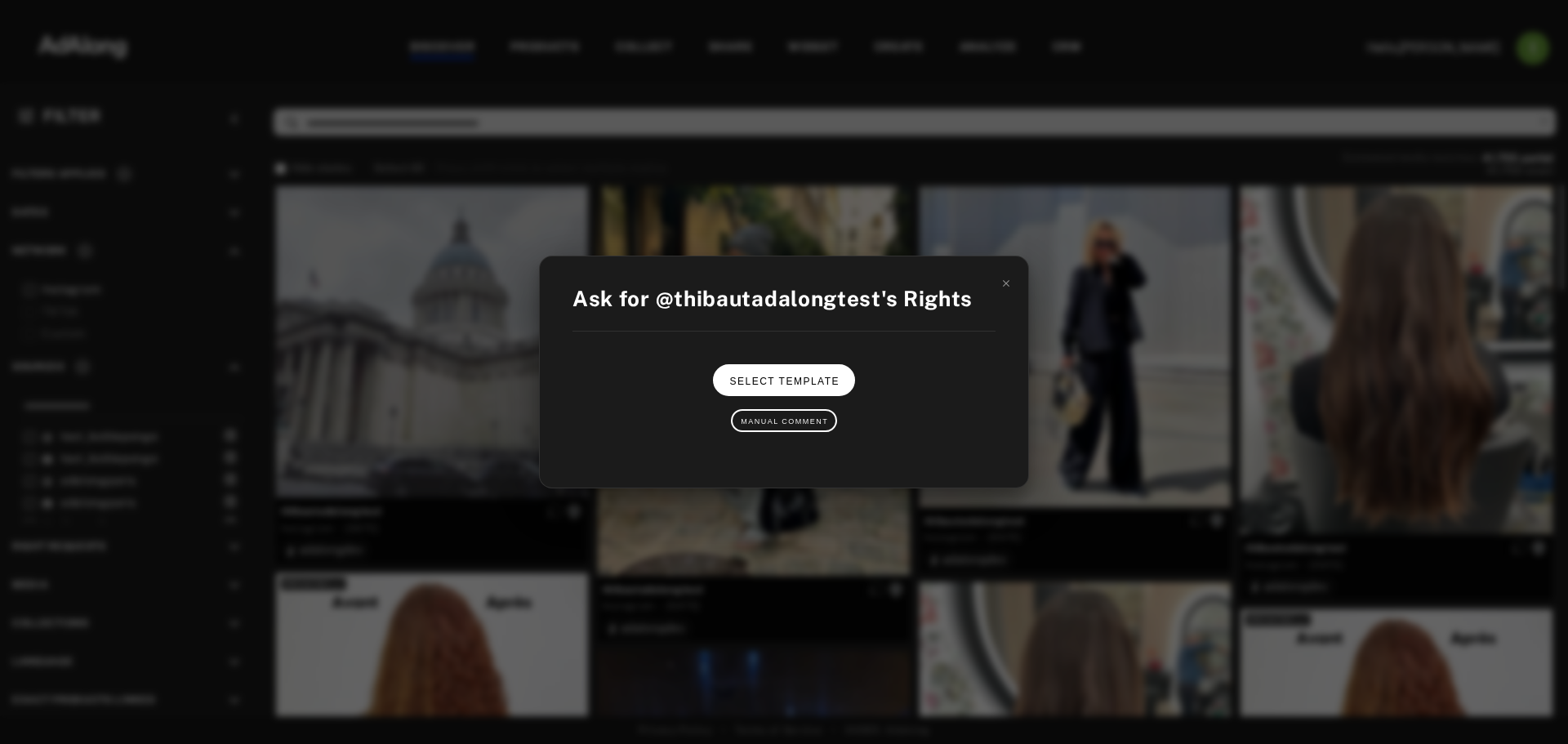
click at [772, 382] on span "Select Template" at bounding box center [784, 382] width 110 height 12
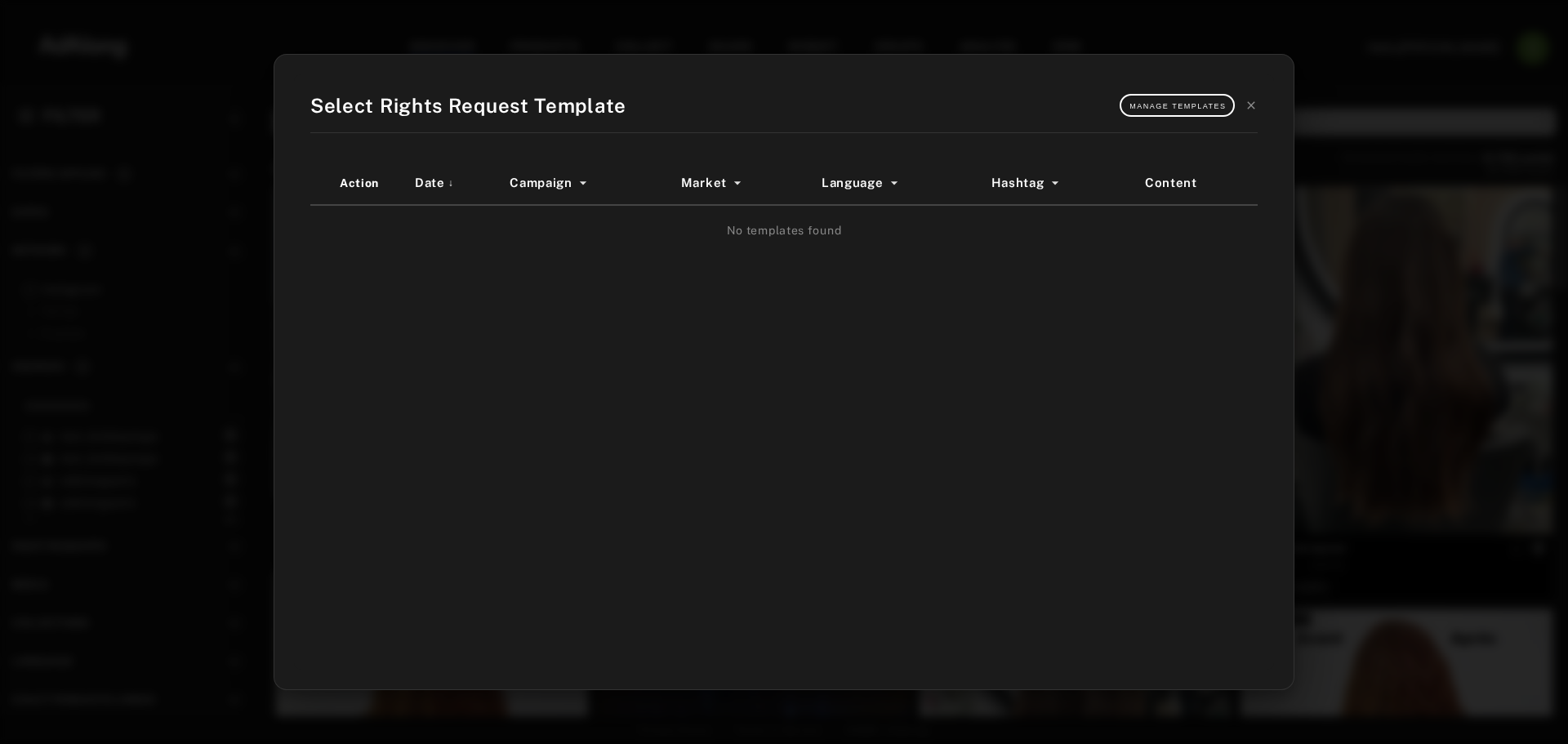
click at [1244, 100] on div "Manage Templates" at bounding box center [1189, 104] width 138 height 23
click at [1246, 100] on icon at bounding box center [1251, 105] width 13 height 13
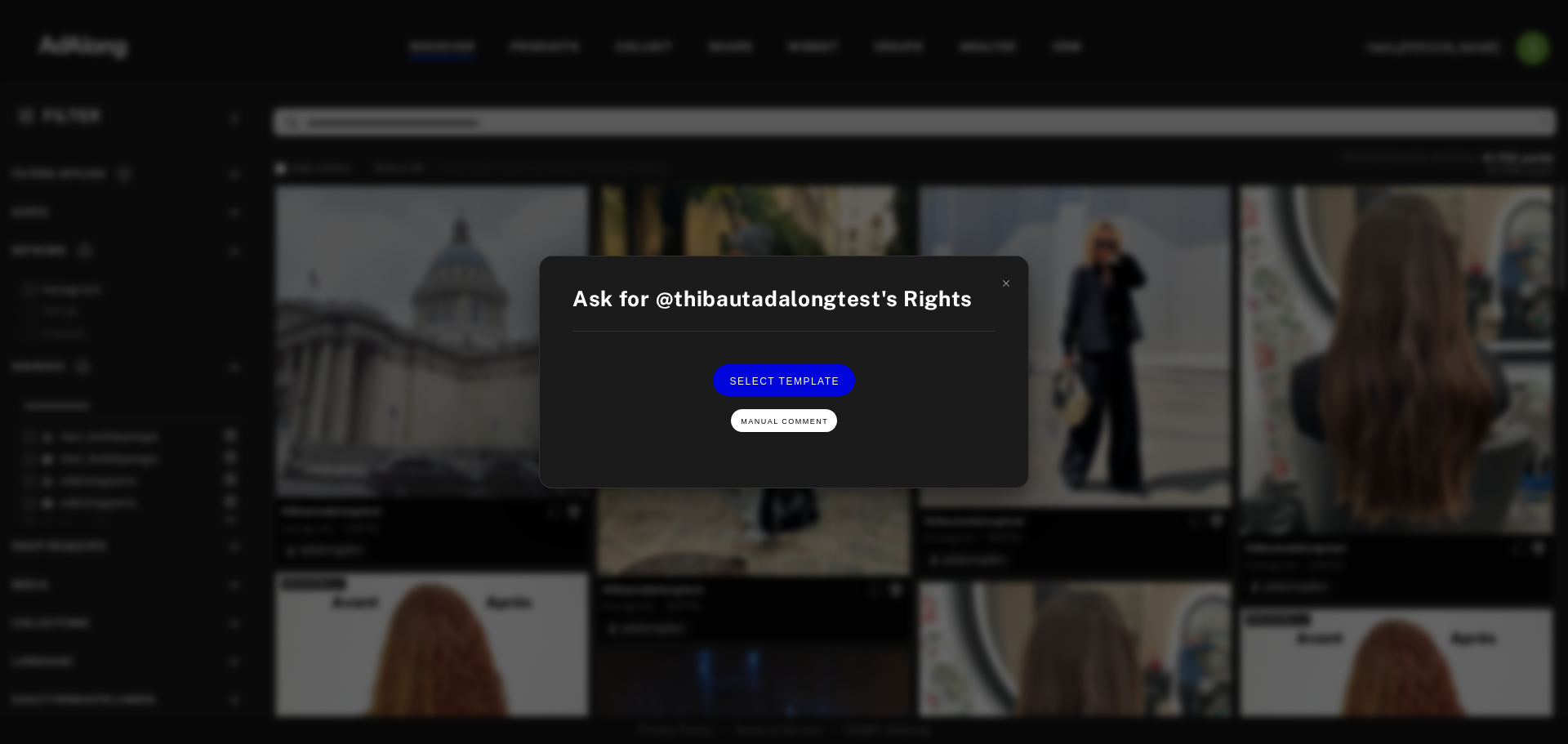
click at [750, 423] on span "Manual Comment" at bounding box center [784, 421] width 88 height 8
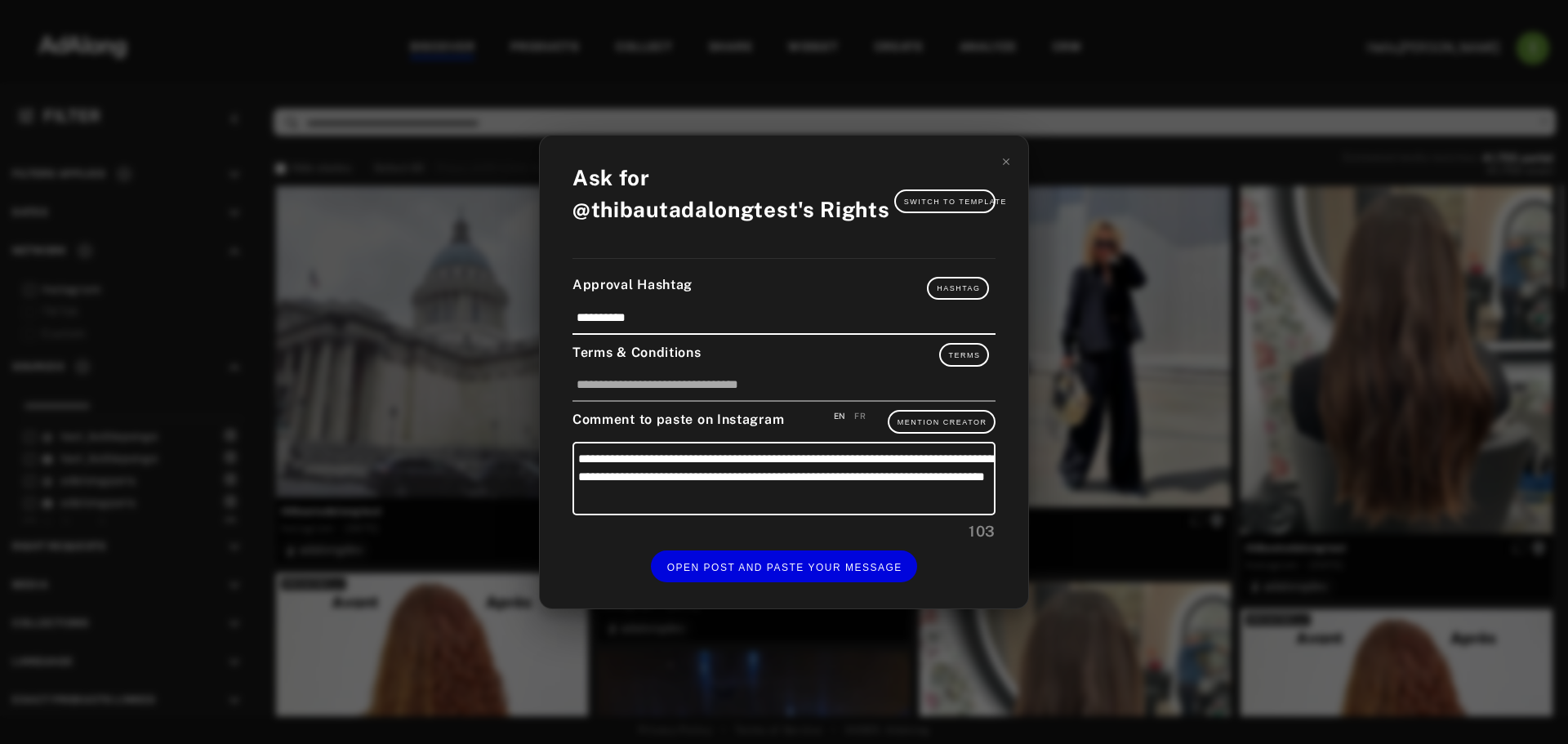
click at [719, 697] on div "**********" at bounding box center [784, 372] width 1568 height 744
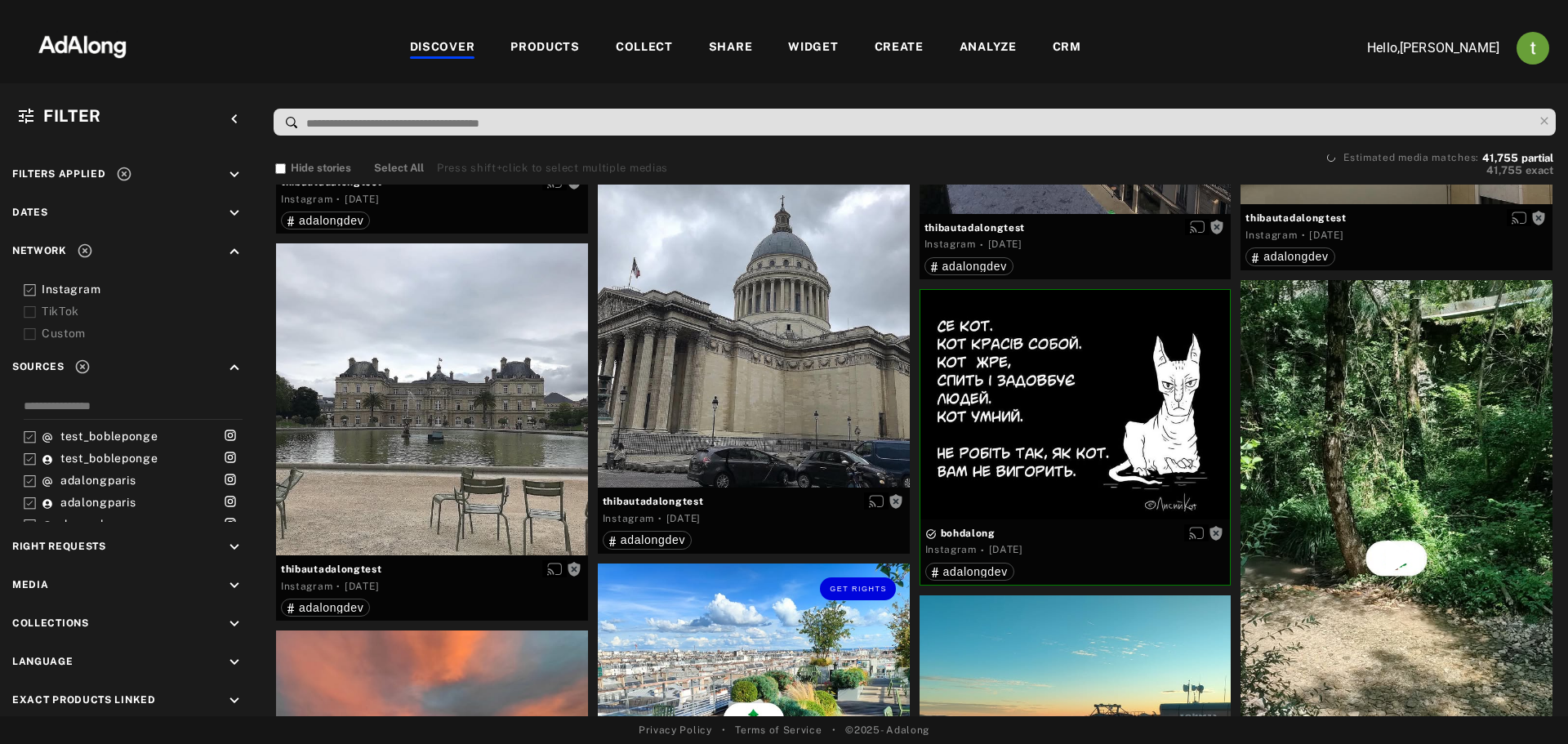
scroll to position [2287, 0]
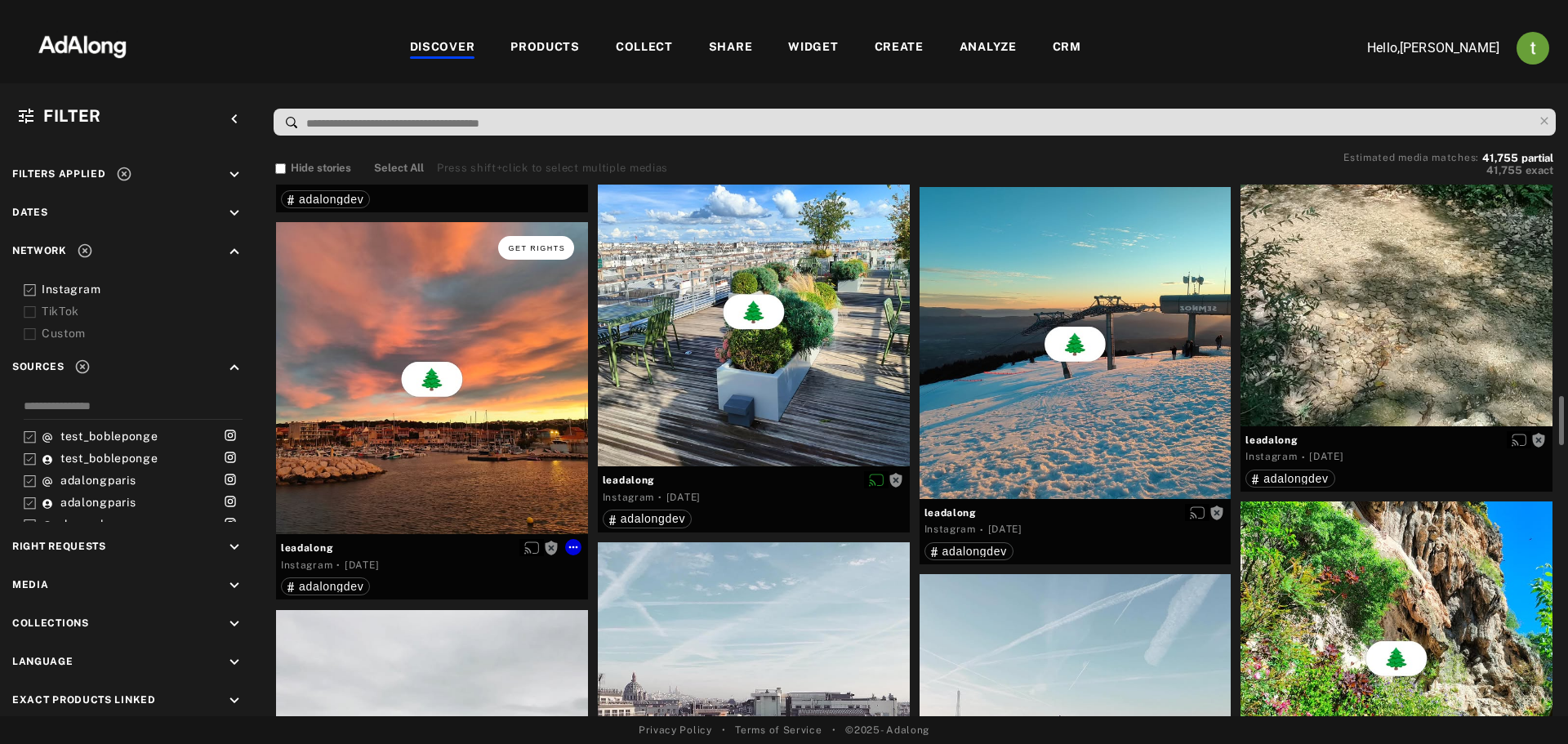
click at [514, 243] on button "Get rights" at bounding box center [535, 247] width 75 height 23
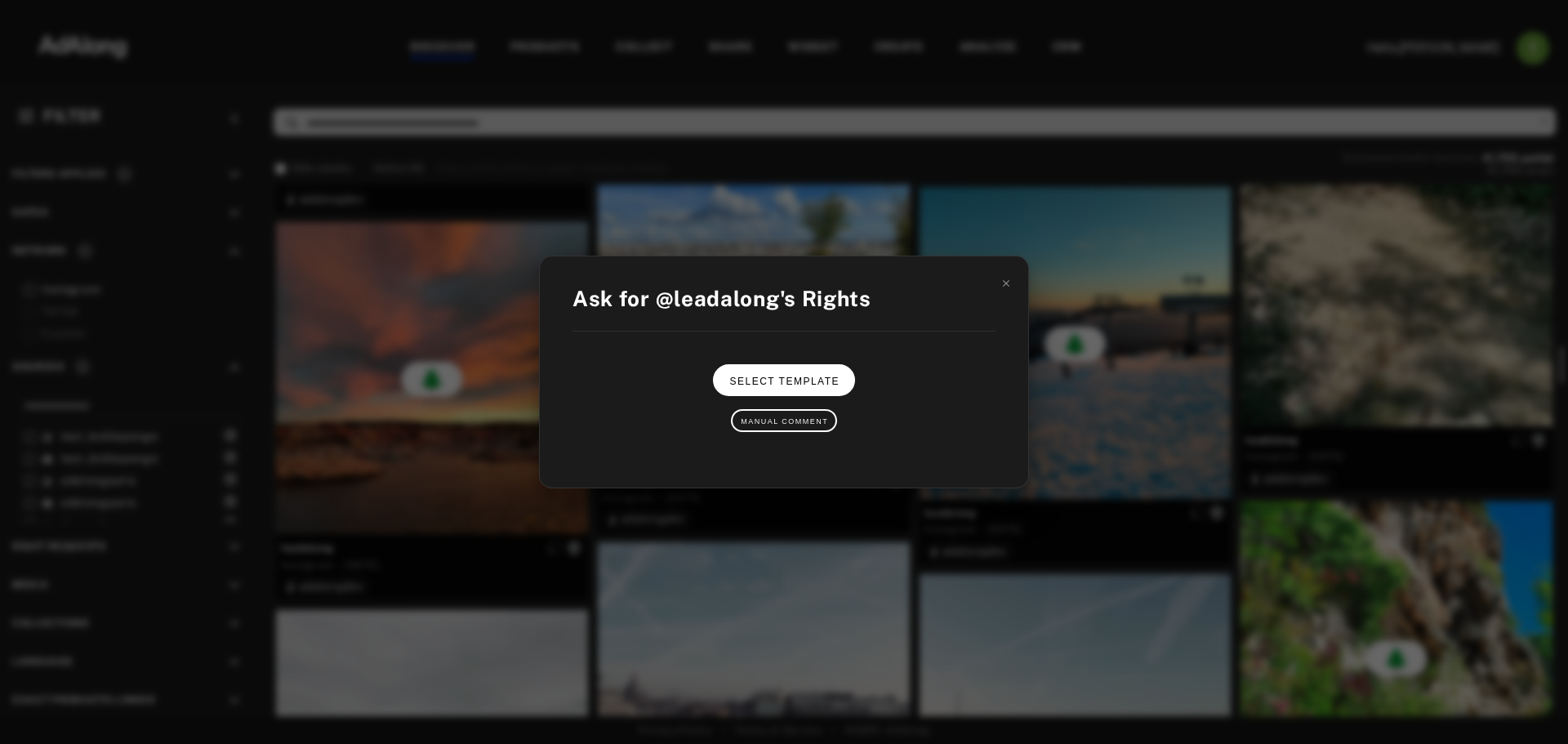
click at [744, 377] on span "Select Template" at bounding box center [784, 382] width 110 height 12
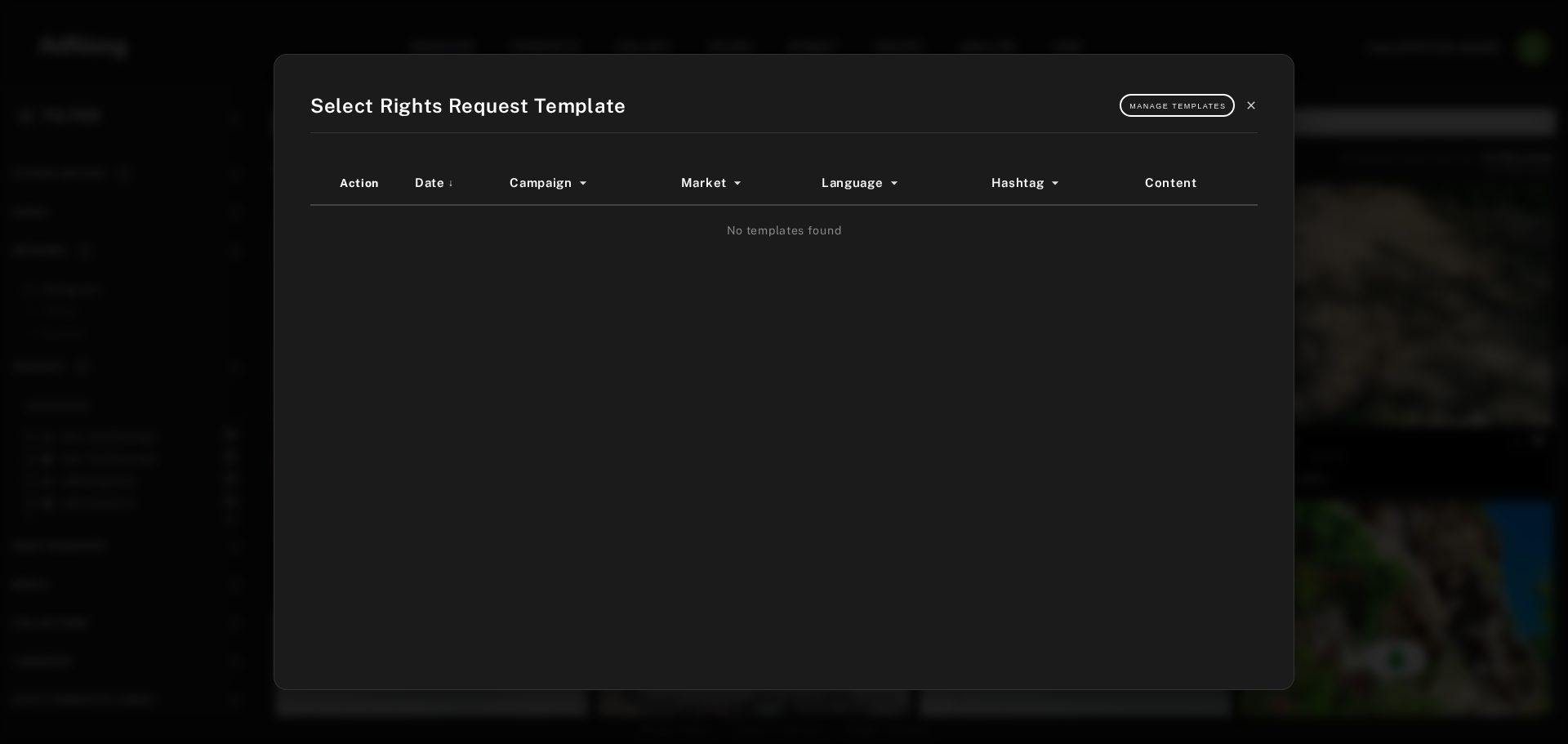
click at [1251, 109] on icon at bounding box center [1251, 105] width 13 height 13
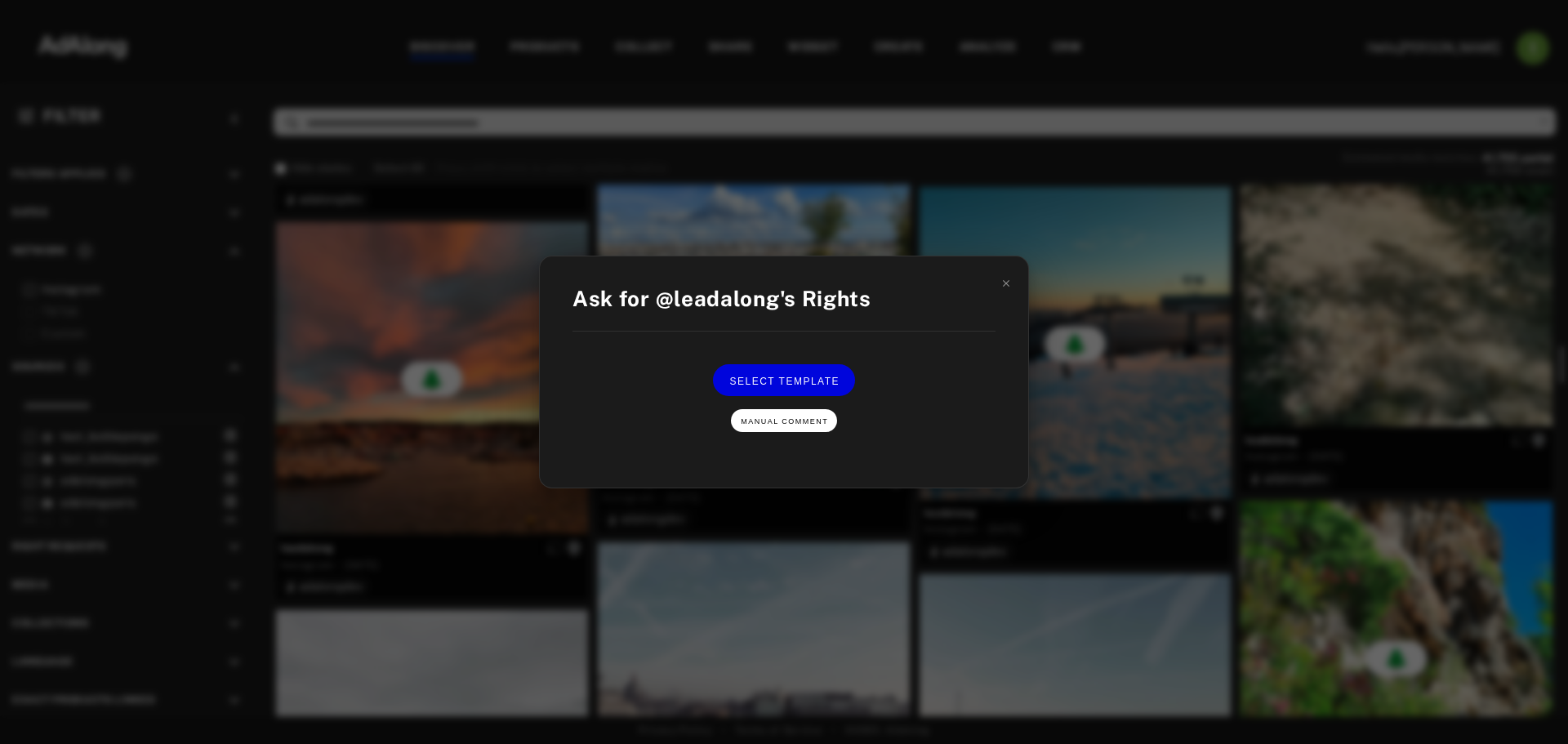
click at [809, 426] on button "Manual Comment" at bounding box center [784, 420] width 106 height 23
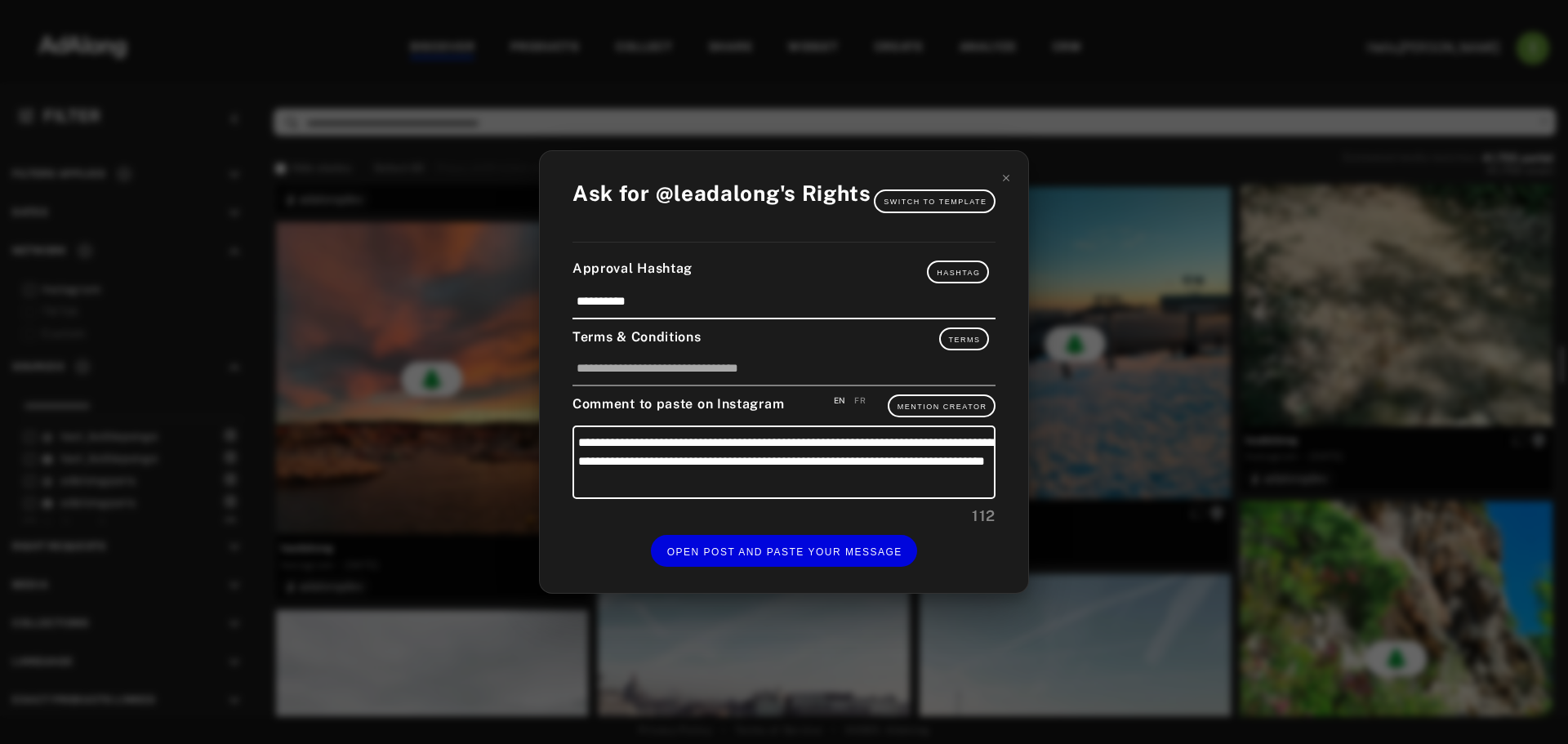
click at [1160, 412] on div "**********" at bounding box center [784, 372] width 1568 height 744
